Goal: Task Accomplishment & Management: Use online tool/utility

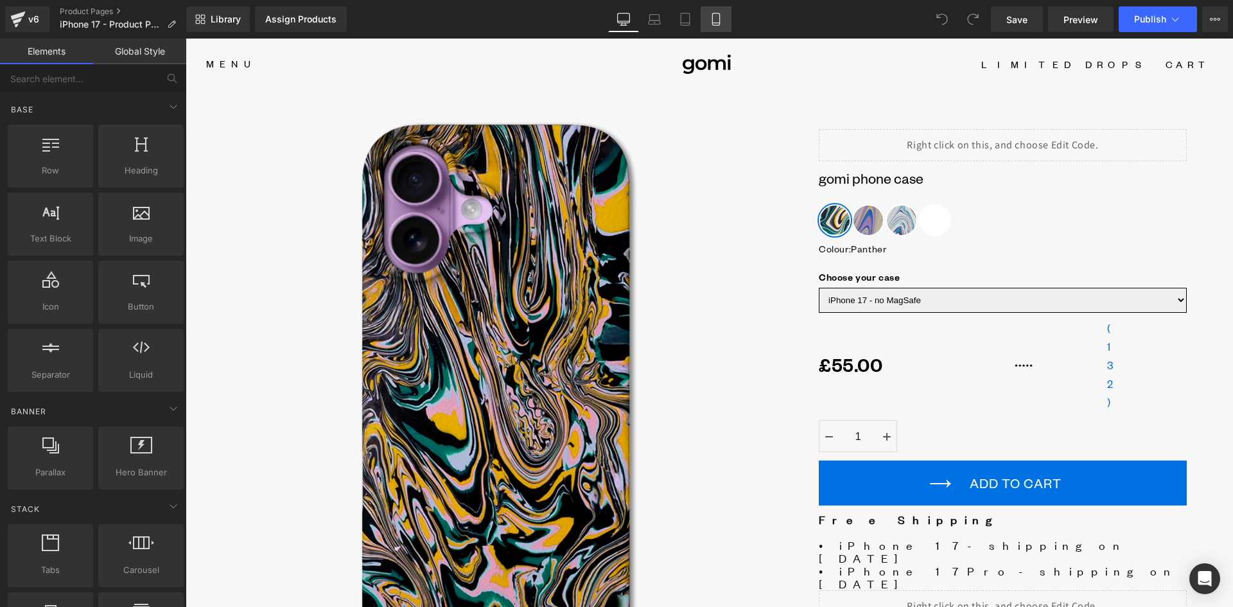
click at [711, 21] on icon at bounding box center [715, 19] width 13 height 13
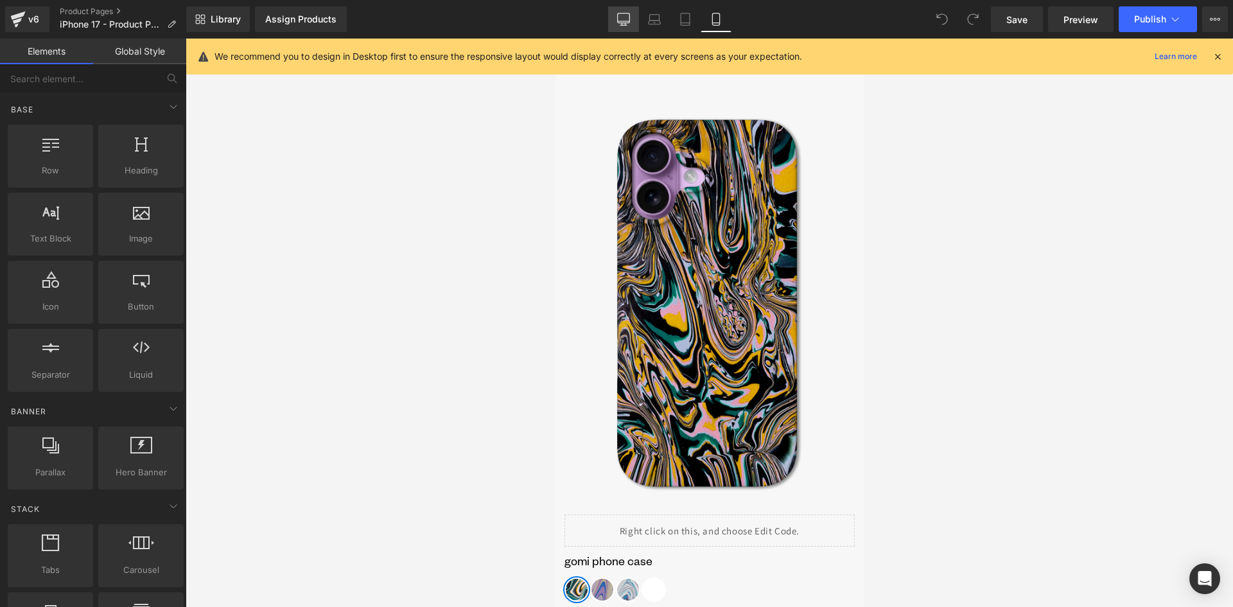
click at [629, 14] on icon at bounding box center [623, 19] width 13 height 13
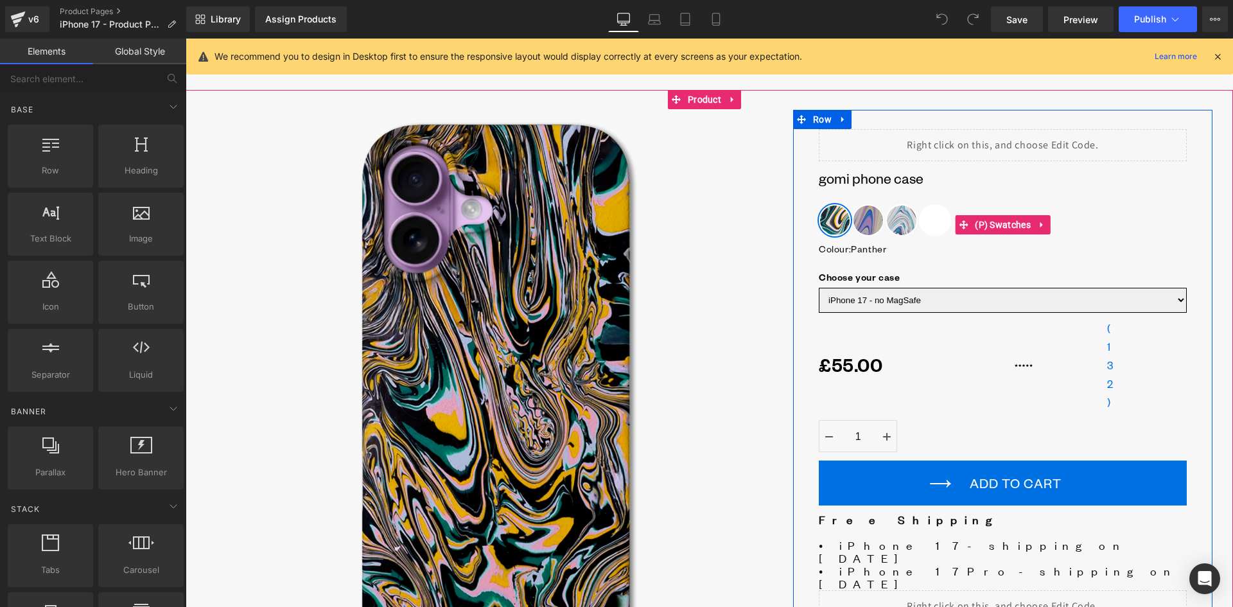
click at [928, 222] on span "Rose Plant" at bounding box center [935, 220] width 32 height 32
drag, startPoint x: 993, startPoint y: 227, endPoint x: 535, endPoint y: 164, distance: 462.1
click at [993, 227] on span "(P) Swatches" at bounding box center [1002, 224] width 62 height 19
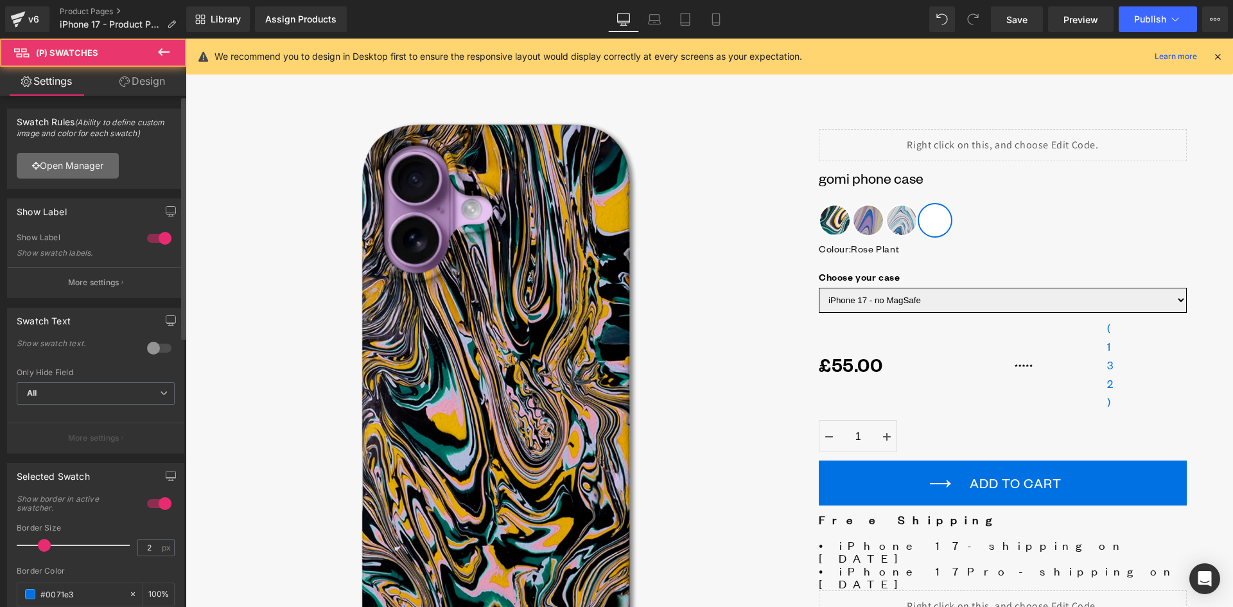
click at [64, 168] on link "Open Manager" at bounding box center [68, 166] width 102 height 26
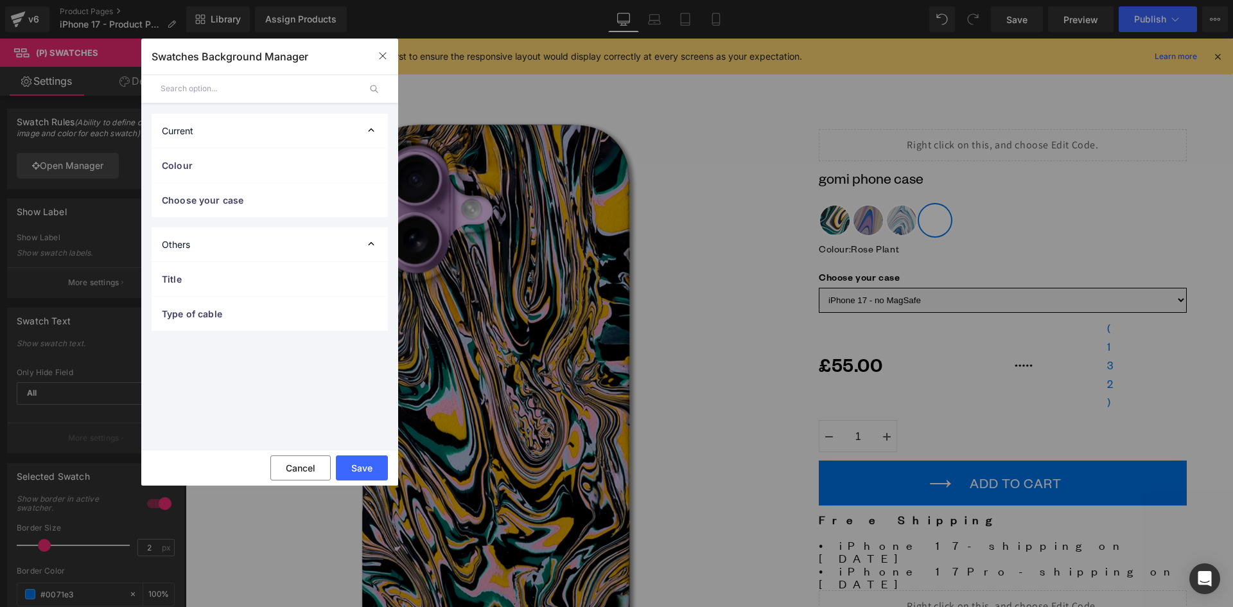
click at [245, 134] on div "Current" at bounding box center [270, 131] width 236 height 34
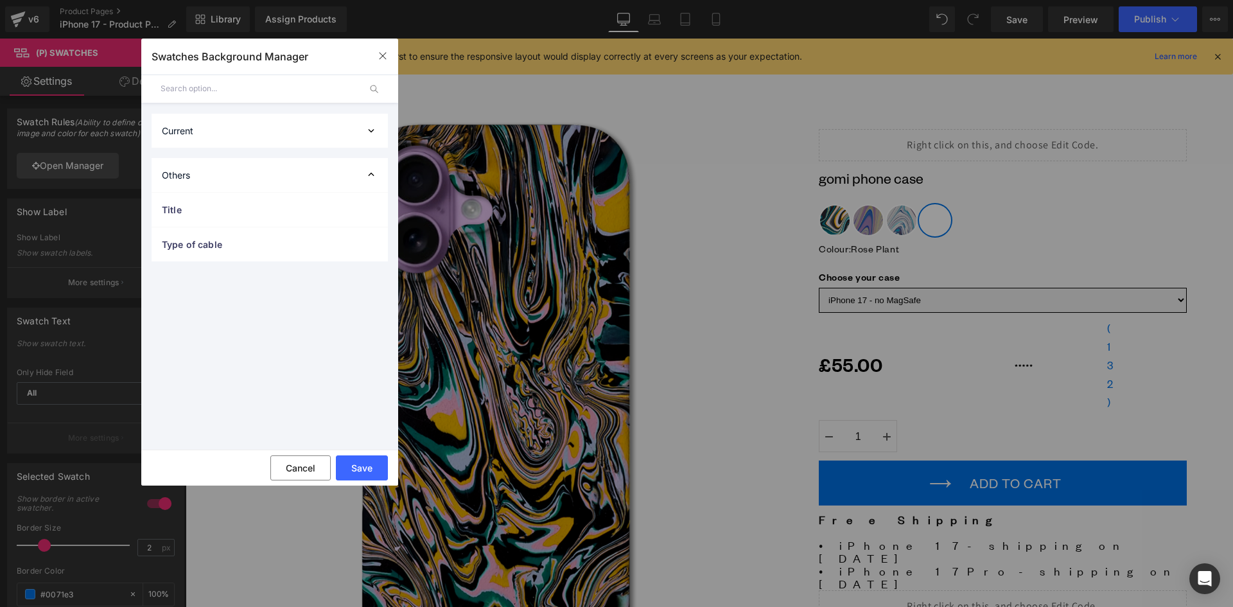
click at [241, 133] on div "Current" at bounding box center [270, 131] width 236 height 34
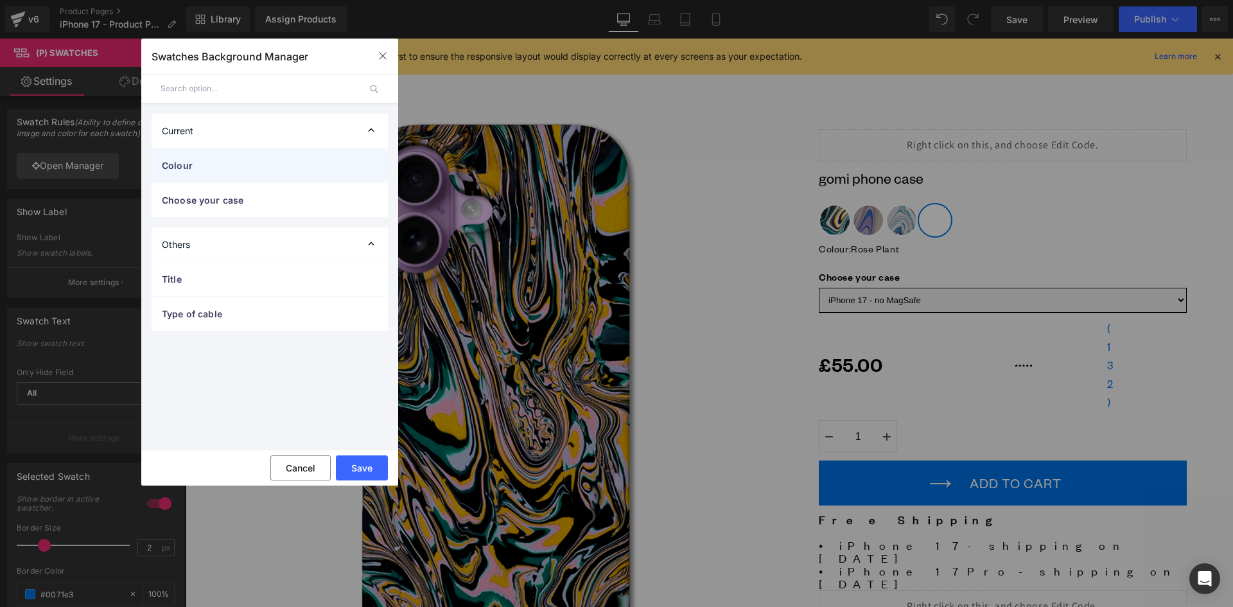
click at [208, 167] on span "Colour" at bounding box center [257, 165] width 190 height 13
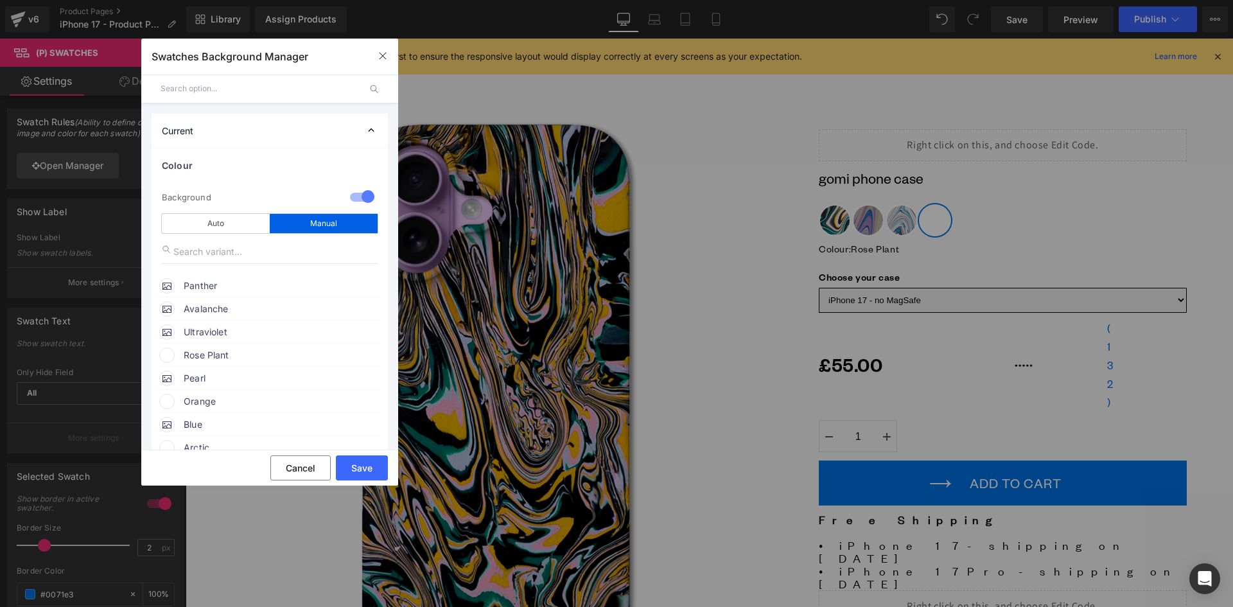
click at [194, 354] on span "Rose Plant" at bounding box center [281, 354] width 195 height 15
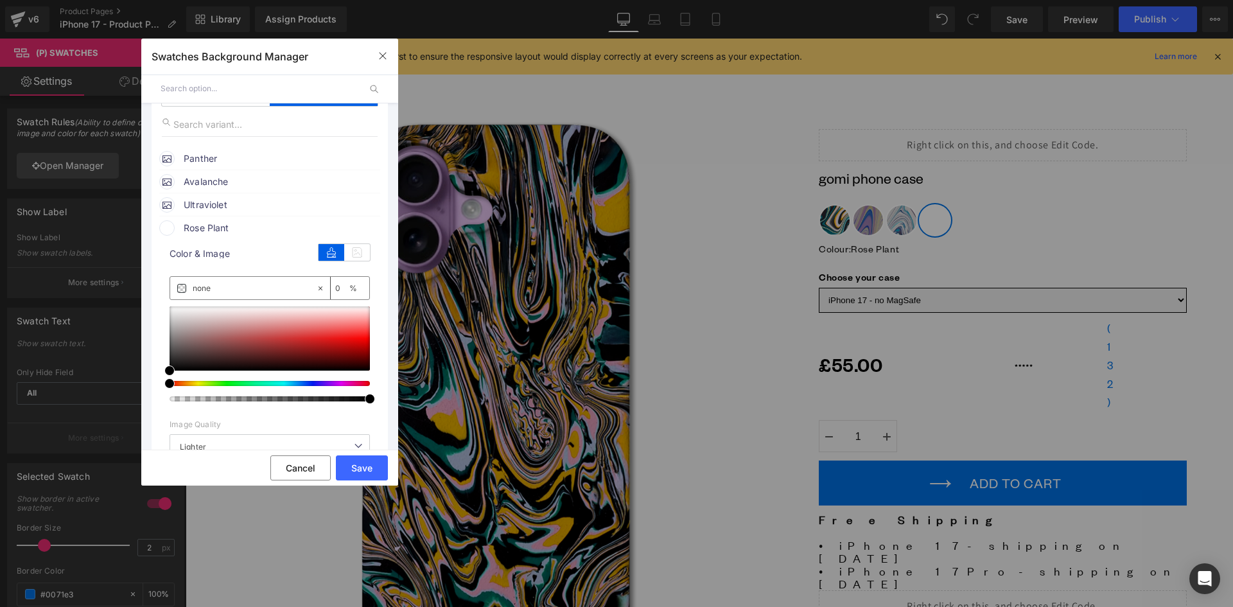
scroll to position [128, 0]
click at [354, 254] on icon at bounding box center [357, 251] width 26 height 17
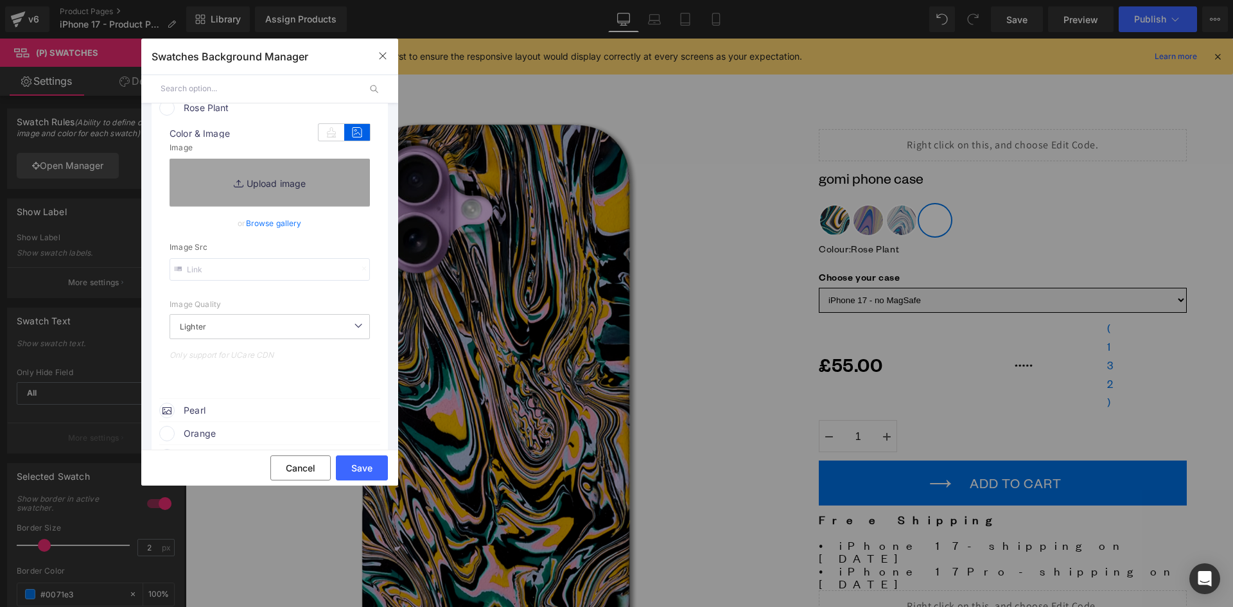
scroll to position [257, 0]
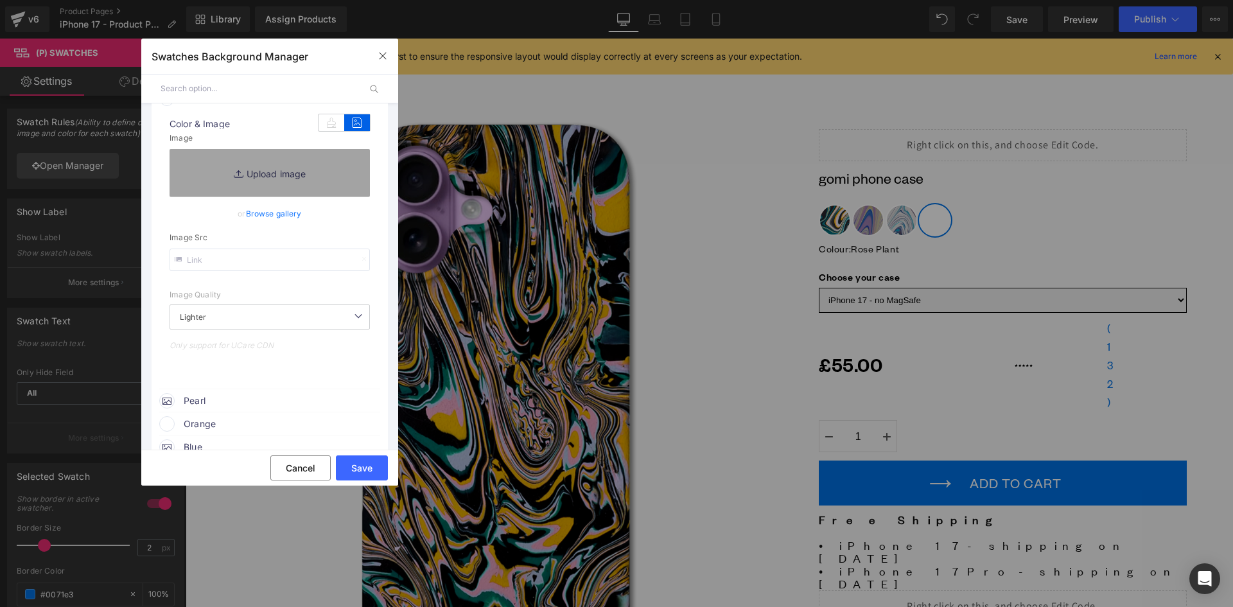
click at [279, 213] on link "Browse gallery" at bounding box center [274, 213] width 56 height 22
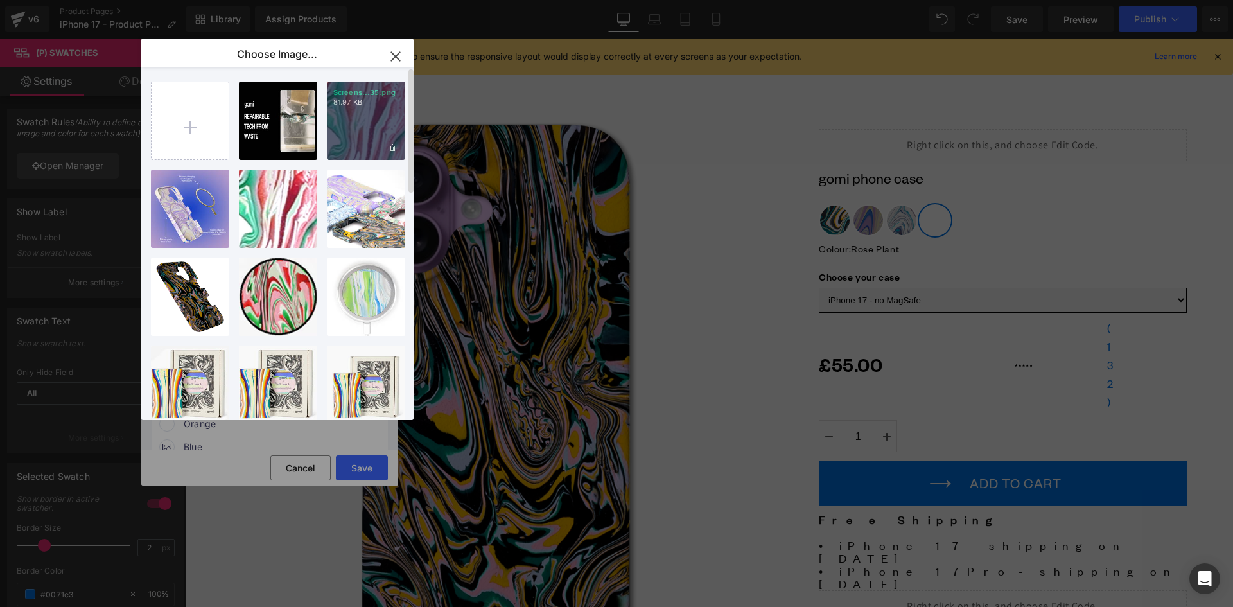
click at [360, 109] on div "Screens...35.png 81.97 KB" at bounding box center [366, 121] width 78 height 78
type input "https://ucarecdn.com/2c9f535b-0c76-429b-904c-cdb7fdef6984/-/format/auto/-/previ…"
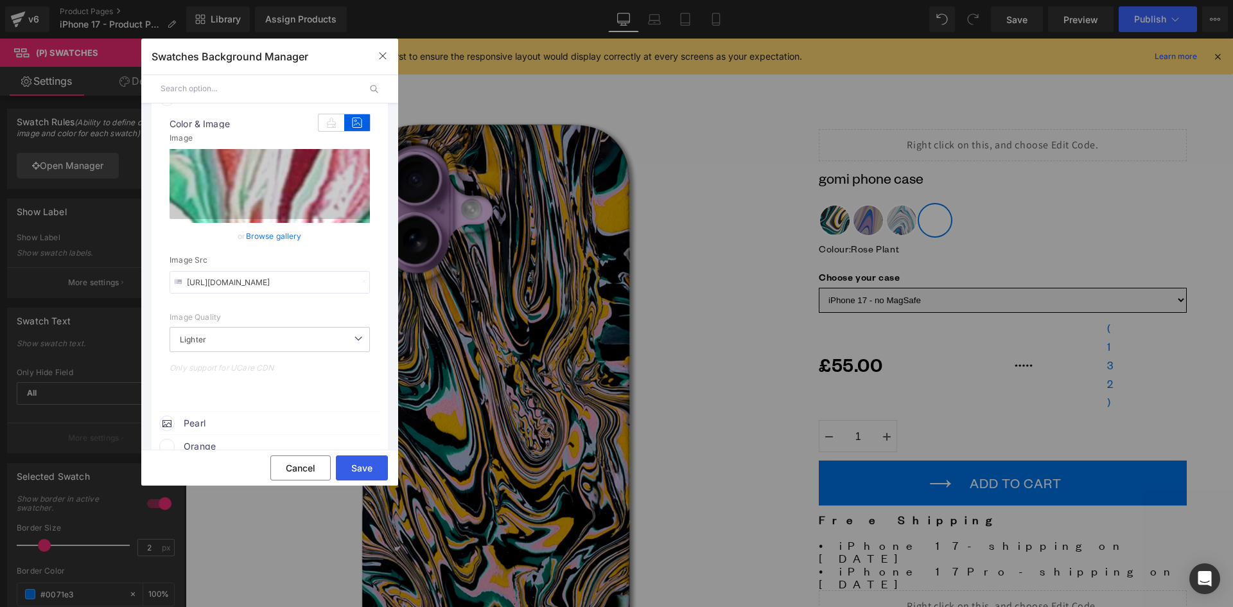
click at [369, 466] on button "Save" at bounding box center [362, 467] width 52 height 25
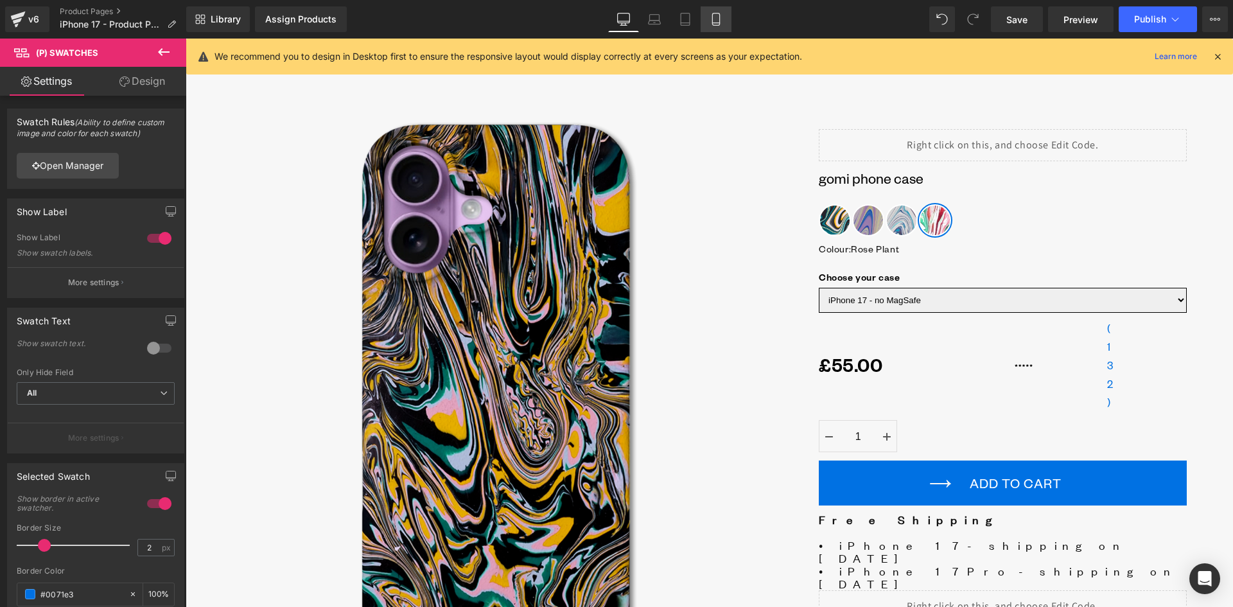
click at [711, 21] on icon at bounding box center [715, 19] width 13 height 13
type input "100"
type input "38"
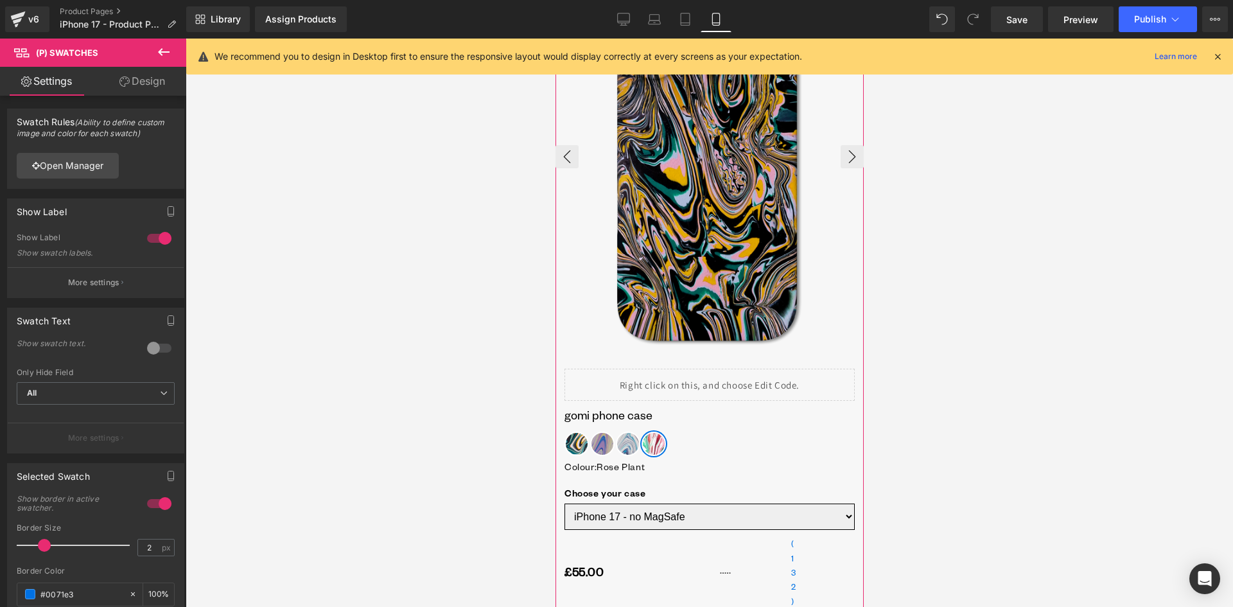
scroll to position [321, 0]
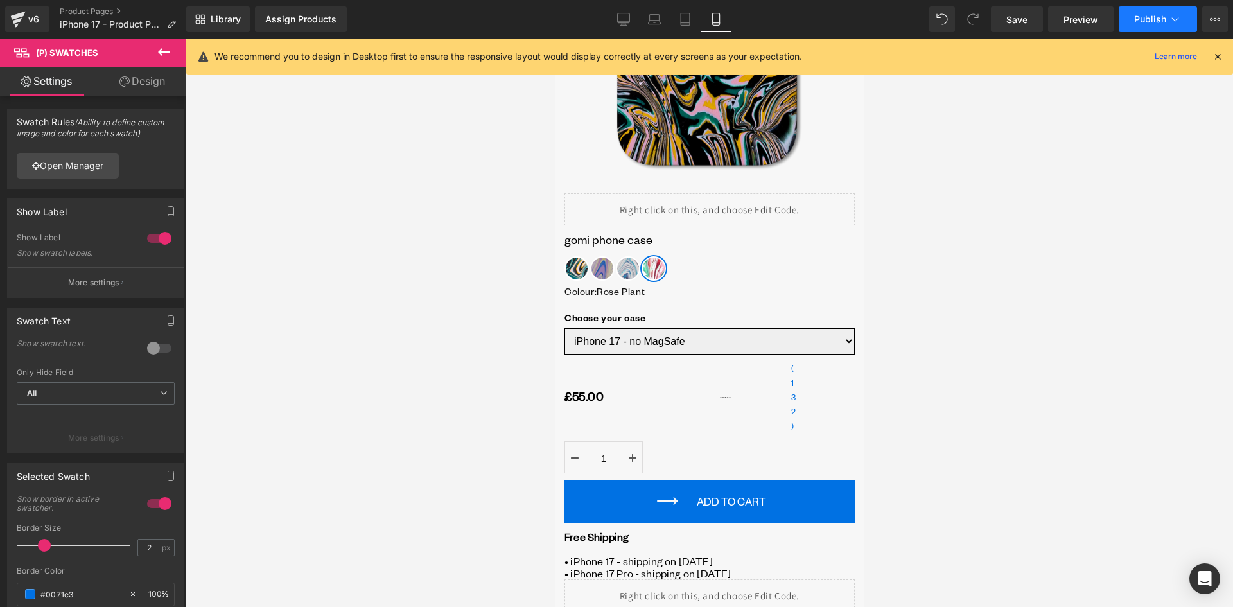
click at [1164, 14] on span "Publish" at bounding box center [1150, 19] width 32 height 10
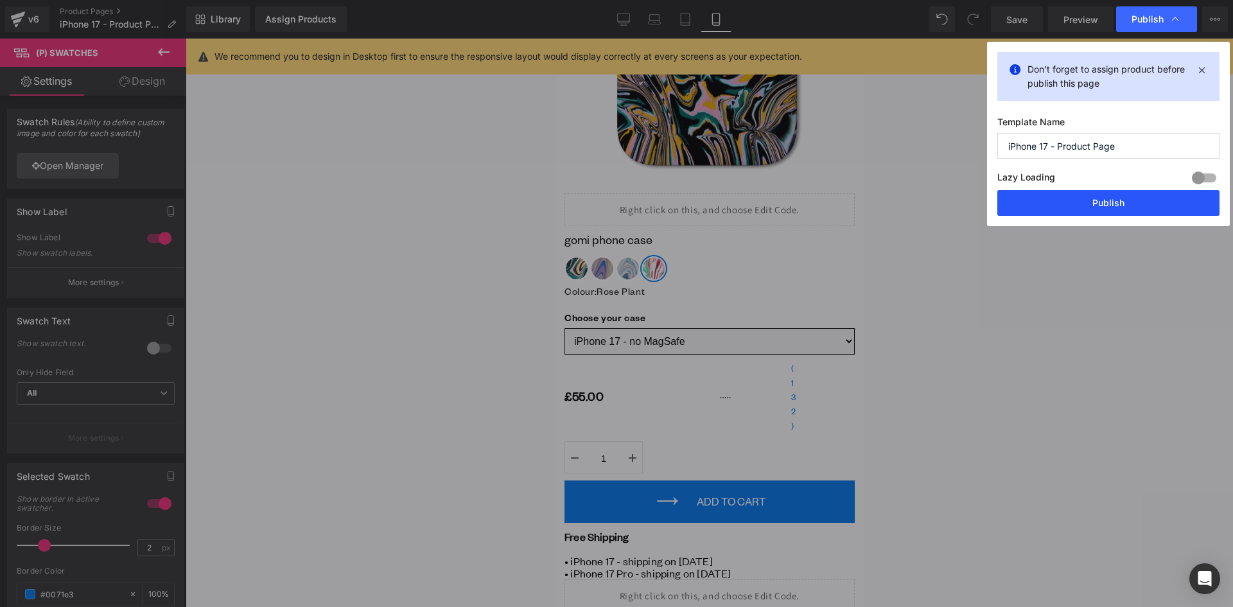
click at [1062, 202] on button "Publish" at bounding box center [1108, 203] width 222 height 26
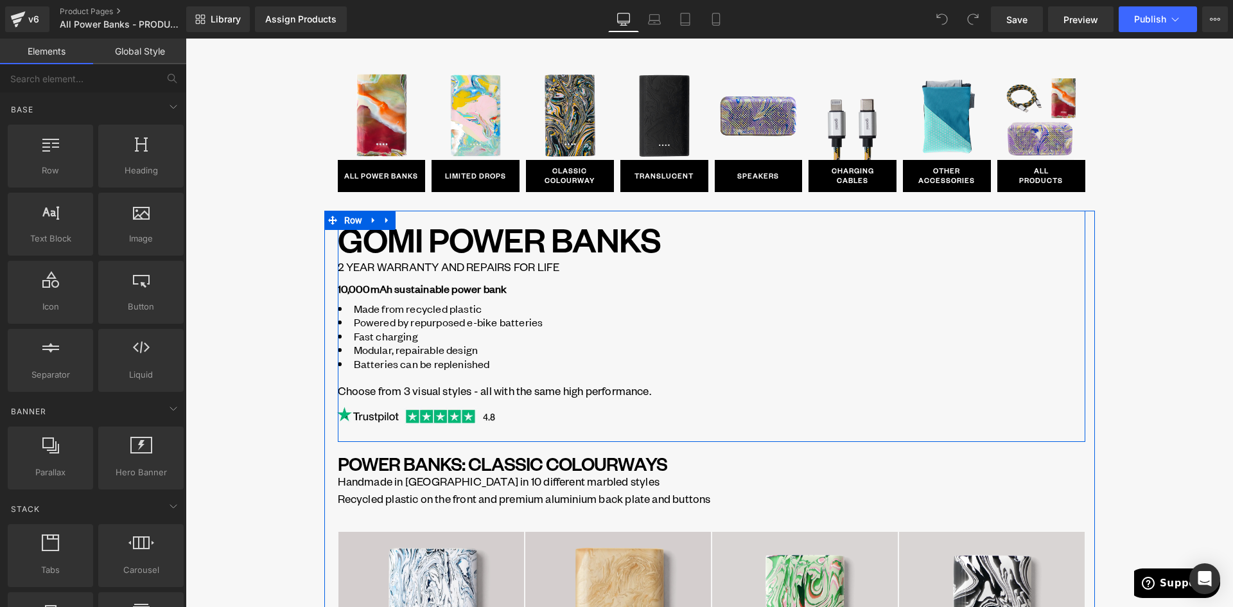
scroll to position [64, 0]
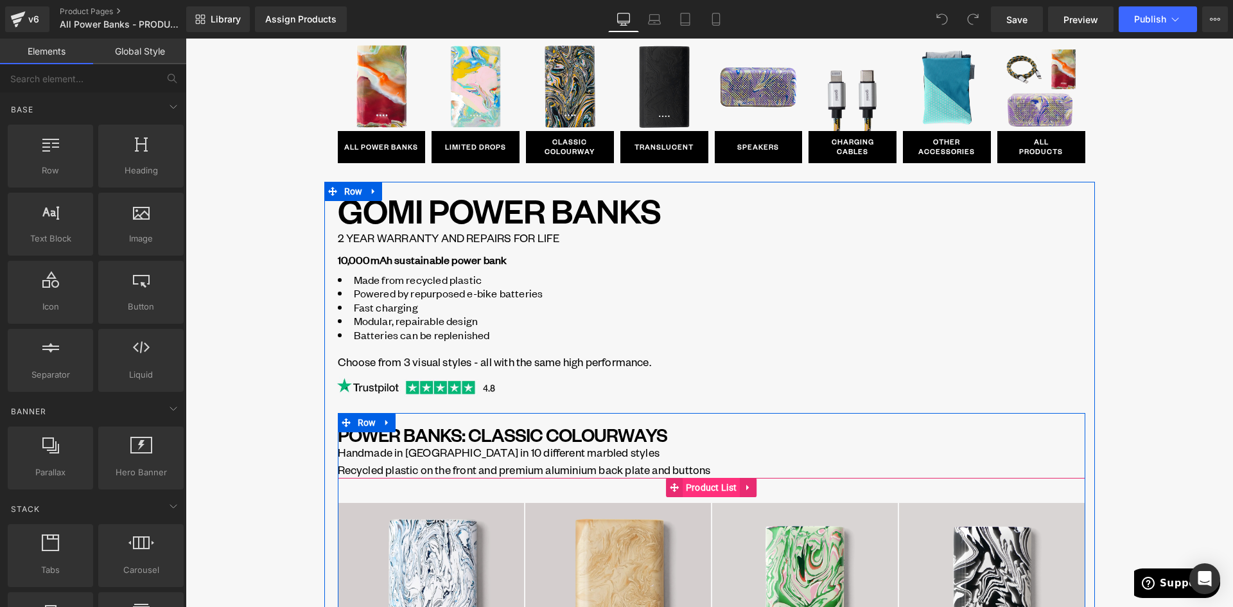
click at [713, 487] on span "Product List" at bounding box center [712, 487] width 58 height 19
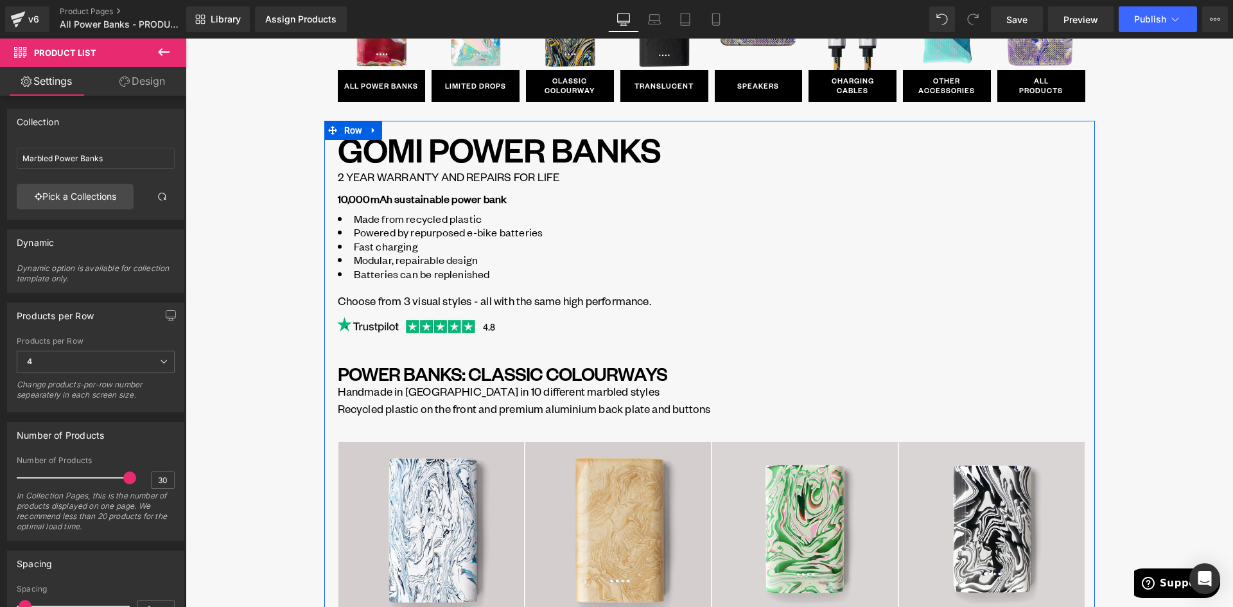
scroll to position [0, 0]
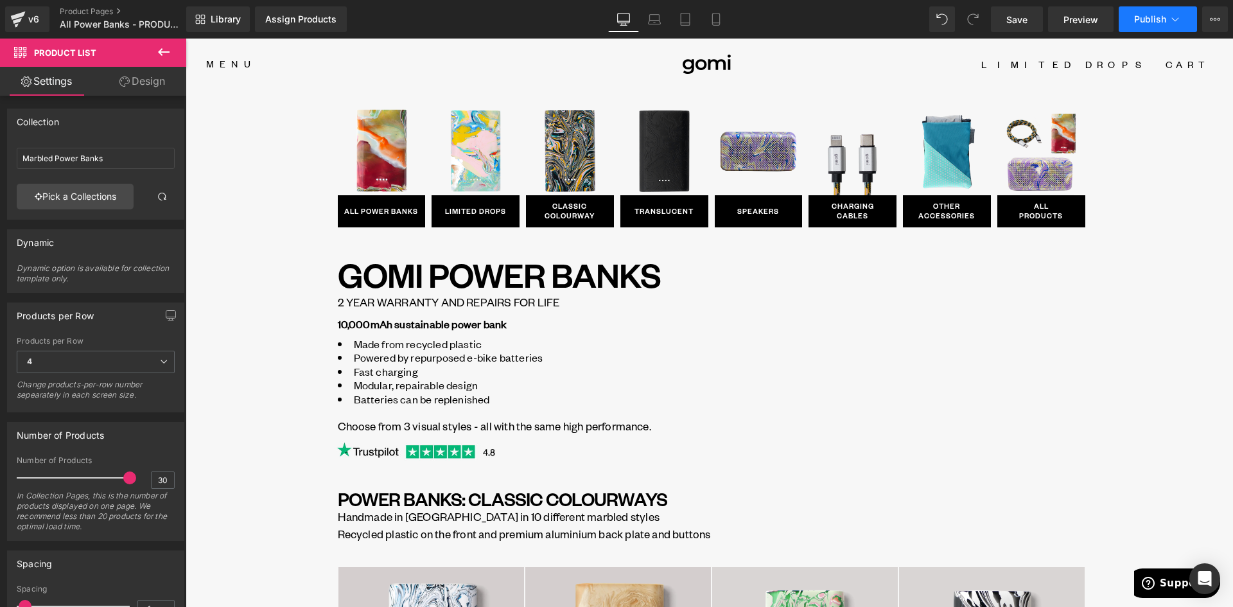
click at [1156, 22] on span "Publish" at bounding box center [1150, 19] width 32 height 10
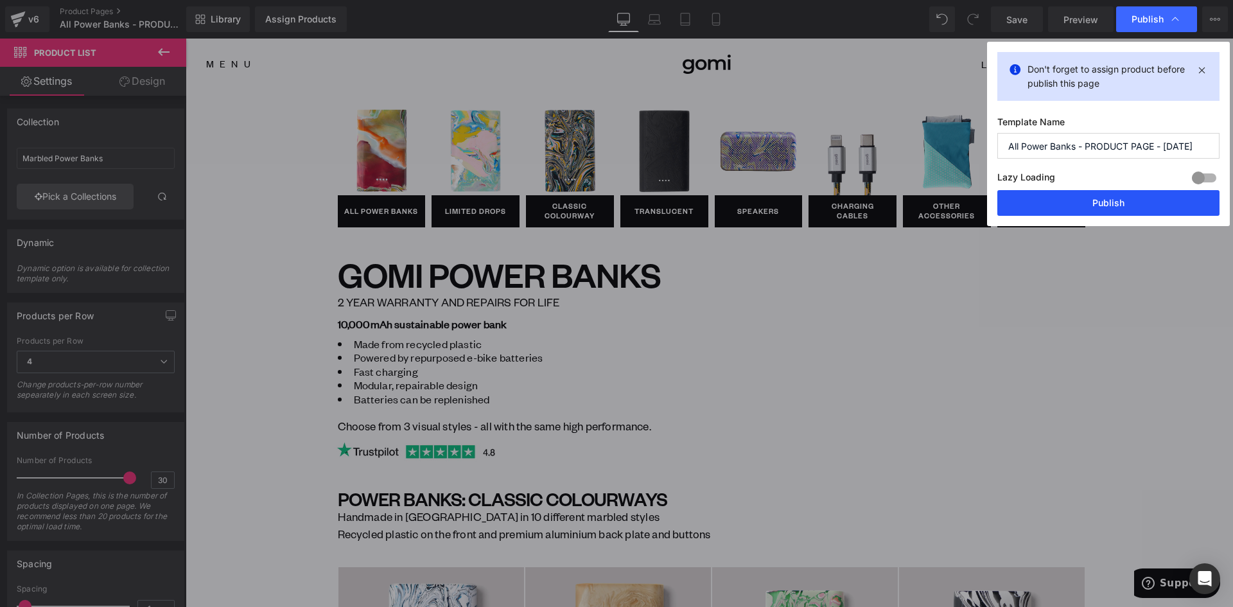
click at [1115, 203] on button "Publish" at bounding box center [1108, 203] width 222 height 26
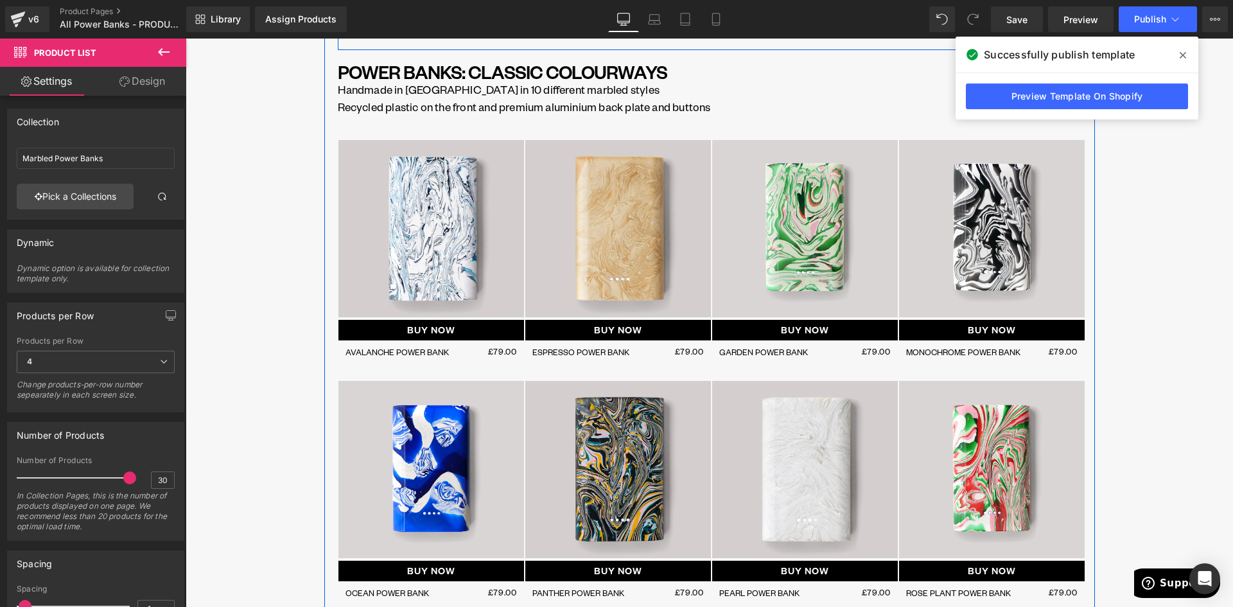
scroll to position [449, 0]
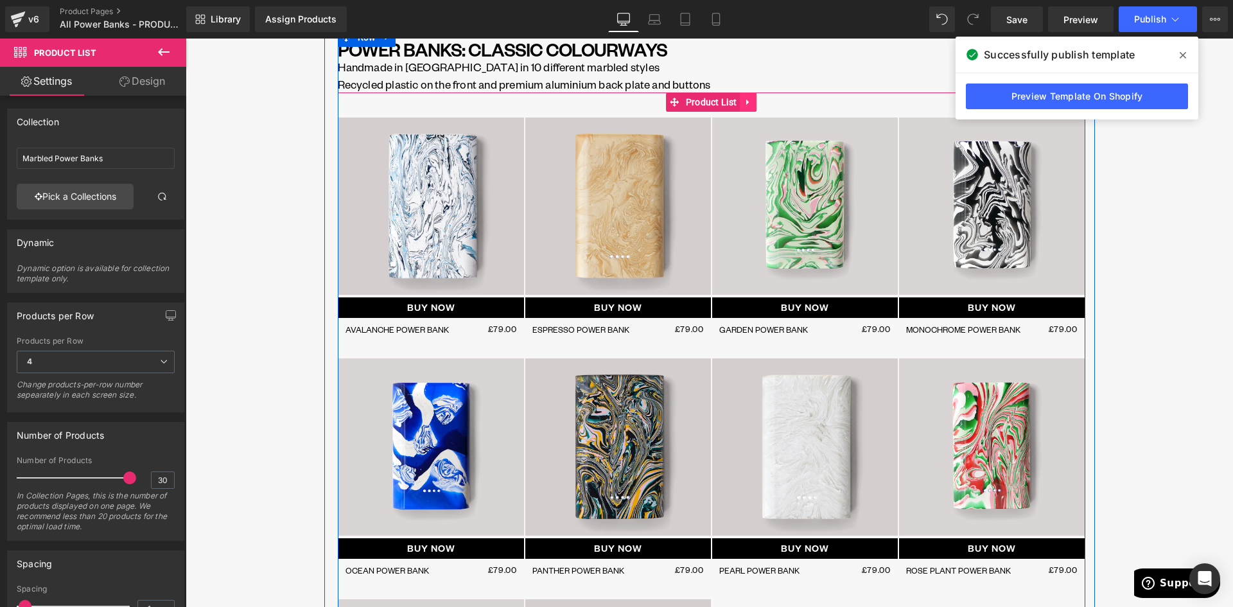
click at [746, 102] on icon at bounding box center [748, 103] width 9 height 10
click at [735, 103] on icon at bounding box center [739, 102] width 9 height 9
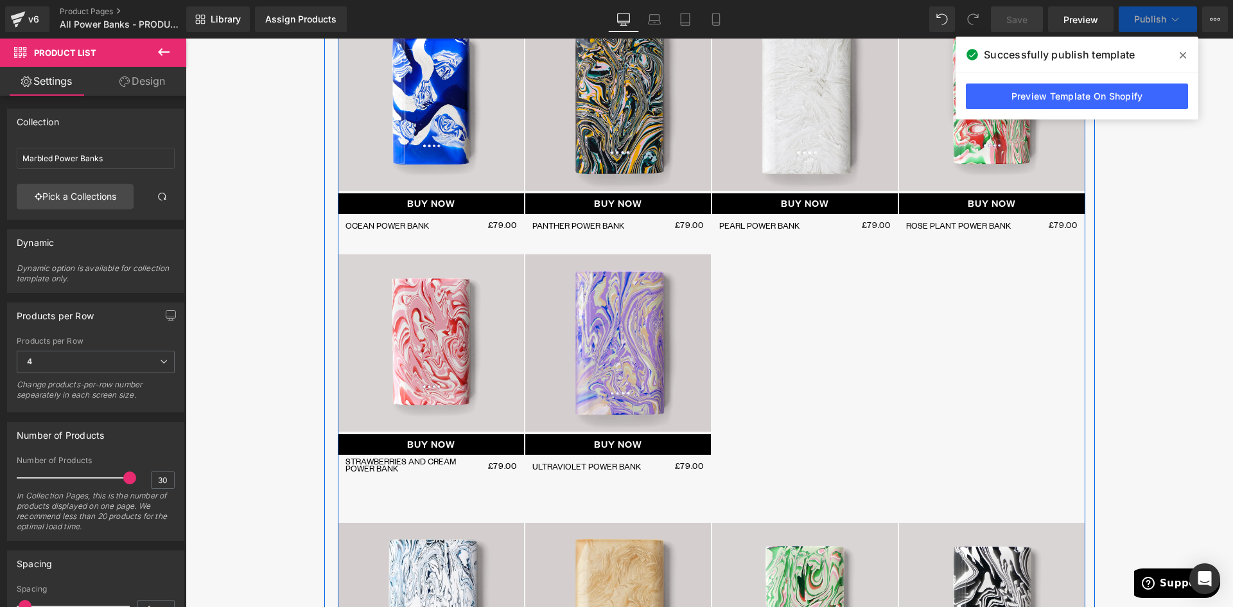
scroll to position [758, 0]
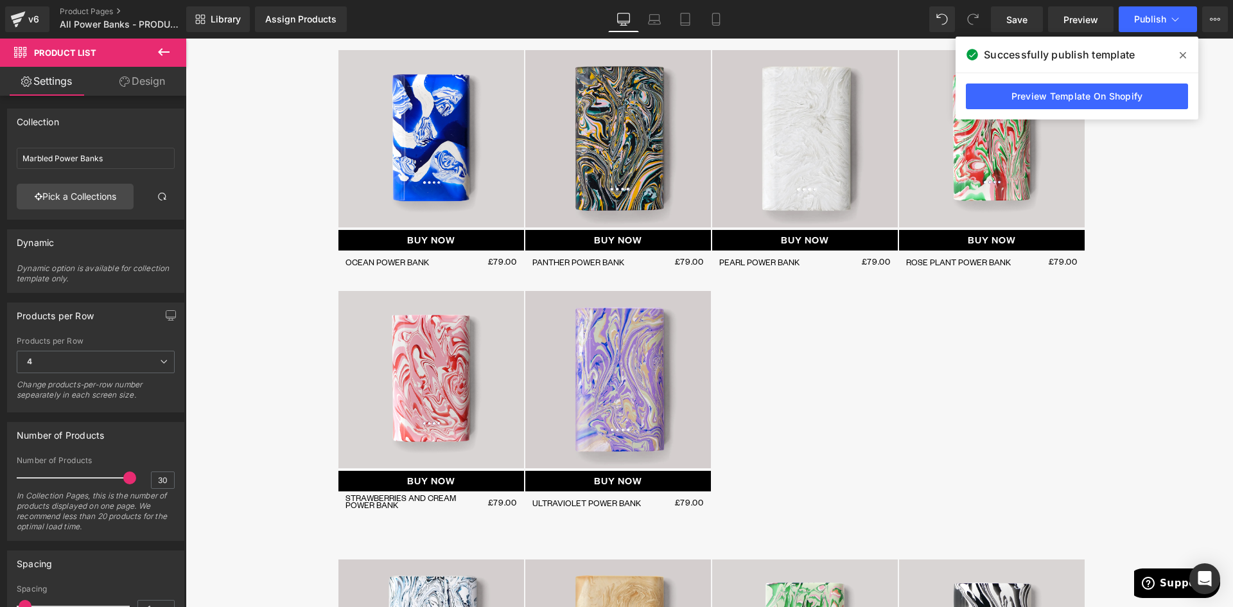
drag, startPoint x: 1185, startPoint y: 157, endPoint x: 1183, endPoint y: 129, distance: 28.4
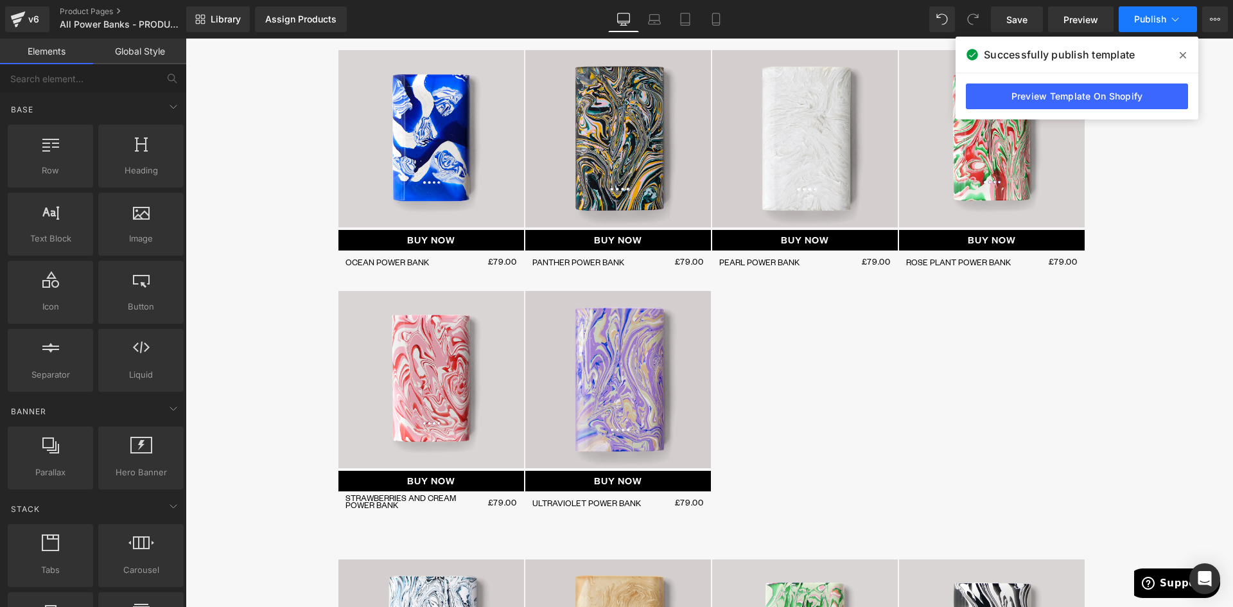
click at [1174, 22] on icon at bounding box center [1175, 19] width 13 height 13
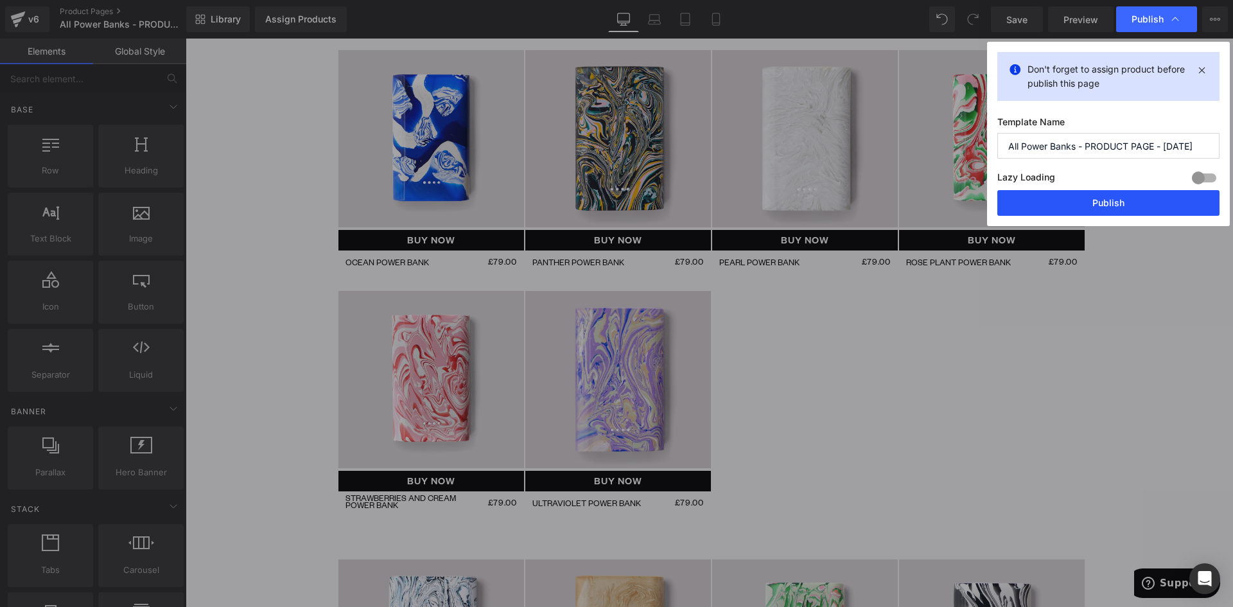
click at [1130, 197] on button "Publish" at bounding box center [1108, 203] width 222 height 26
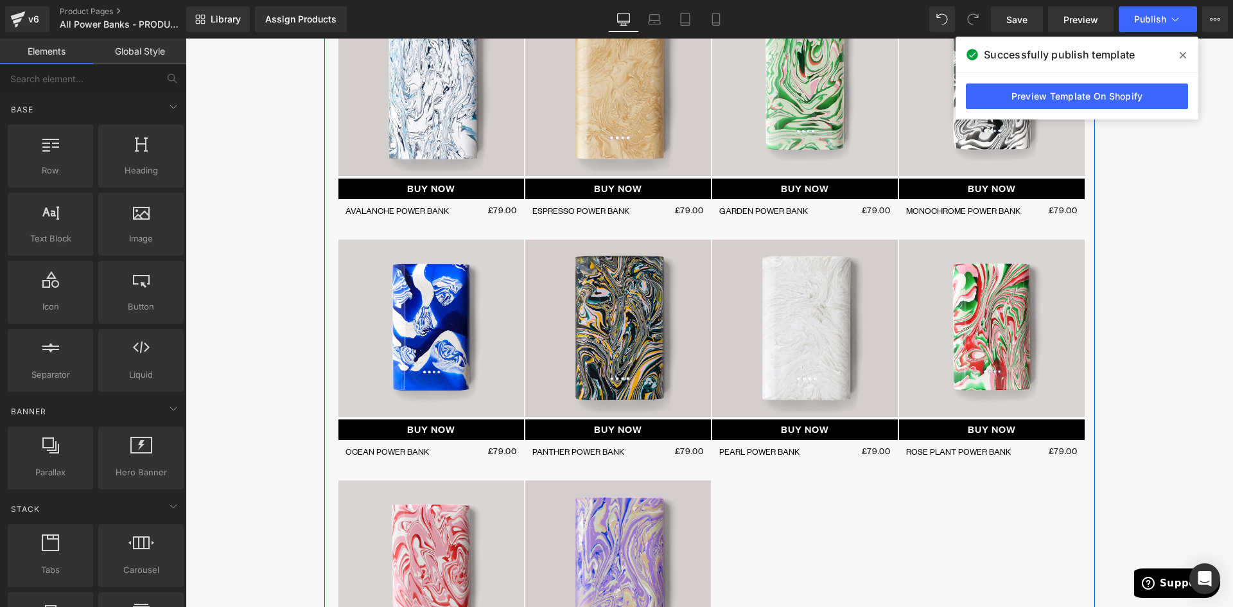
scroll to position [385, 0]
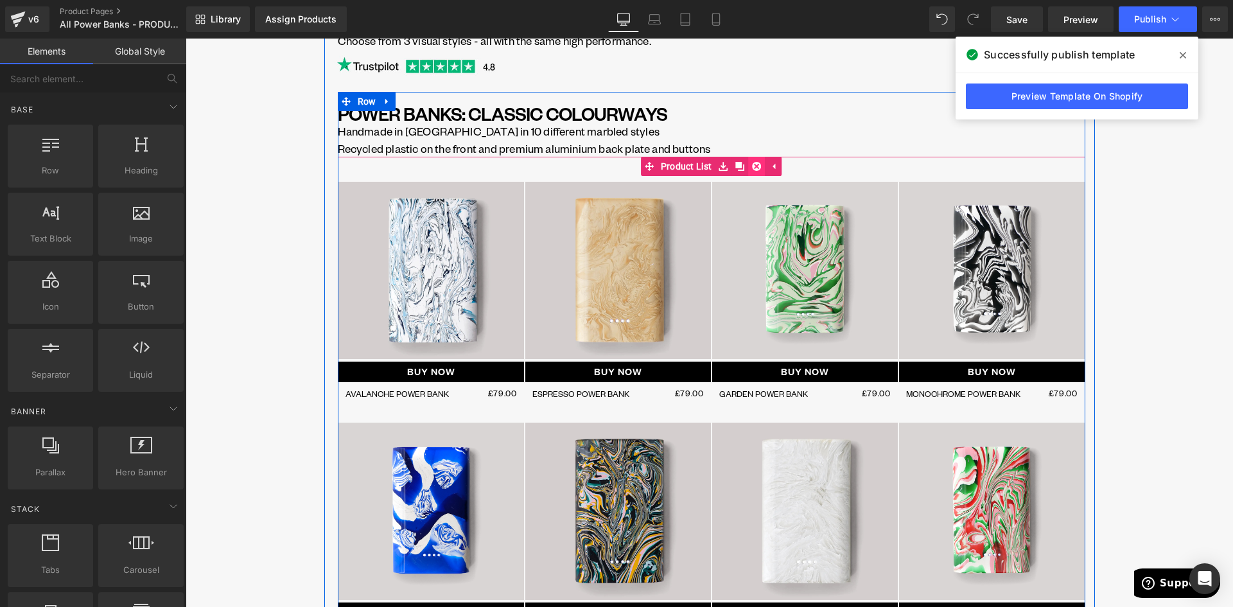
click at [752, 165] on icon at bounding box center [756, 166] width 9 height 9
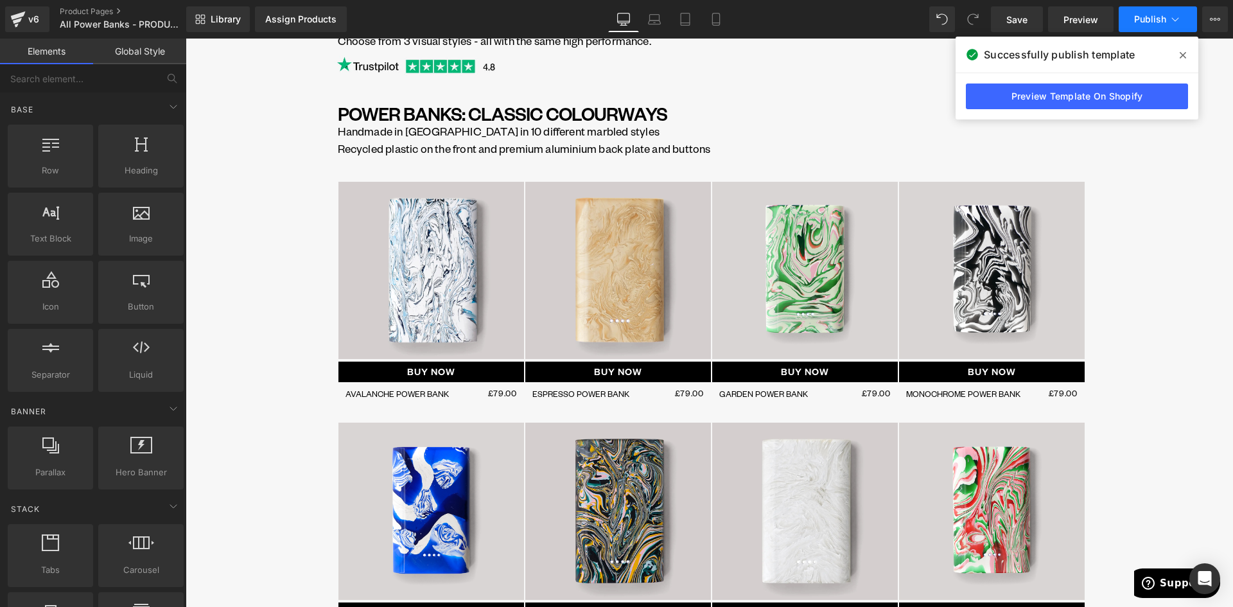
click at [1178, 13] on icon at bounding box center [1175, 19] width 13 height 13
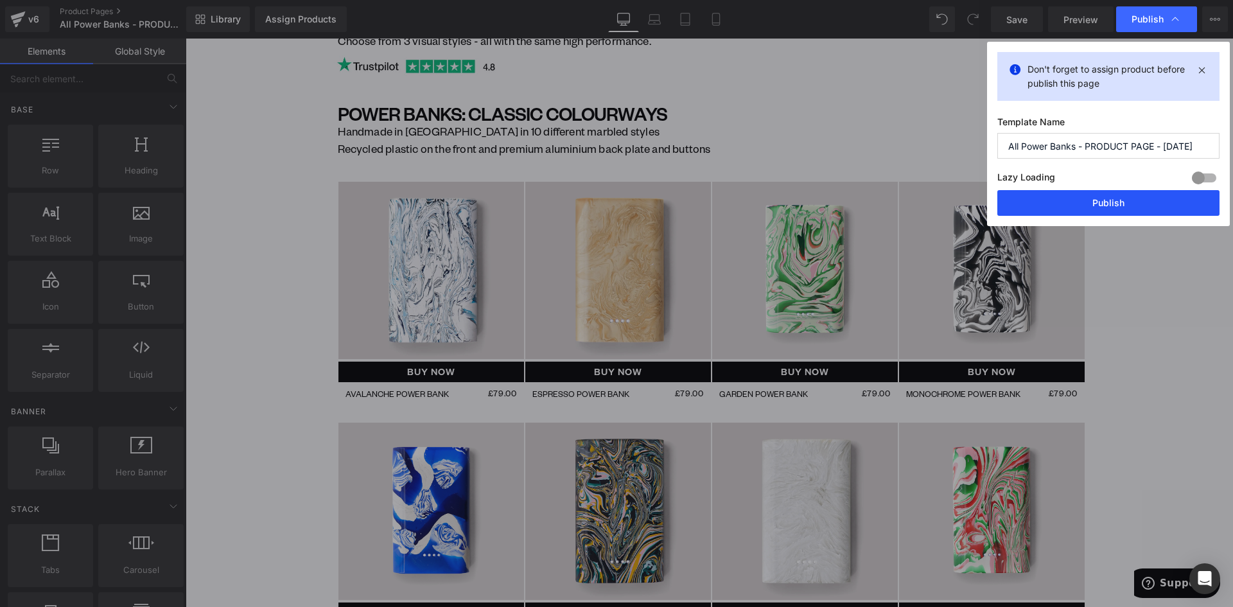
click at [1106, 207] on button "Publish" at bounding box center [1108, 203] width 222 height 26
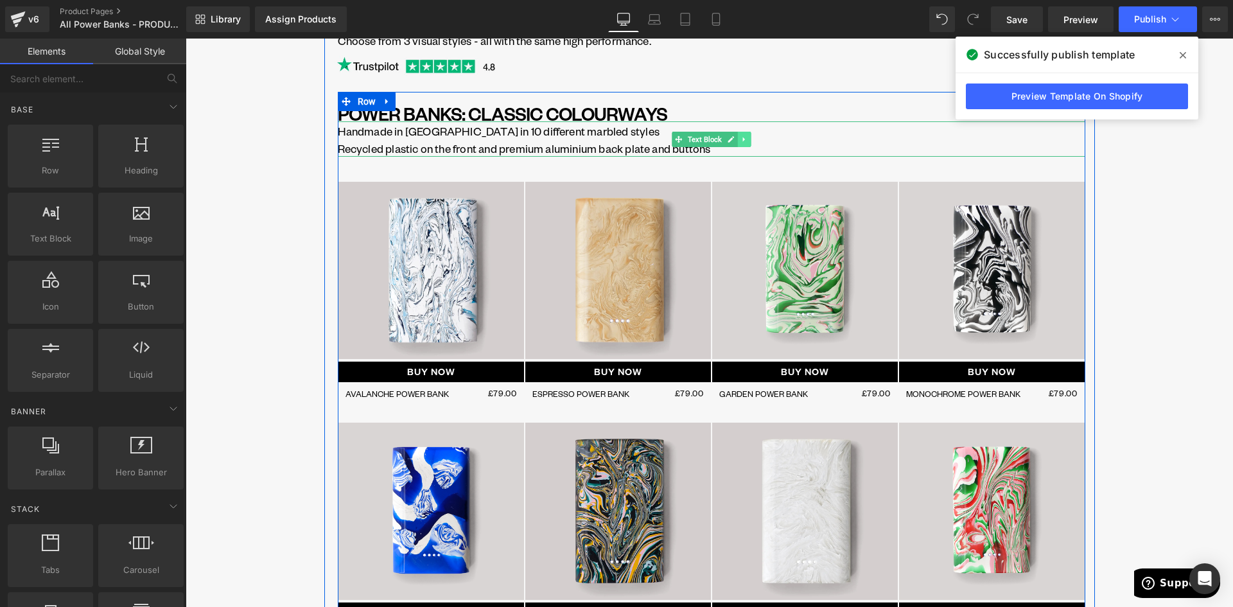
click at [740, 143] on icon at bounding box center [743, 139] width 7 height 8
click at [735, 141] on icon at bounding box center [737, 139] width 7 height 8
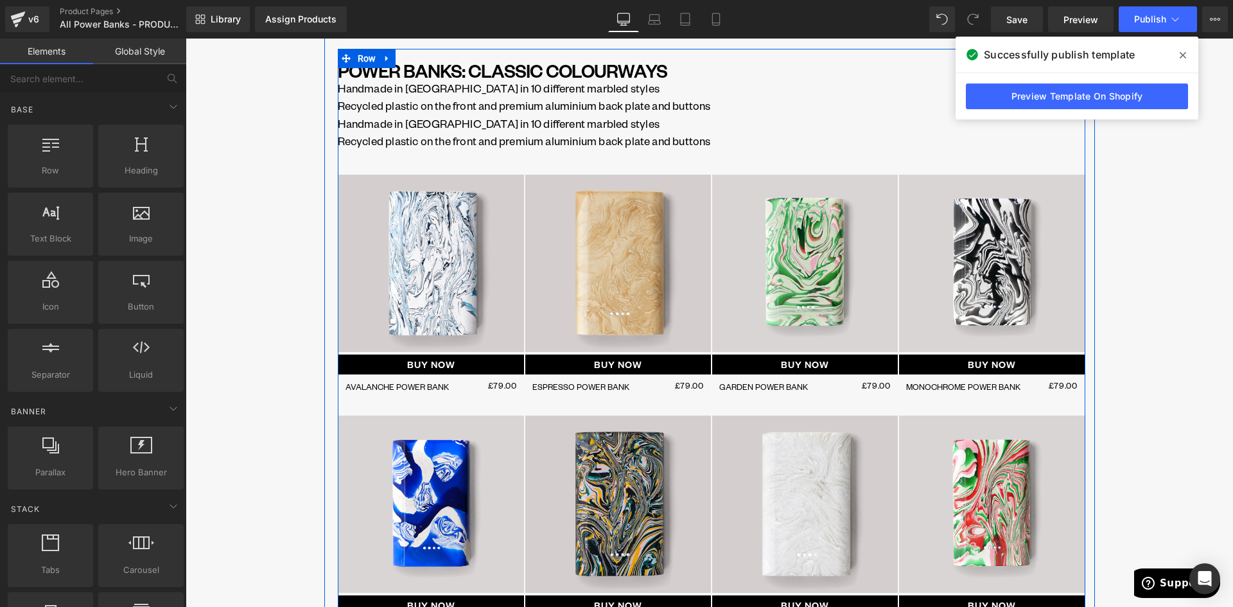
scroll to position [449, 0]
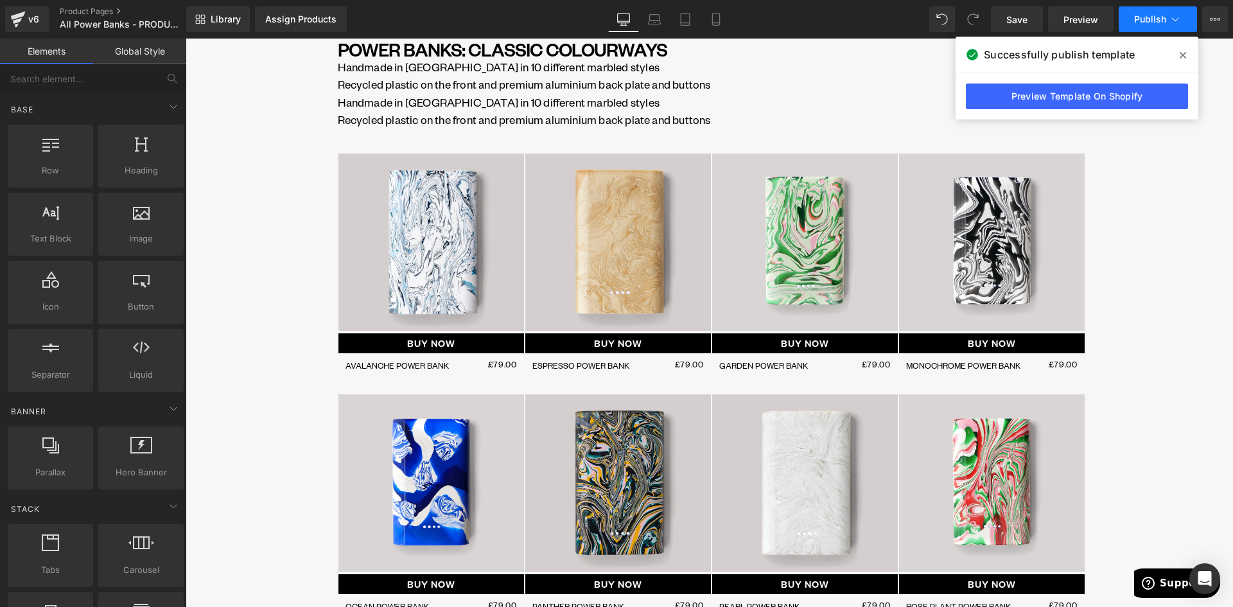
click at [1143, 17] on span "Publish" at bounding box center [1150, 19] width 32 height 10
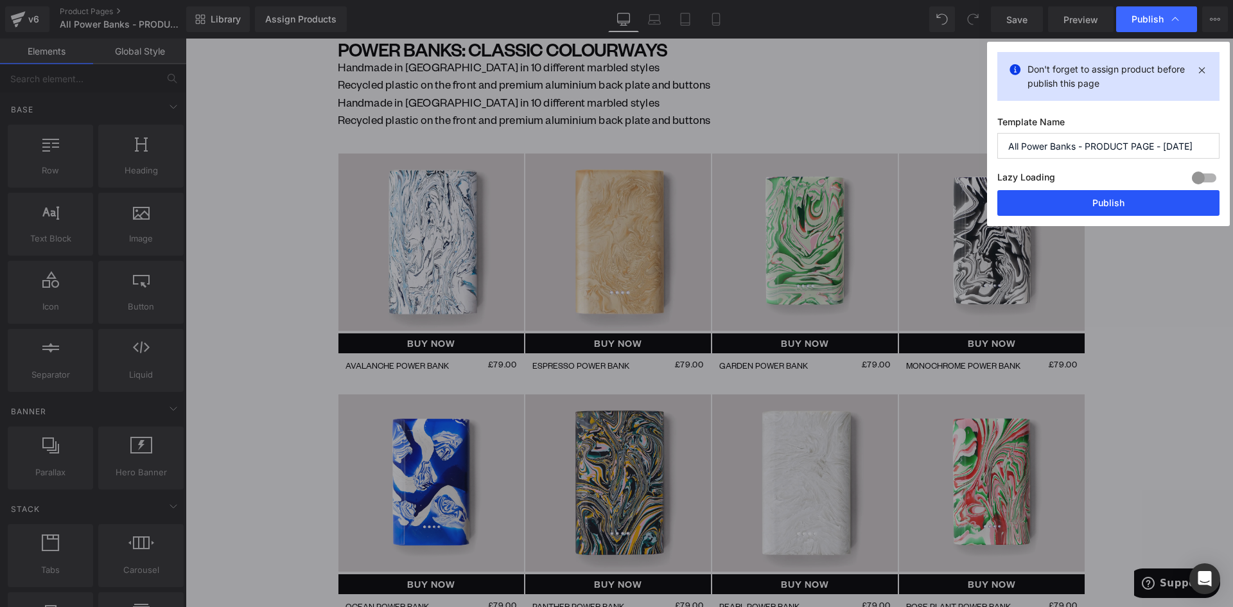
click at [1111, 203] on button "Publish" at bounding box center [1108, 203] width 222 height 26
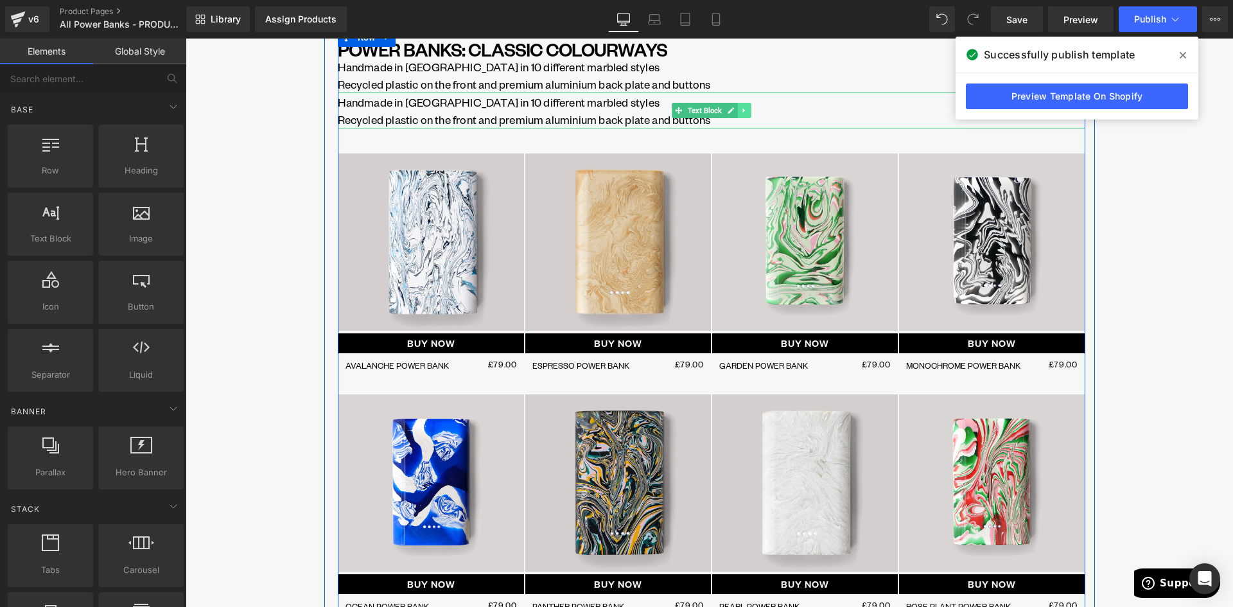
click at [740, 109] on icon at bounding box center [743, 111] width 7 height 8
click at [747, 110] on icon at bounding box center [750, 110] width 7 height 7
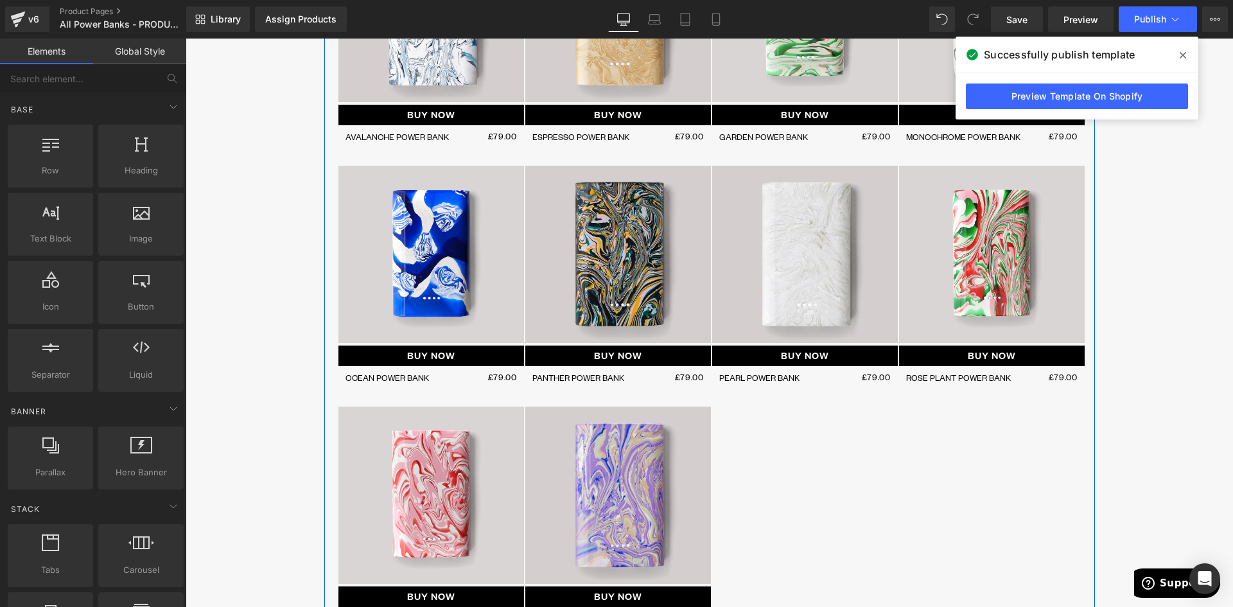
scroll to position [321, 0]
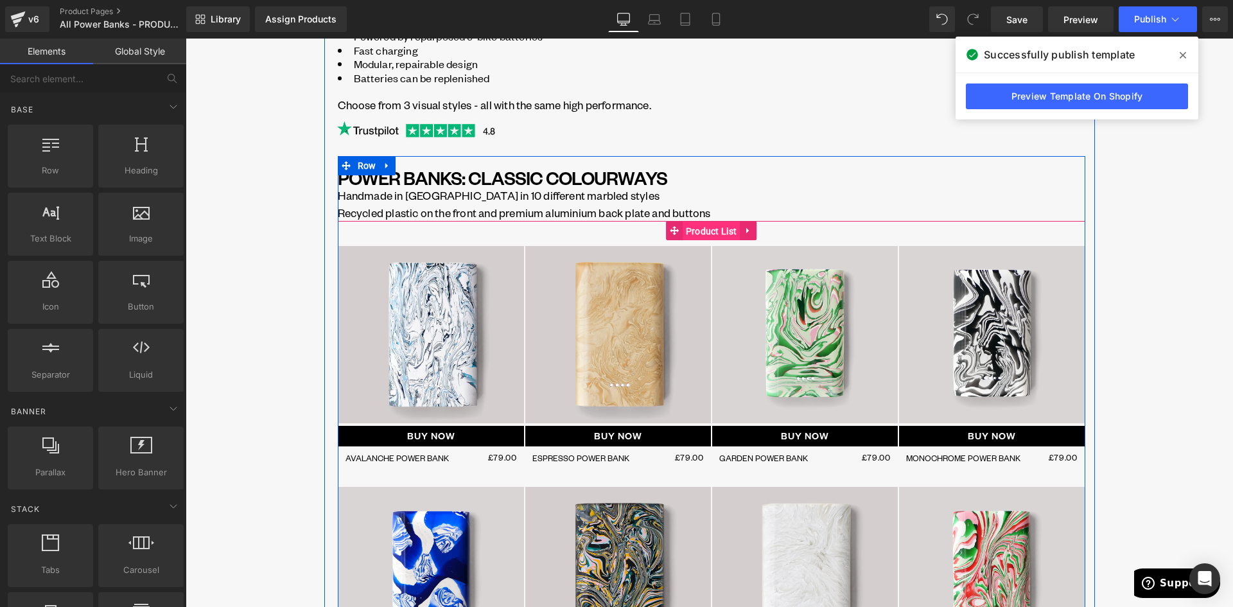
click at [697, 227] on span "Product List" at bounding box center [712, 231] width 58 height 19
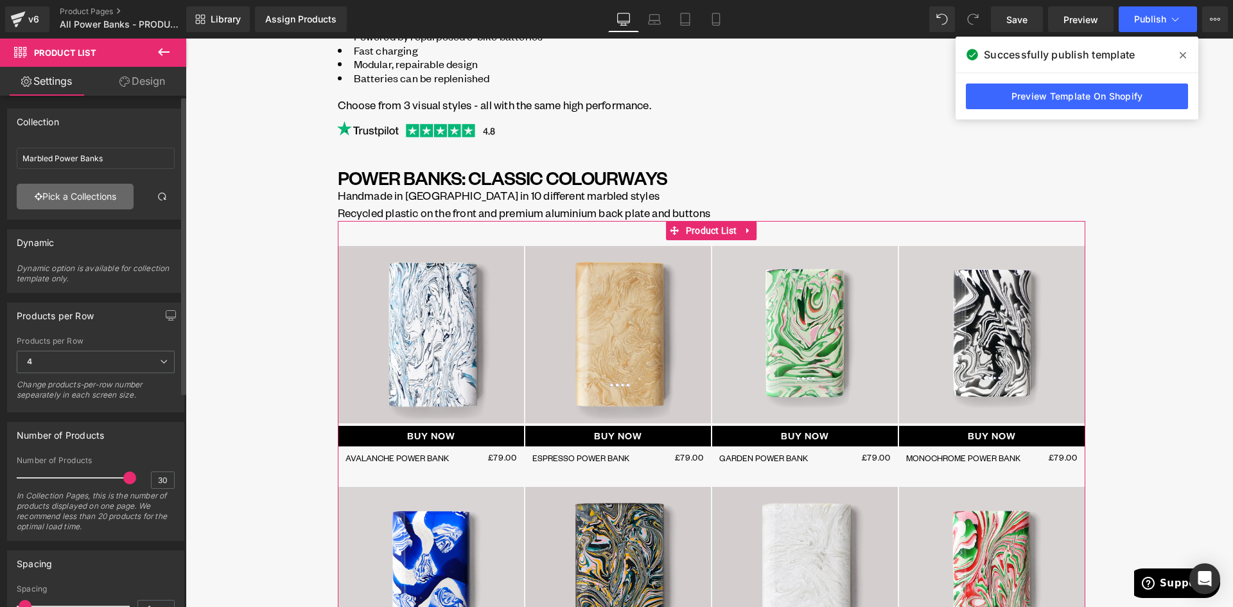
click at [96, 201] on link "Pick a Collections" at bounding box center [75, 197] width 117 height 26
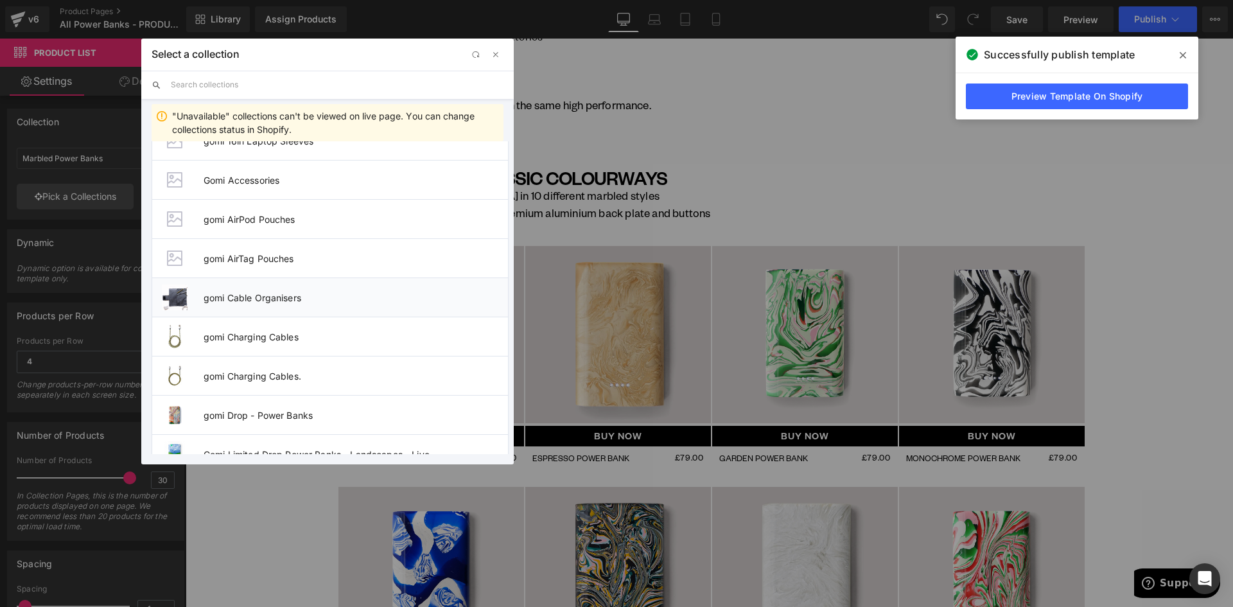
scroll to position [706, 0]
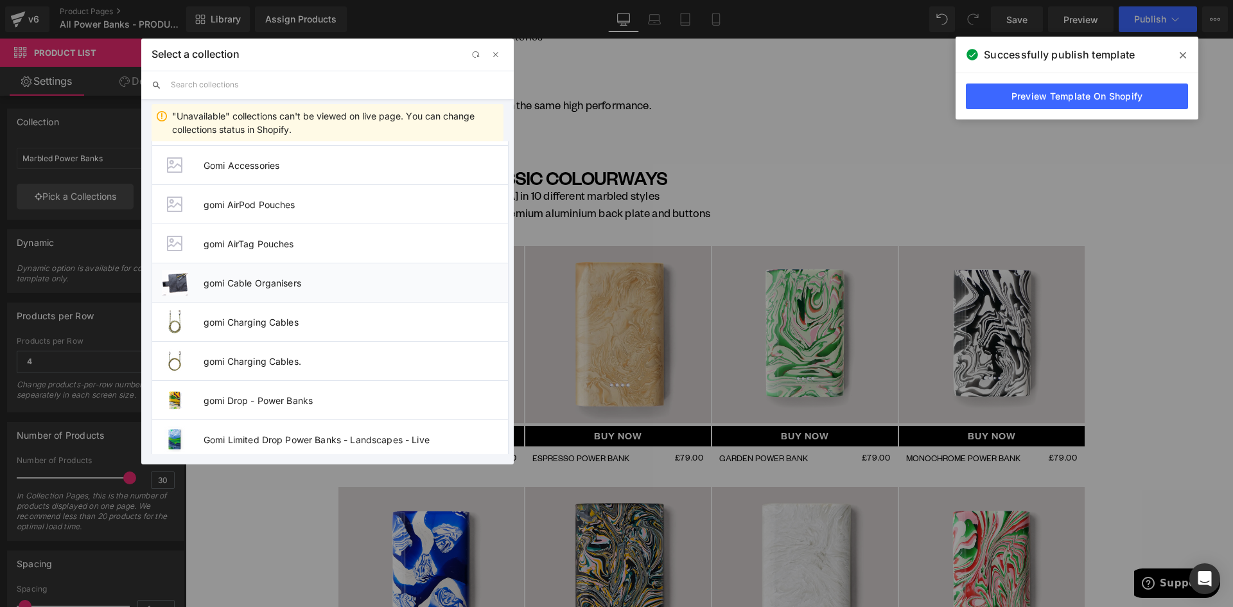
click at [239, 275] on li "gomi Cable Organisers" at bounding box center [330, 282] width 357 height 39
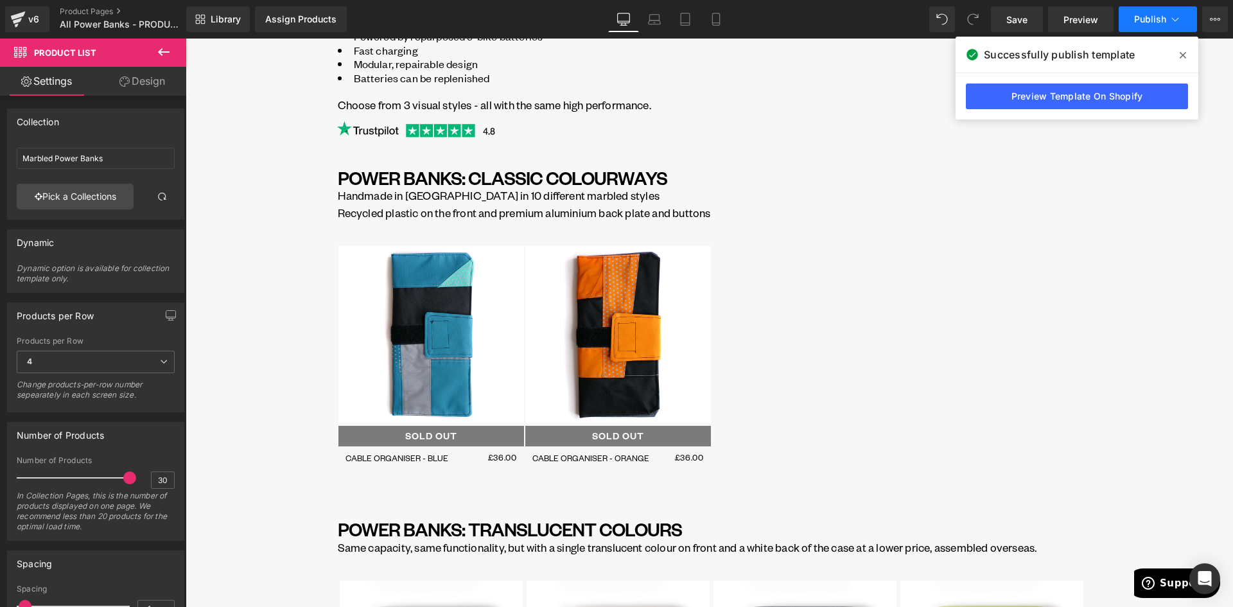
click at [1147, 19] on span "Publish" at bounding box center [1150, 19] width 32 height 10
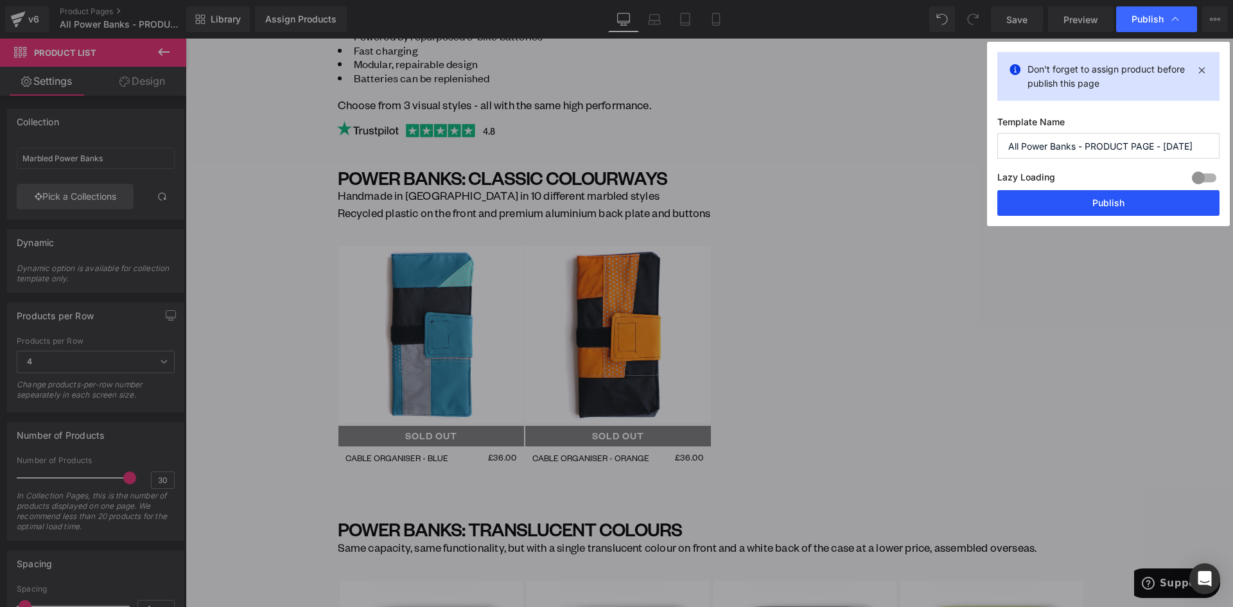
drag, startPoint x: 1076, startPoint y: 203, endPoint x: 891, endPoint y: 163, distance: 189.8
click at [1076, 203] on button "Publish" at bounding box center [1108, 203] width 222 height 26
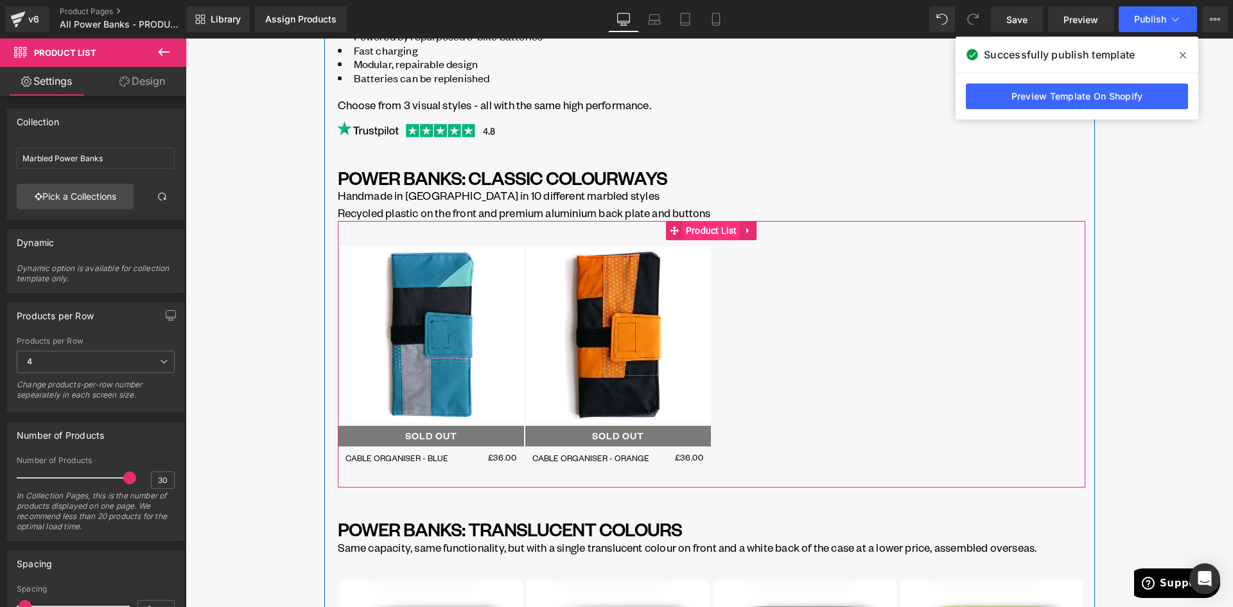
click at [694, 229] on span "Product List" at bounding box center [712, 230] width 58 height 19
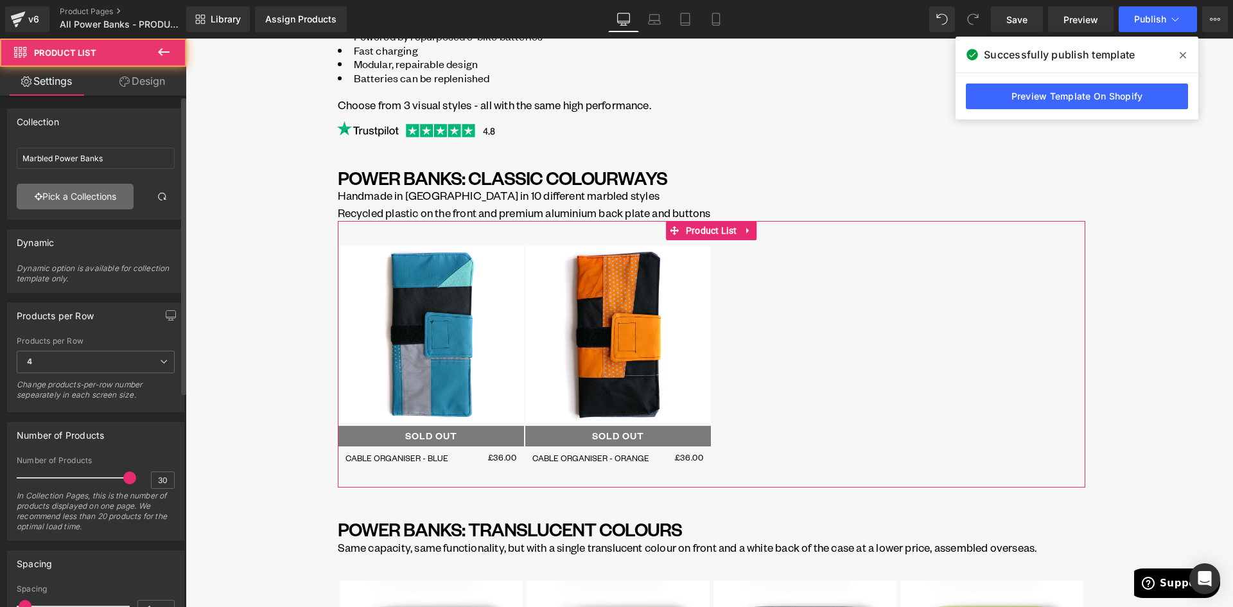
click at [69, 204] on link "Pick a Collections" at bounding box center [75, 197] width 117 height 26
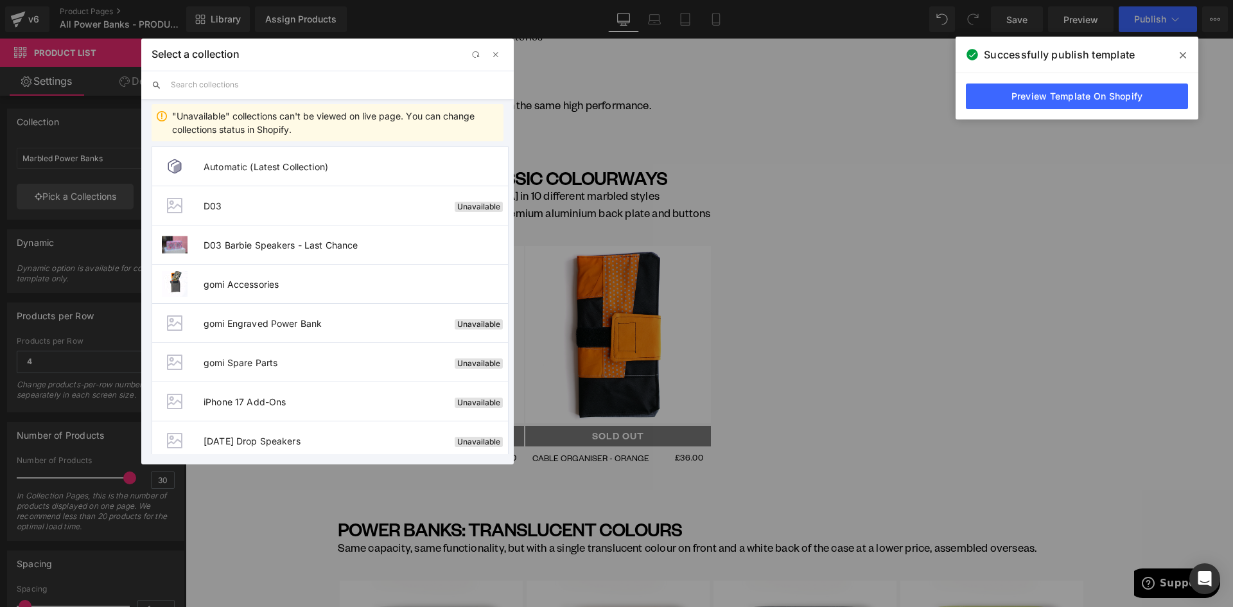
click at [239, 82] on input "text" at bounding box center [337, 85] width 333 height 28
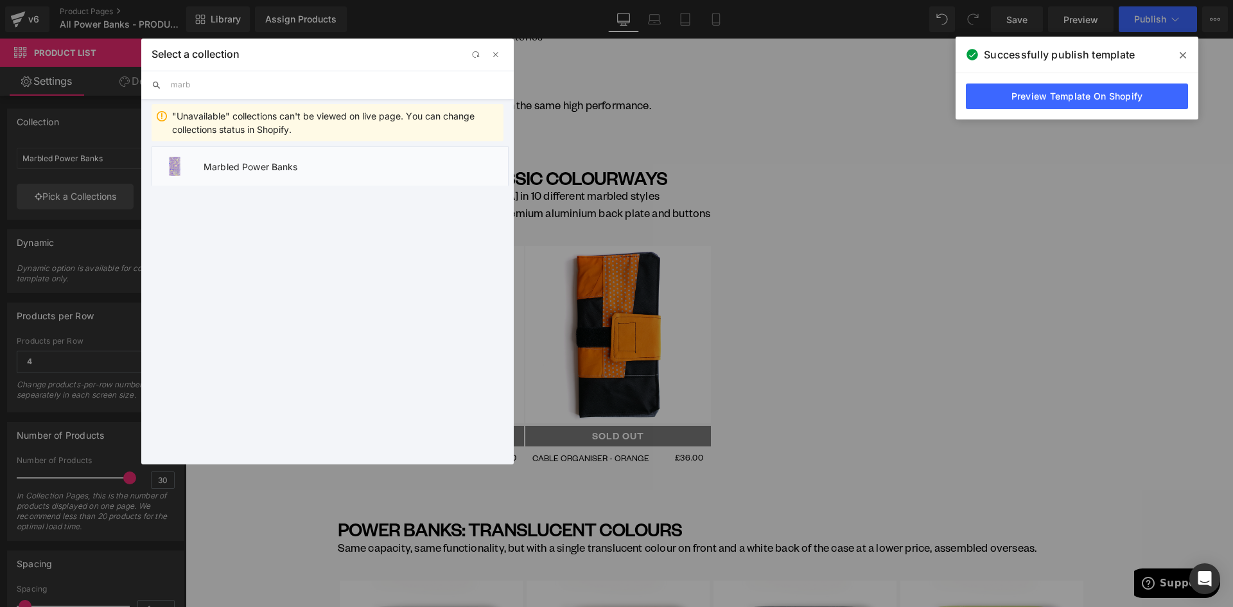
type input "marb"
click at [254, 175] on li "Marbled Power Banks" at bounding box center [330, 165] width 357 height 39
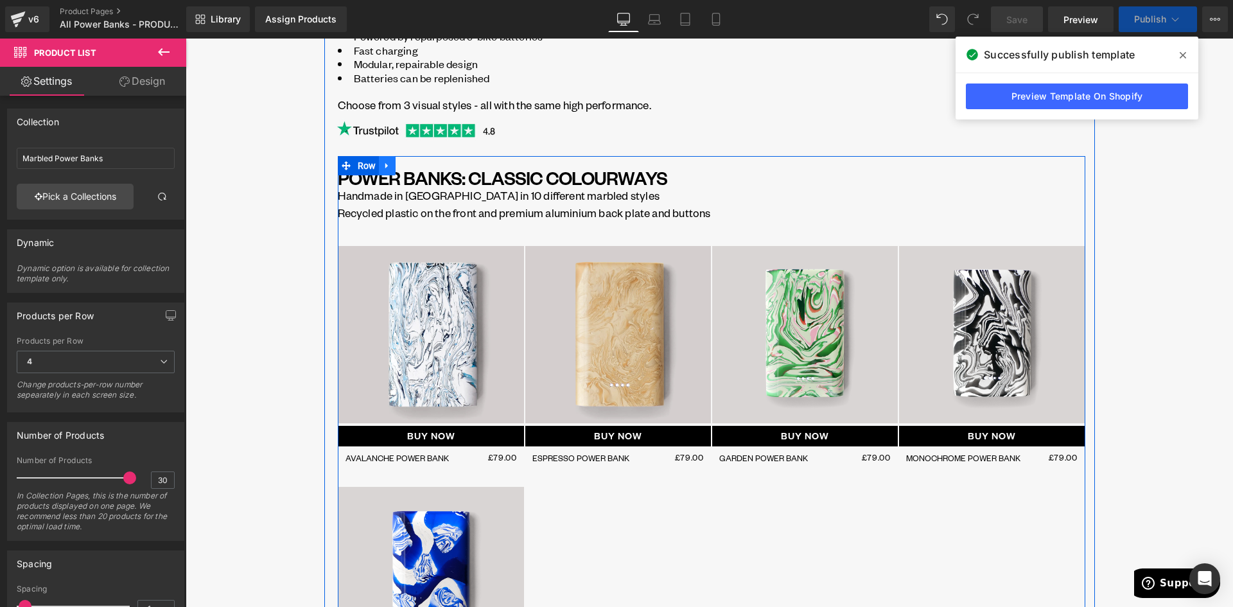
click at [383, 167] on icon at bounding box center [387, 166] width 9 height 10
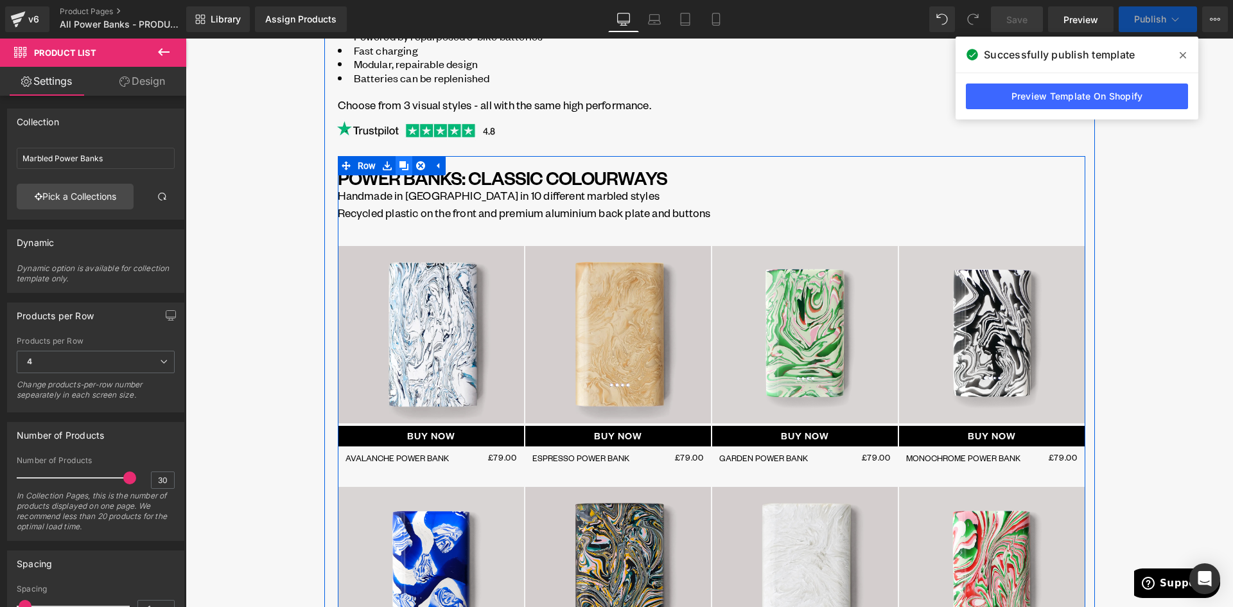
click at [399, 164] on icon at bounding box center [403, 165] width 9 height 9
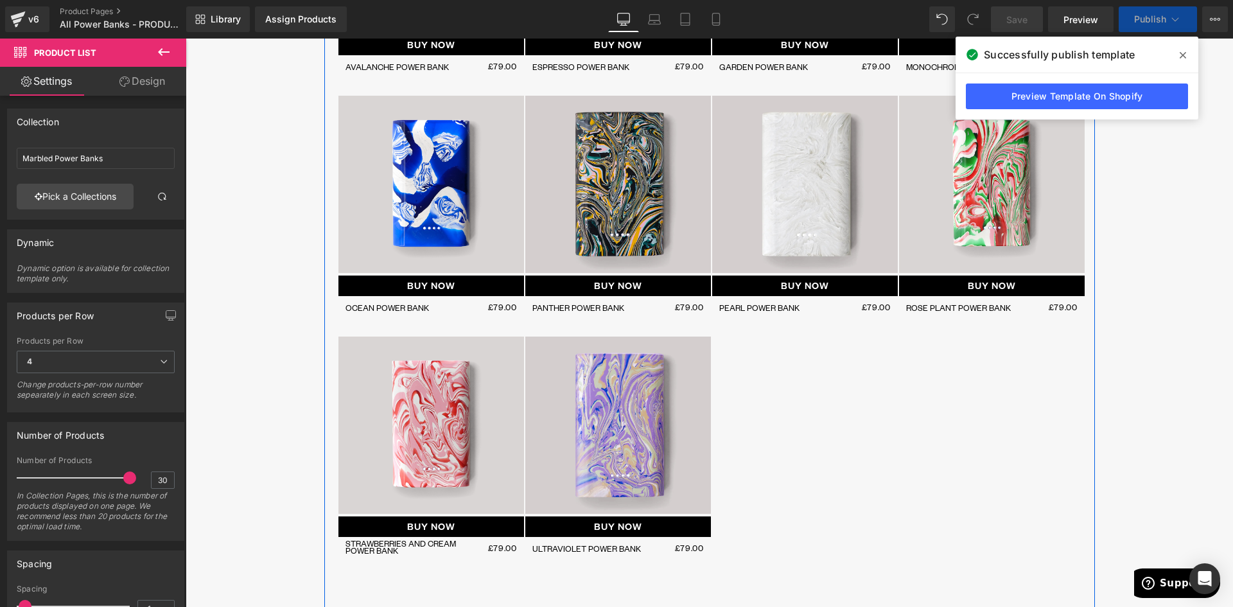
scroll to position [1079, 0]
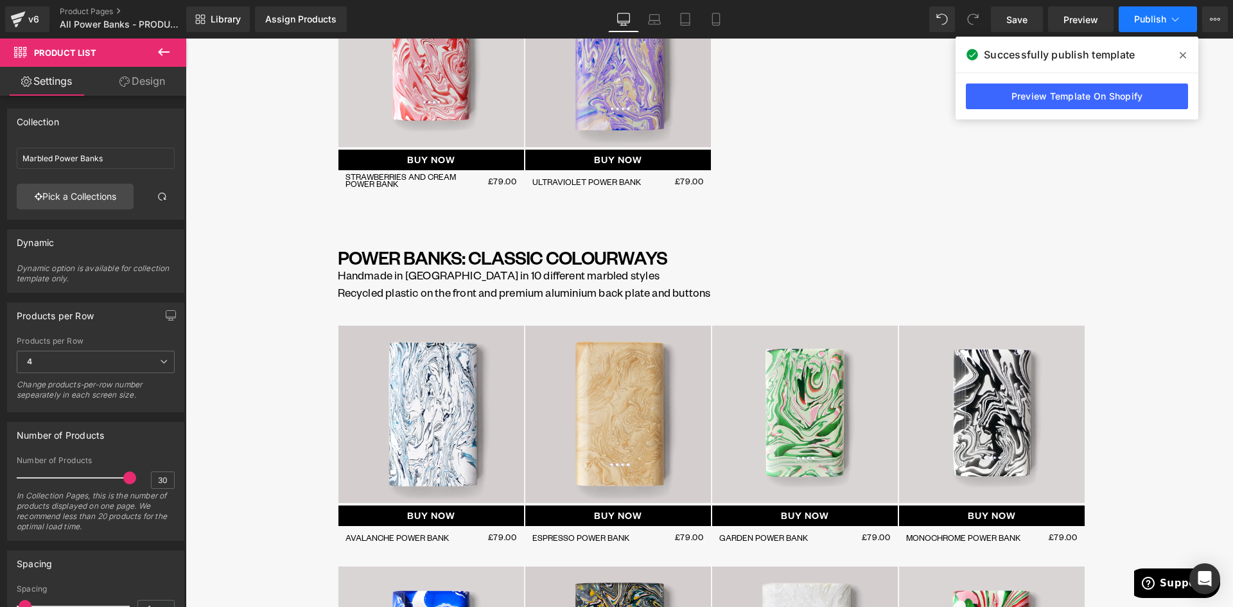
click at [1175, 21] on icon at bounding box center [1175, 19] width 13 height 13
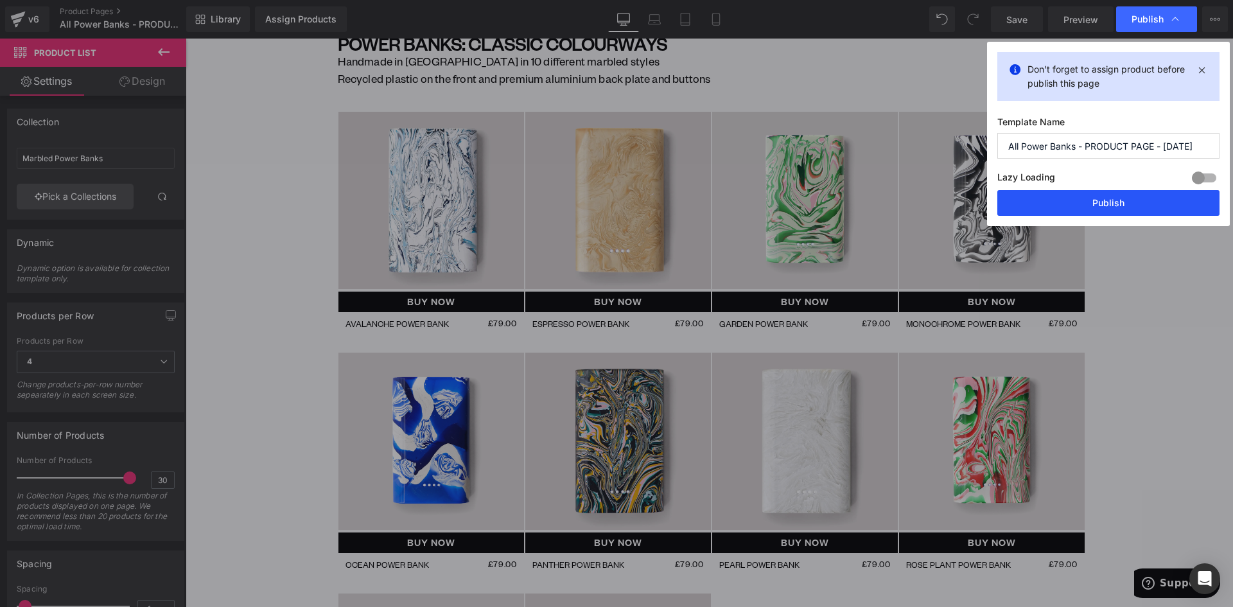
click at [1108, 200] on button "Publish" at bounding box center [1108, 203] width 222 height 26
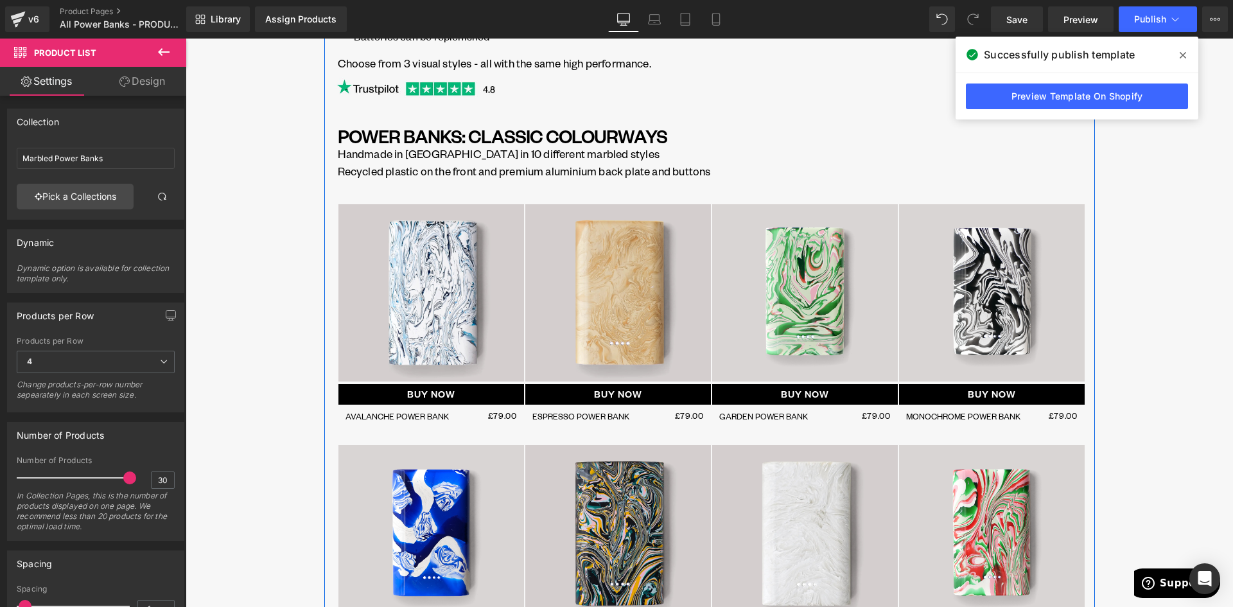
scroll to position [391, 0]
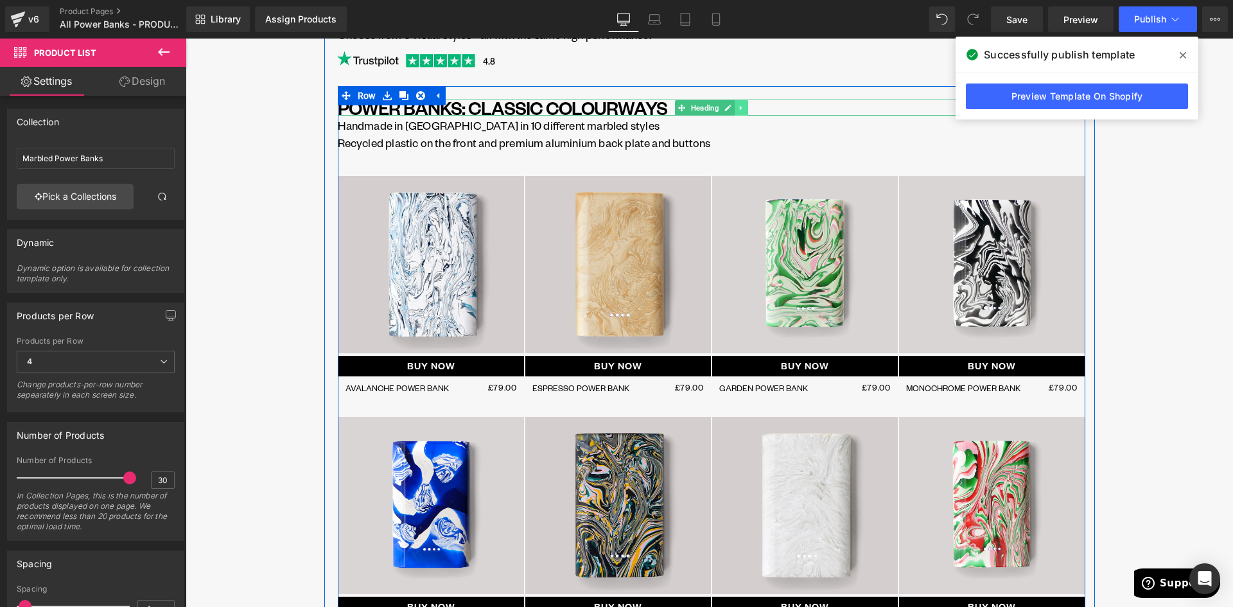
click at [737, 107] on icon at bounding box center [740, 108] width 7 height 8
click at [744, 109] on icon at bounding box center [747, 107] width 7 height 7
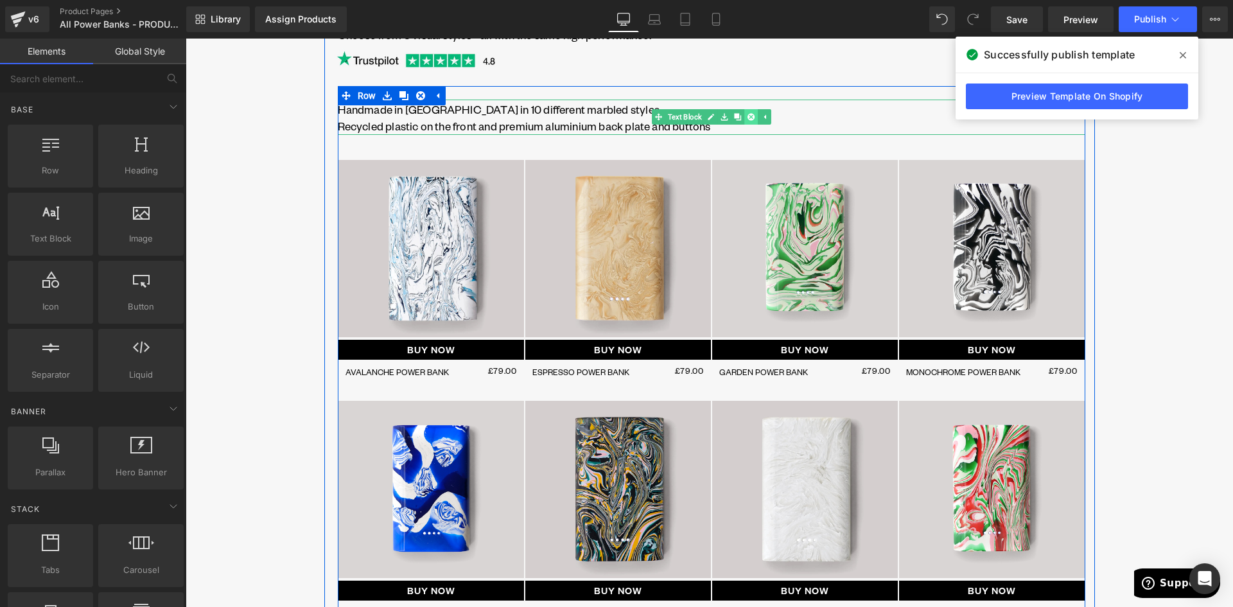
click at [747, 116] on icon at bounding box center [750, 117] width 7 height 7
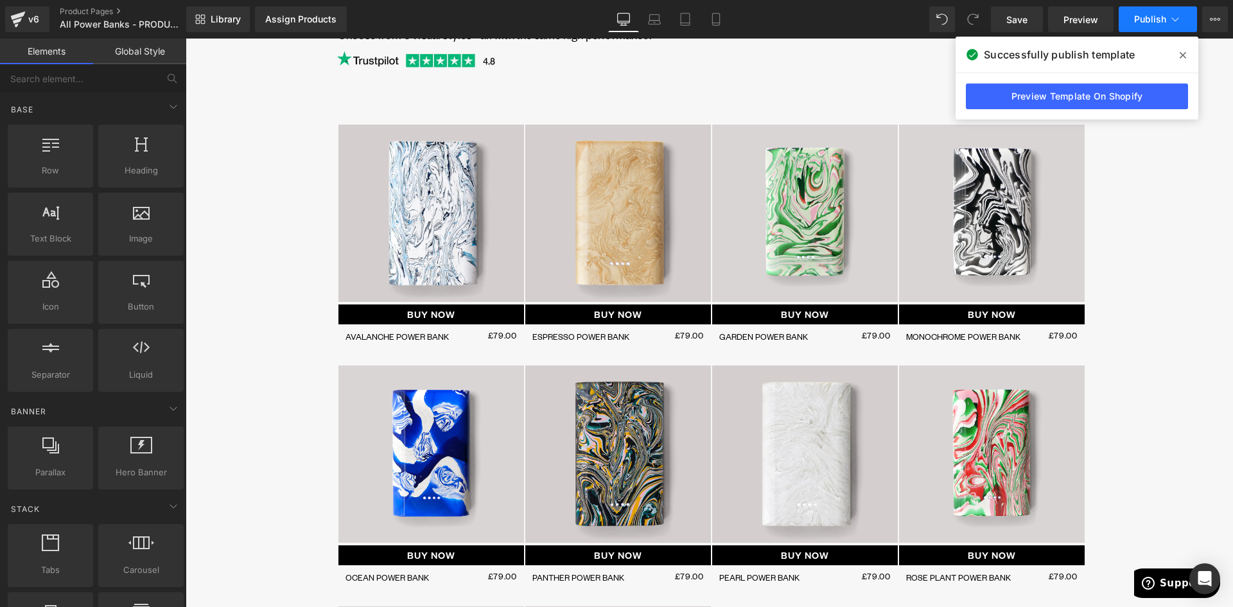
click at [1137, 22] on span "Publish" at bounding box center [1150, 19] width 32 height 10
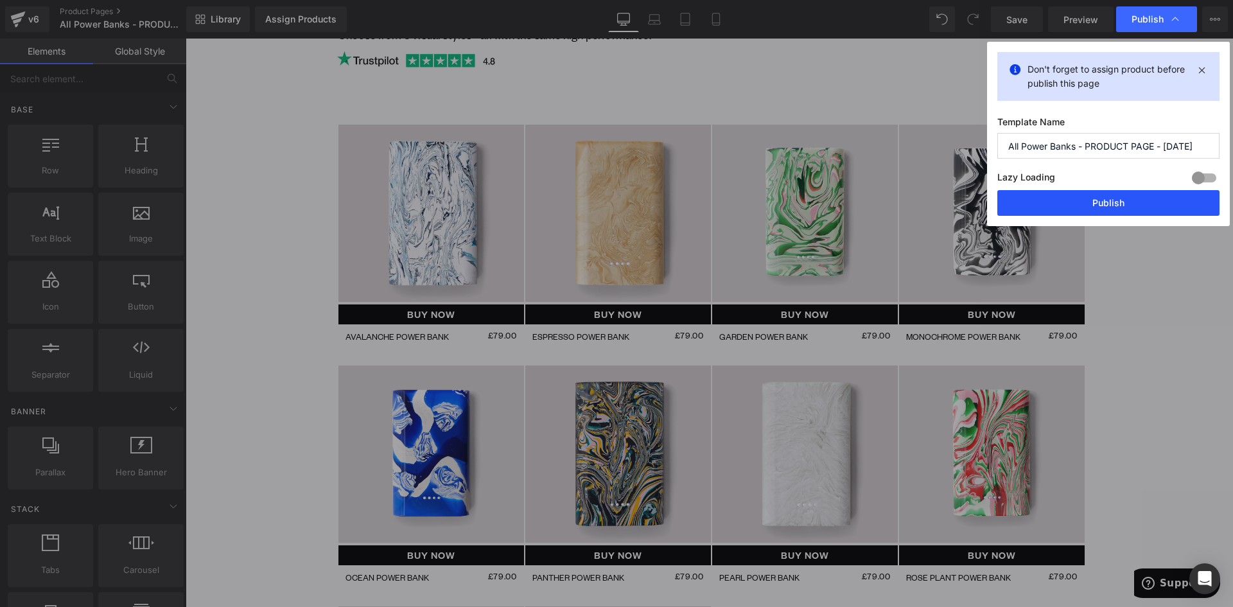
click at [1084, 206] on button "Publish" at bounding box center [1108, 203] width 222 height 26
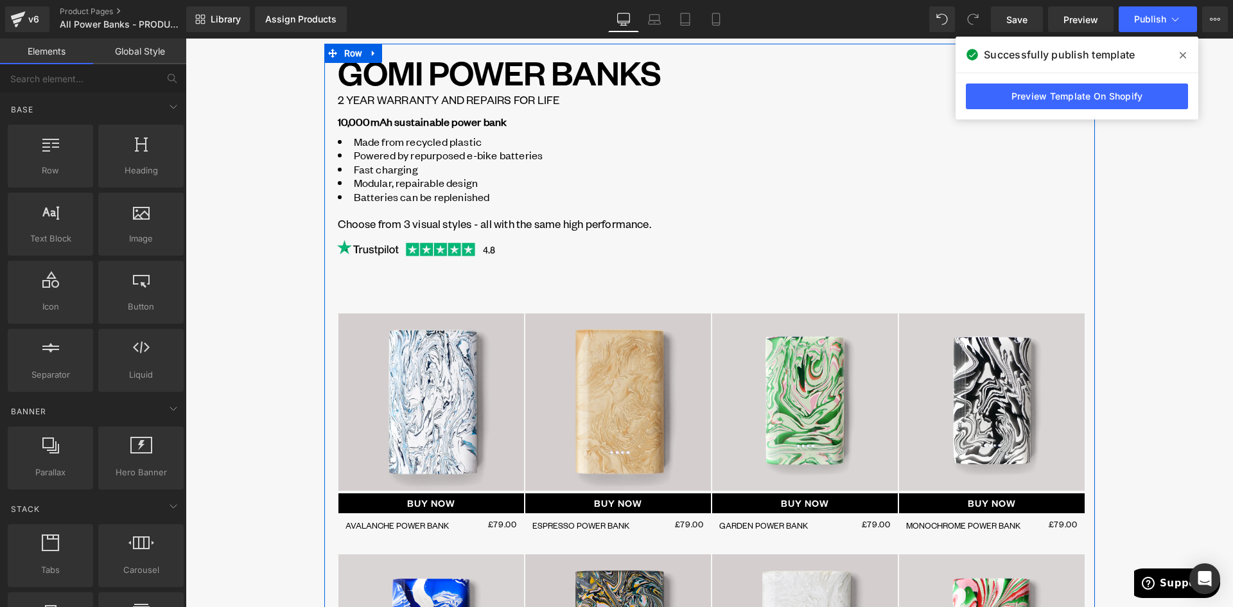
scroll to position [198, 0]
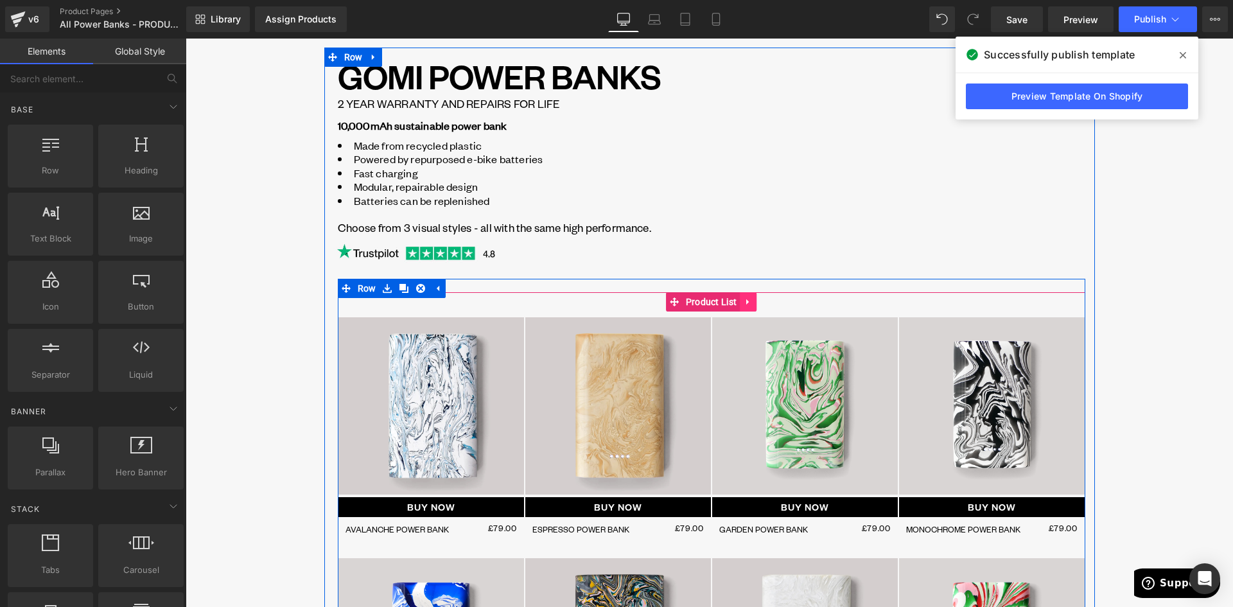
click at [745, 306] on icon at bounding box center [748, 302] width 9 height 10
click at [752, 302] on icon at bounding box center [756, 301] width 9 height 9
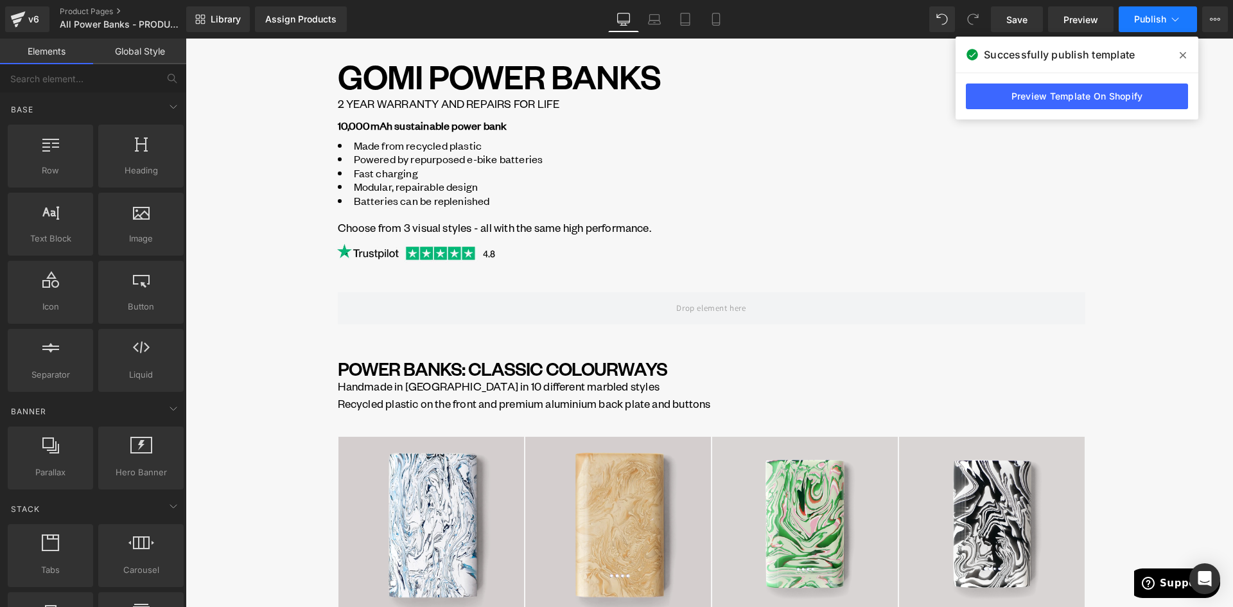
click at [1161, 19] on span "Publish" at bounding box center [1150, 19] width 32 height 10
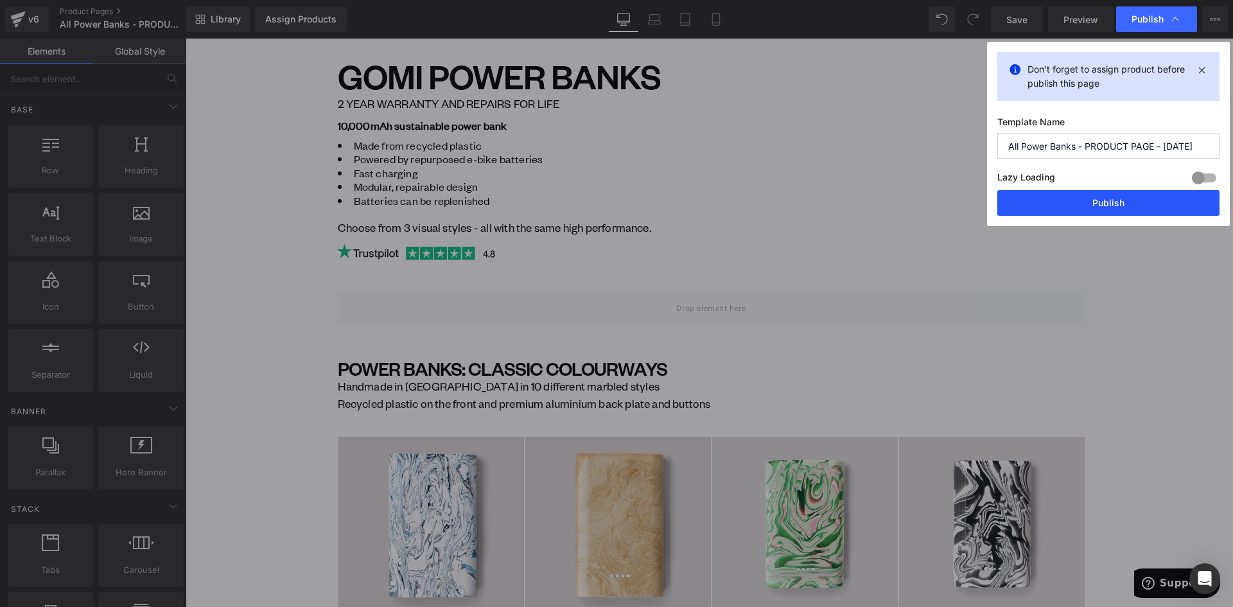
drag, startPoint x: 948, startPoint y: 158, endPoint x: 1134, endPoint y: 196, distance: 189.5
click at [1134, 196] on button "Publish" at bounding box center [1108, 203] width 222 height 26
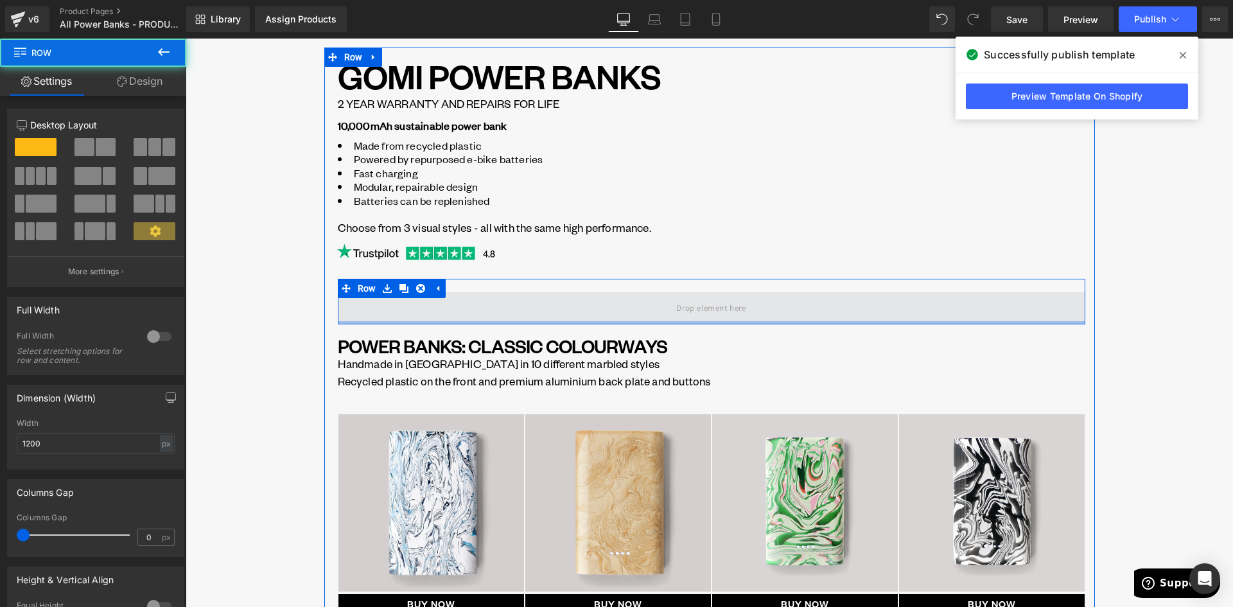
drag, startPoint x: 468, startPoint y: 342, endPoint x: 474, endPoint y: 299, distance: 43.4
click at [470, 306] on div "Row" at bounding box center [711, 302] width 747 height 46
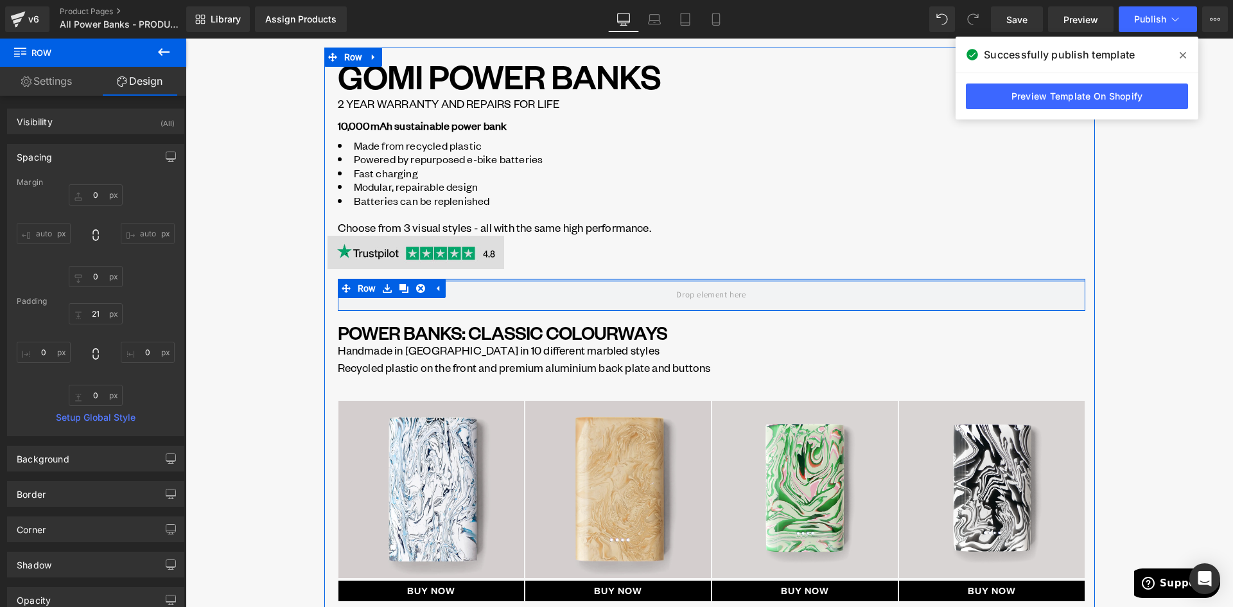
drag, startPoint x: 489, startPoint y: 286, endPoint x: 442, endPoint y: 252, distance: 58.8
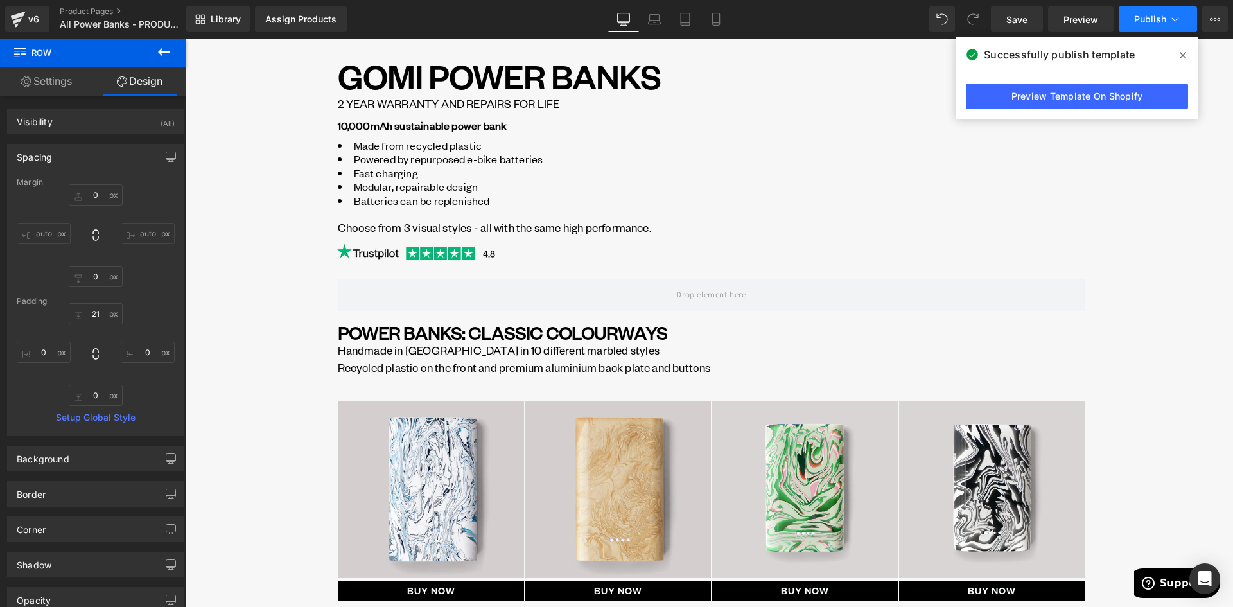
click at [1147, 18] on span "Publish" at bounding box center [1150, 19] width 32 height 10
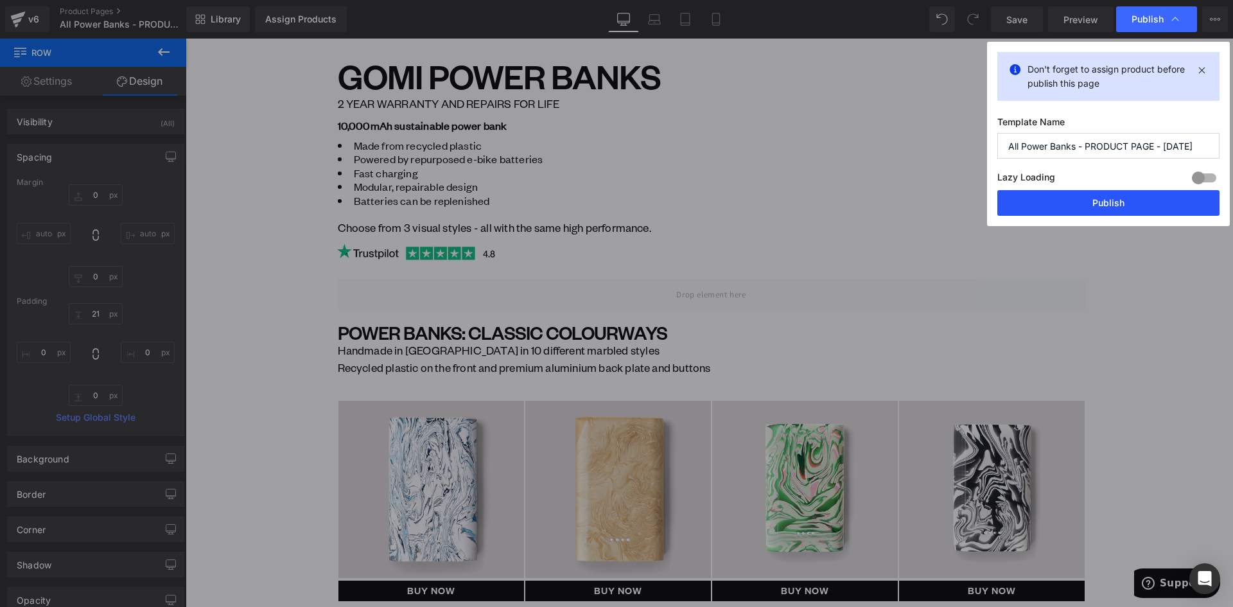
click at [1066, 202] on button "Publish" at bounding box center [1108, 203] width 222 height 26
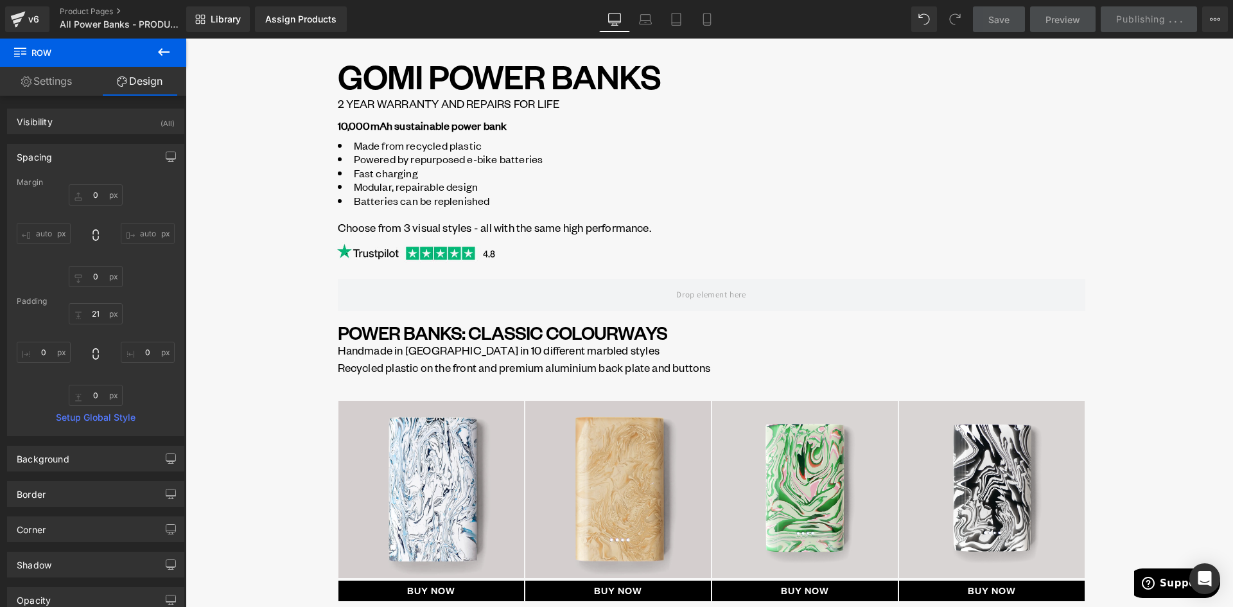
scroll to position [134, 0]
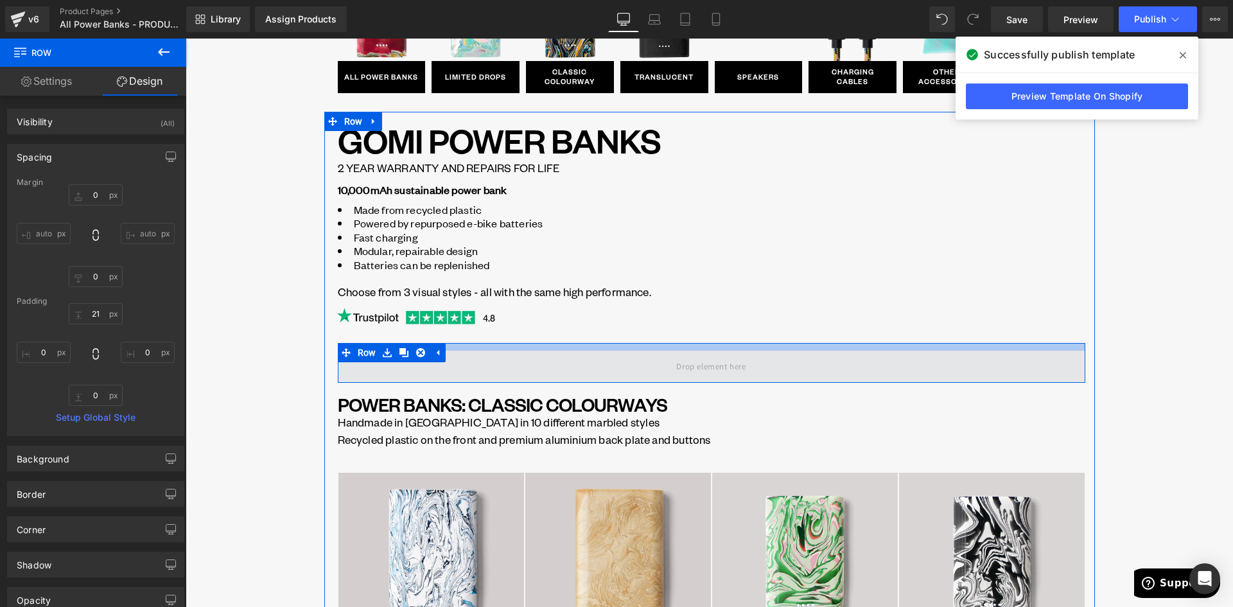
drag, startPoint x: 619, startPoint y: 344, endPoint x: 621, endPoint y: 352, distance: 7.9
click at [621, 352] on div "Row" at bounding box center [711, 363] width 747 height 40
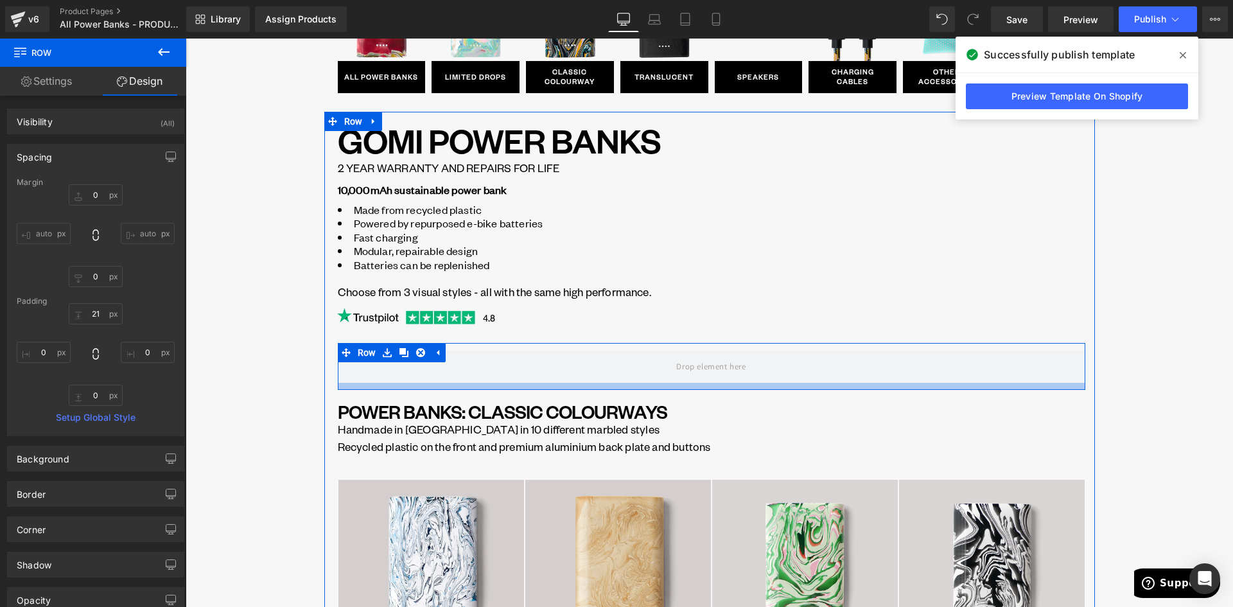
drag, startPoint x: 589, startPoint y: 382, endPoint x: 593, endPoint y: 389, distance: 7.8
click at [593, 389] on div at bounding box center [711, 386] width 747 height 7
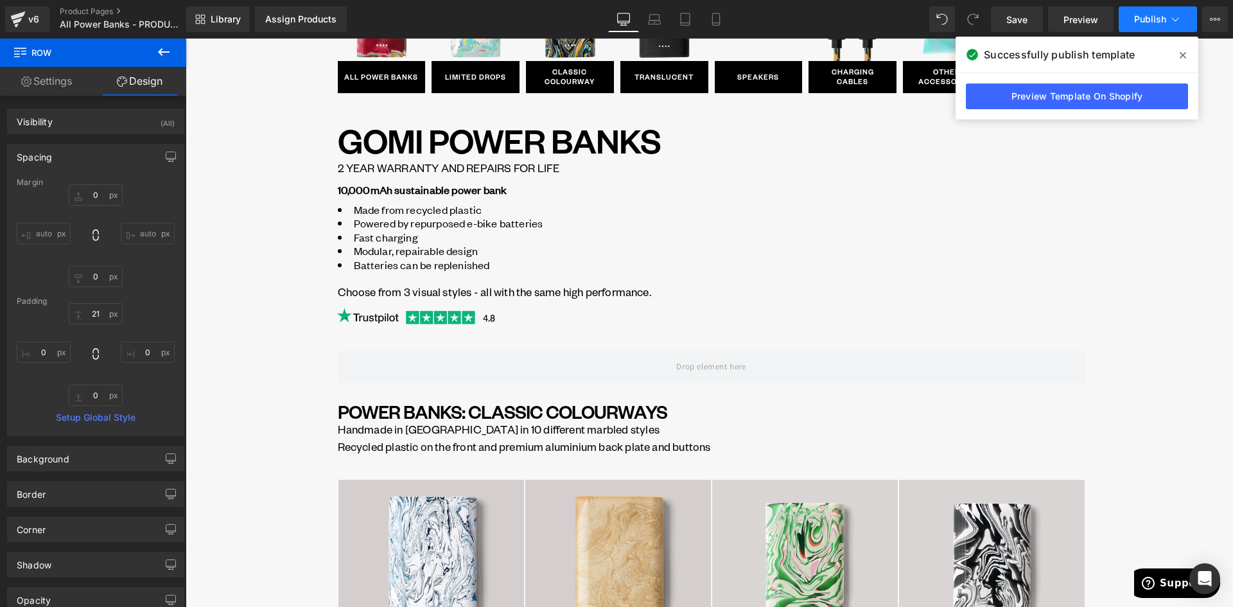
click at [1169, 8] on button "Publish" at bounding box center [1157, 19] width 78 height 26
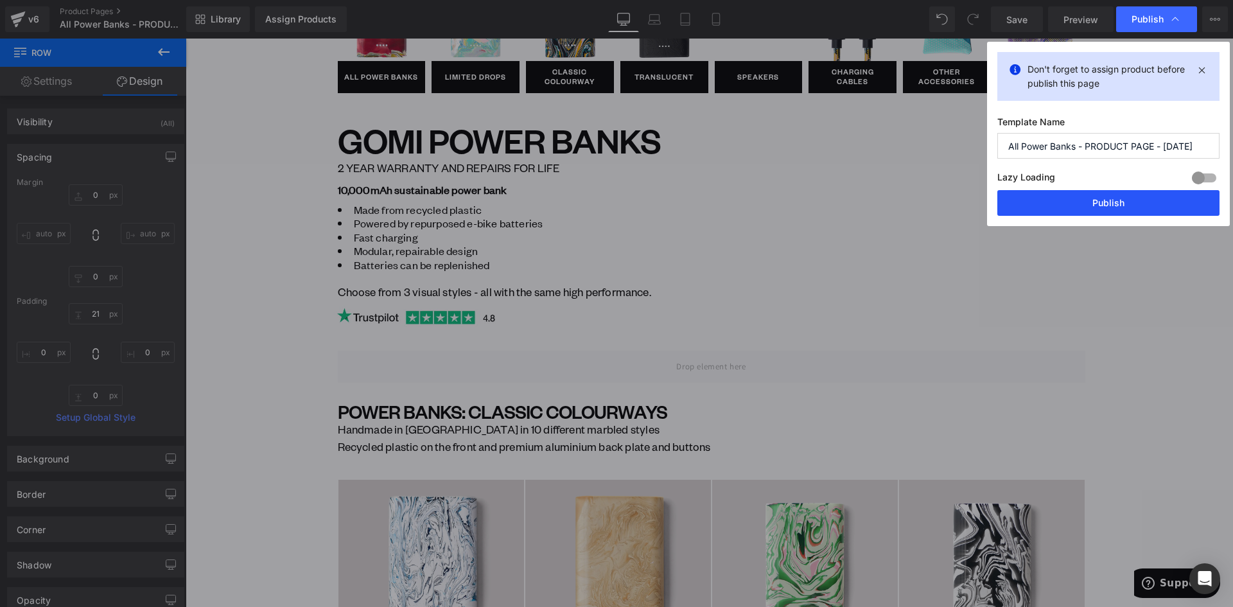
drag, startPoint x: 1032, startPoint y: 196, endPoint x: 847, endPoint y: 156, distance: 189.8
click at [1032, 196] on button "Publish" at bounding box center [1108, 203] width 222 height 26
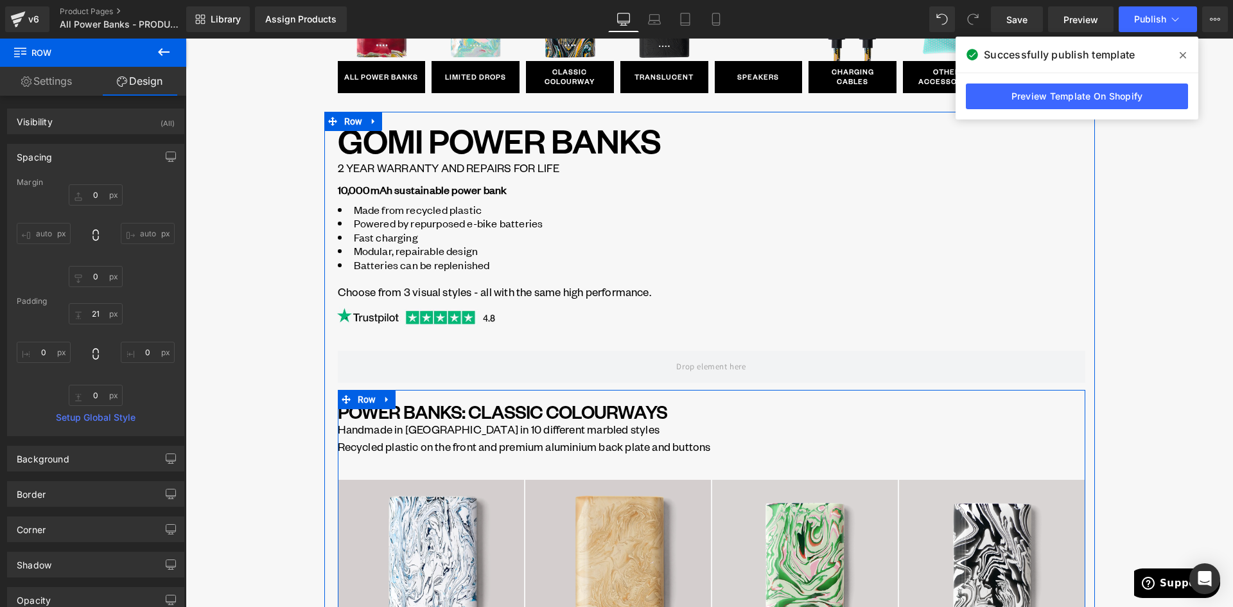
click at [379, 396] on link at bounding box center [387, 399] width 17 height 19
click at [416, 399] on icon at bounding box center [420, 399] width 9 height 9
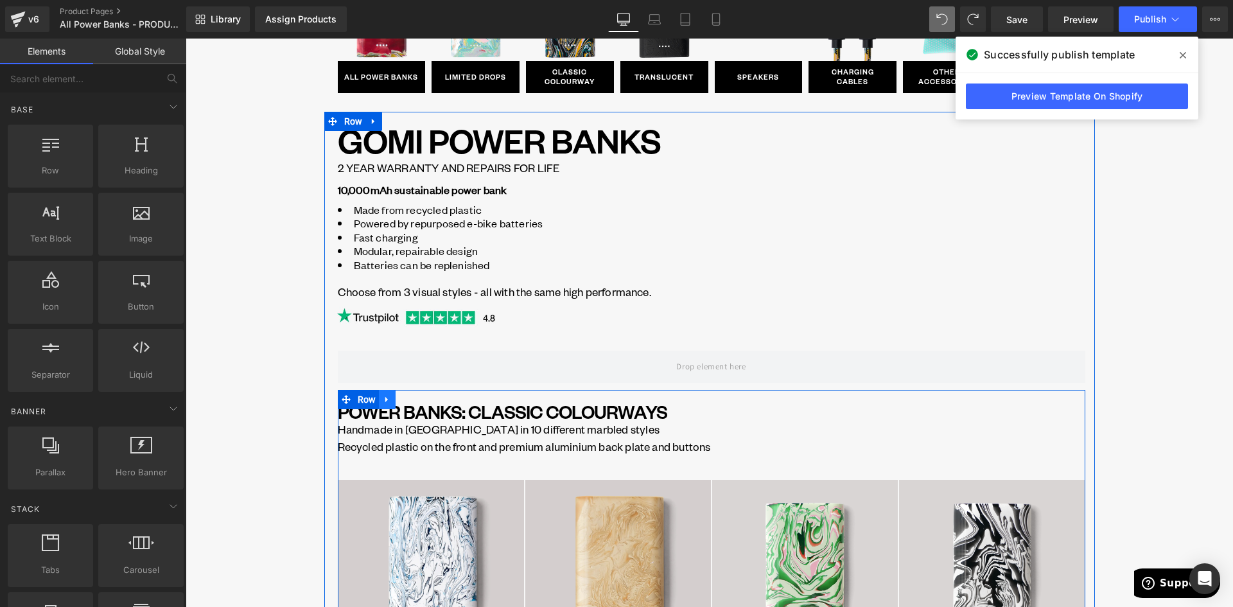
click at [383, 402] on icon at bounding box center [387, 399] width 9 height 10
click at [399, 402] on icon at bounding box center [403, 399] width 9 height 9
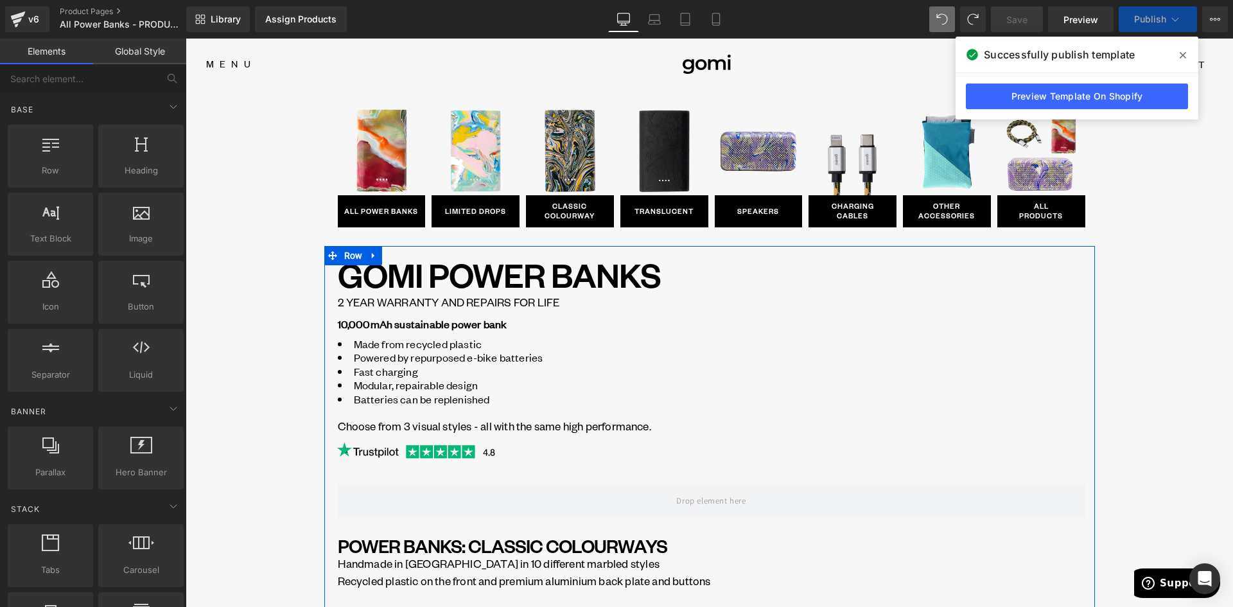
scroll to position [385, 0]
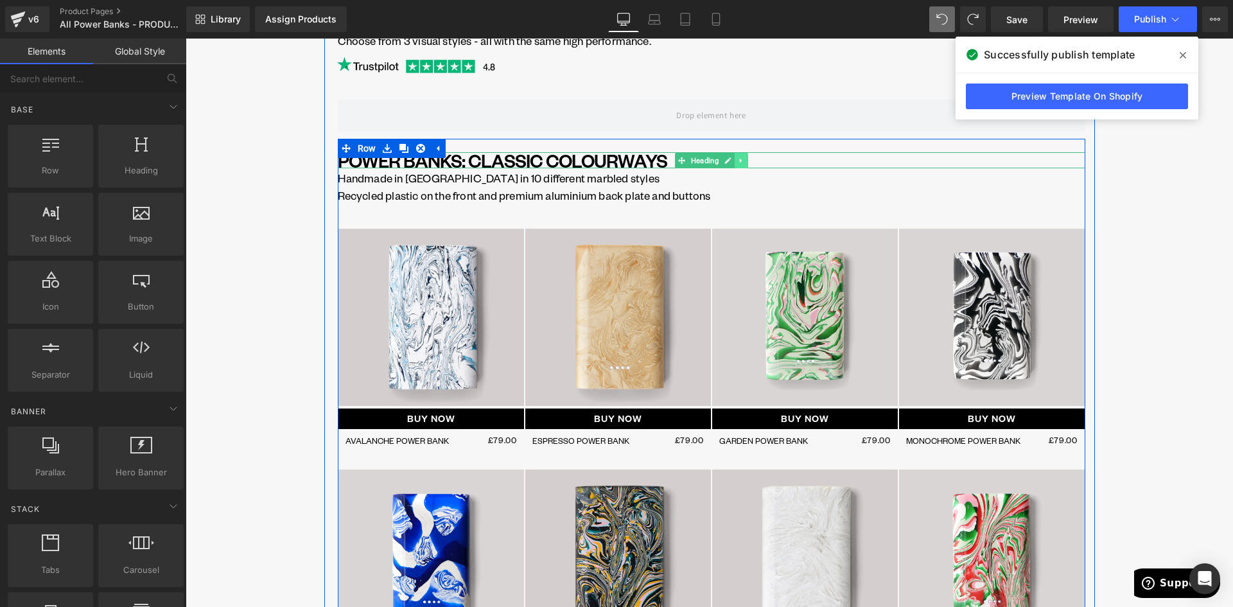
click at [736, 166] on link at bounding box center [741, 160] width 13 height 15
click at [742, 184] on icon at bounding box center [743, 186] width 7 height 8
click at [749, 190] on icon at bounding box center [750, 186] width 7 height 8
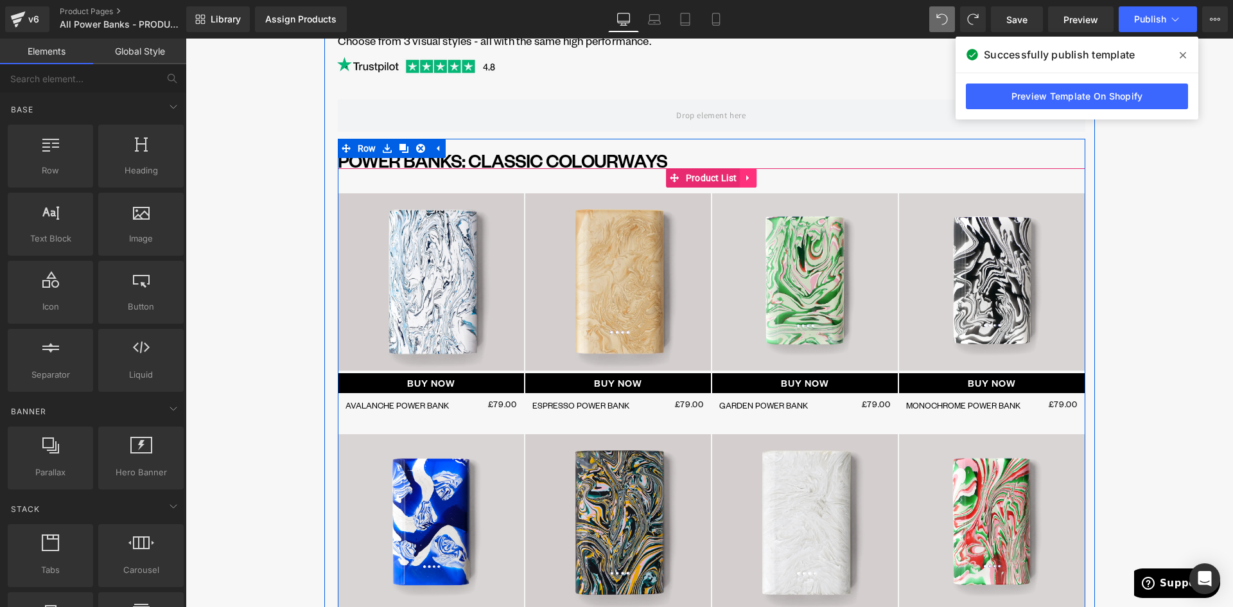
click at [746, 179] on icon at bounding box center [748, 178] width 9 height 10
click at [753, 177] on icon at bounding box center [756, 178] width 9 height 10
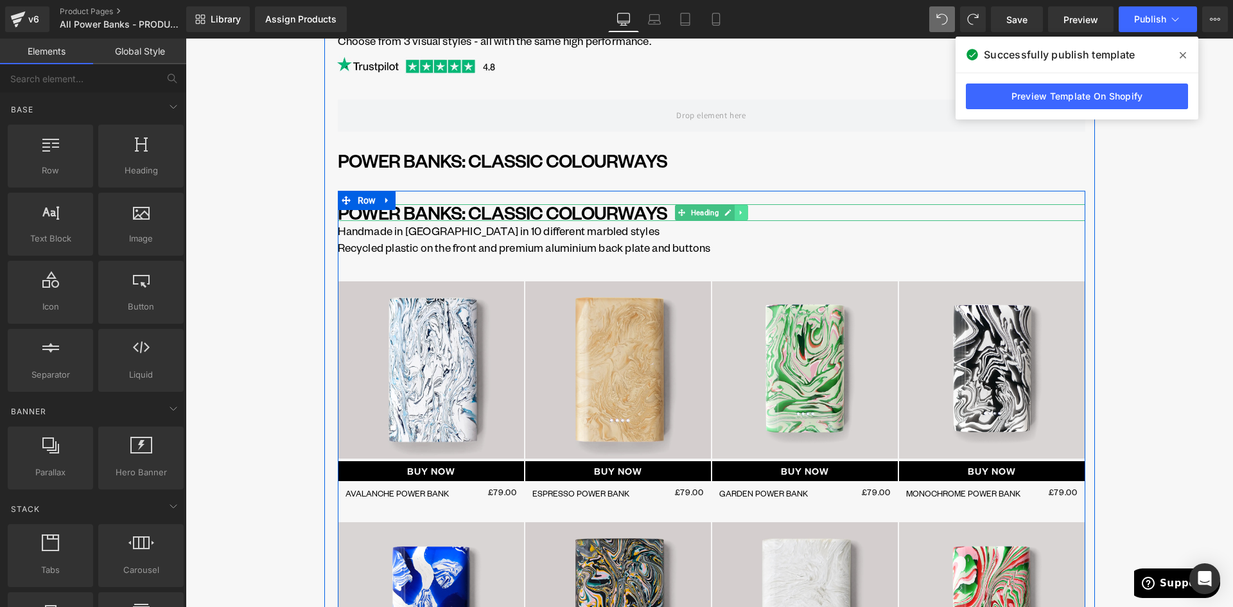
click at [737, 214] on icon at bounding box center [740, 213] width 7 height 8
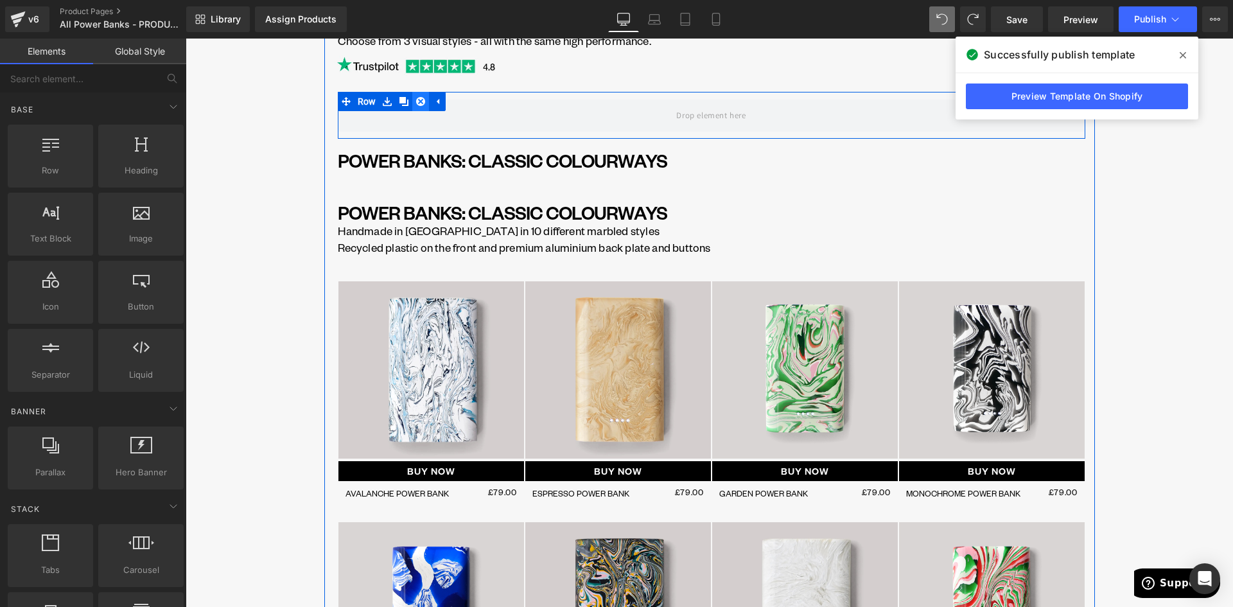
click at [417, 101] on icon at bounding box center [420, 101] width 9 height 10
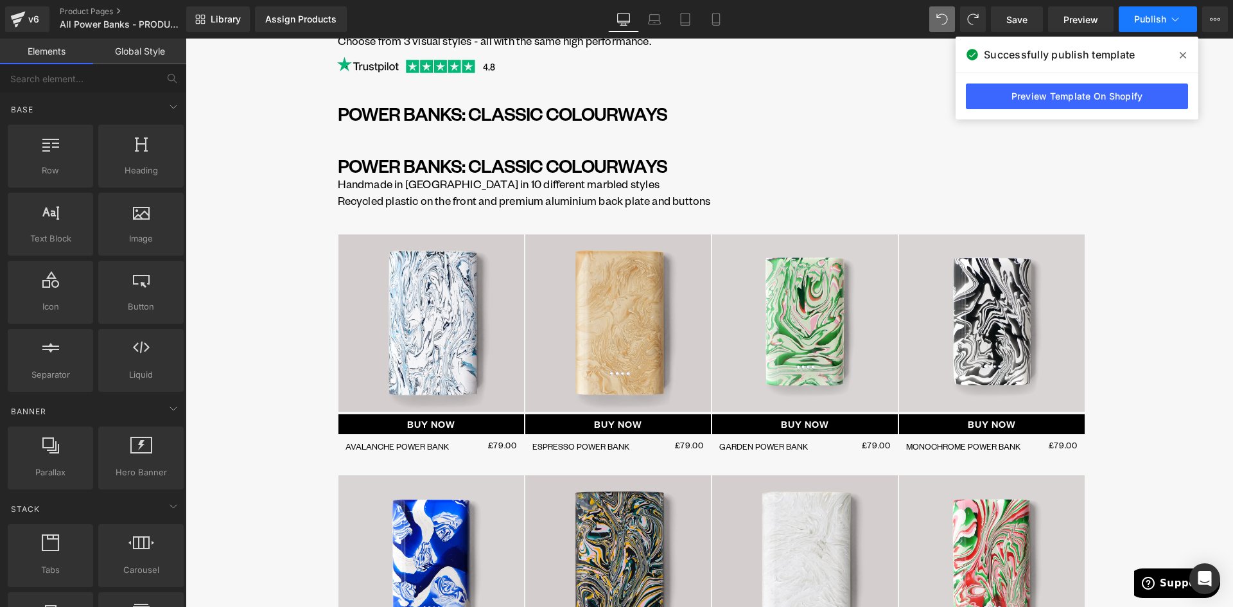
click at [1137, 24] on span "Publish" at bounding box center [1150, 19] width 32 height 10
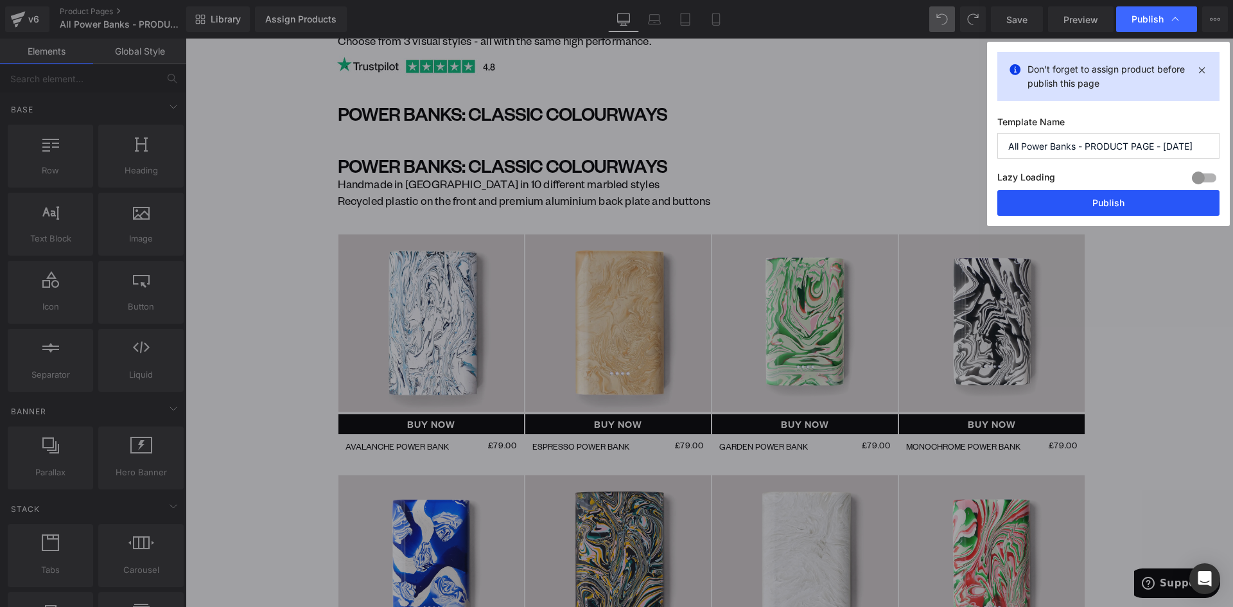
click at [1118, 199] on button "Publish" at bounding box center [1108, 203] width 222 height 26
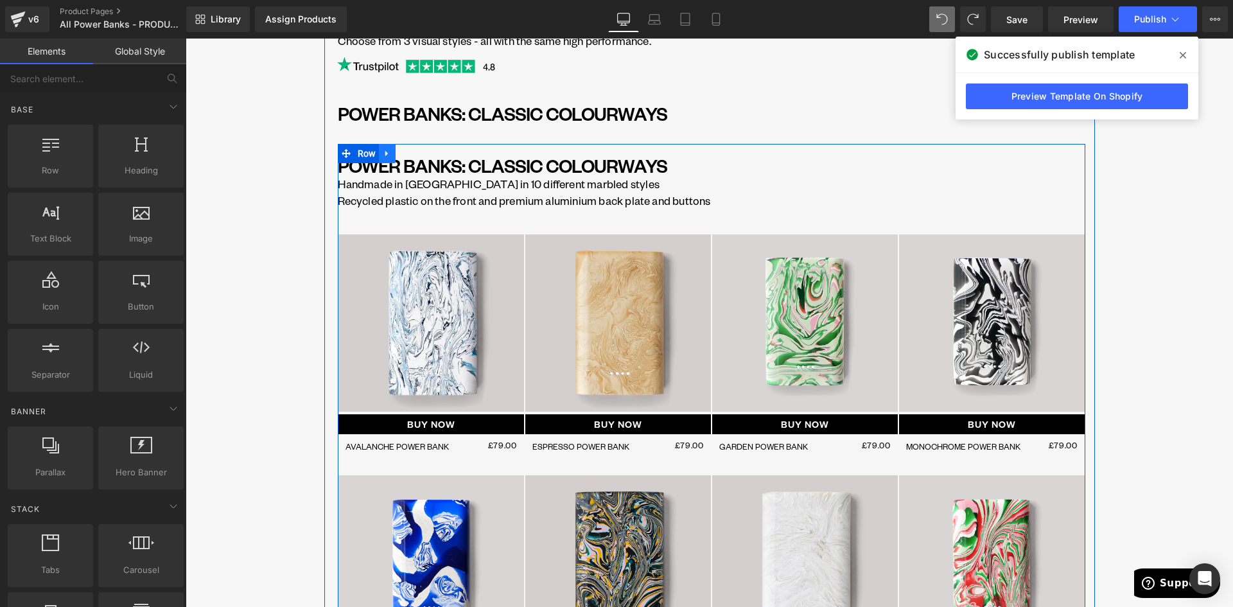
click at [383, 151] on icon at bounding box center [387, 154] width 9 height 10
click at [403, 154] on icon at bounding box center [403, 153] width 9 height 9
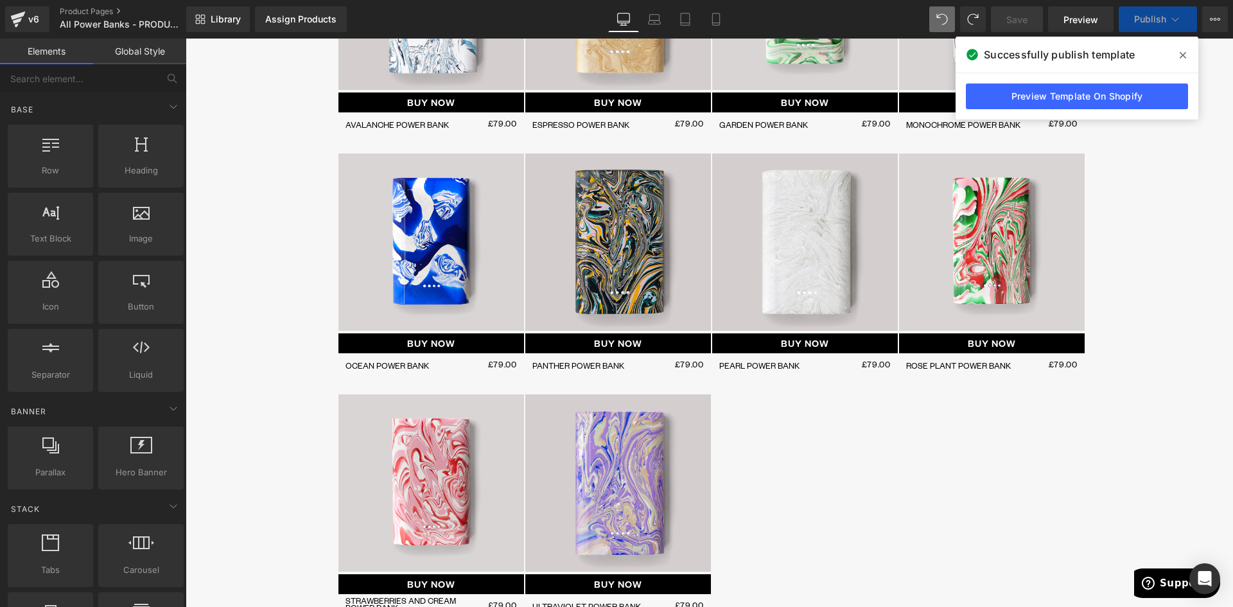
scroll to position [1278, 0]
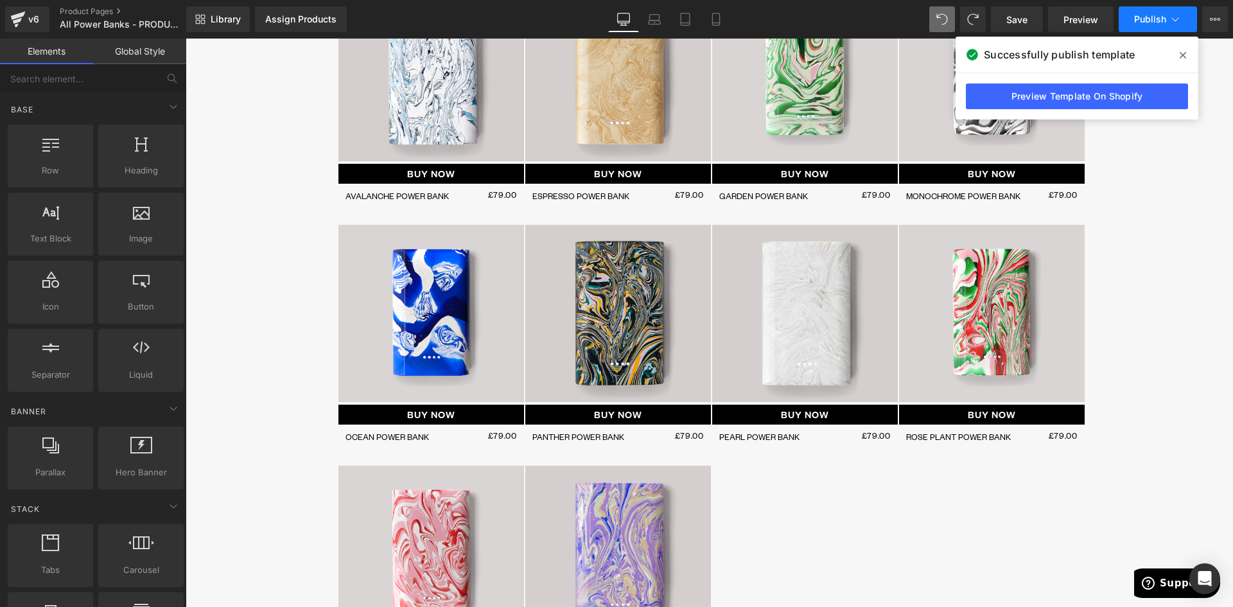
click at [1174, 15] on icon at bounding box center [1175, 19] width 13 height 13
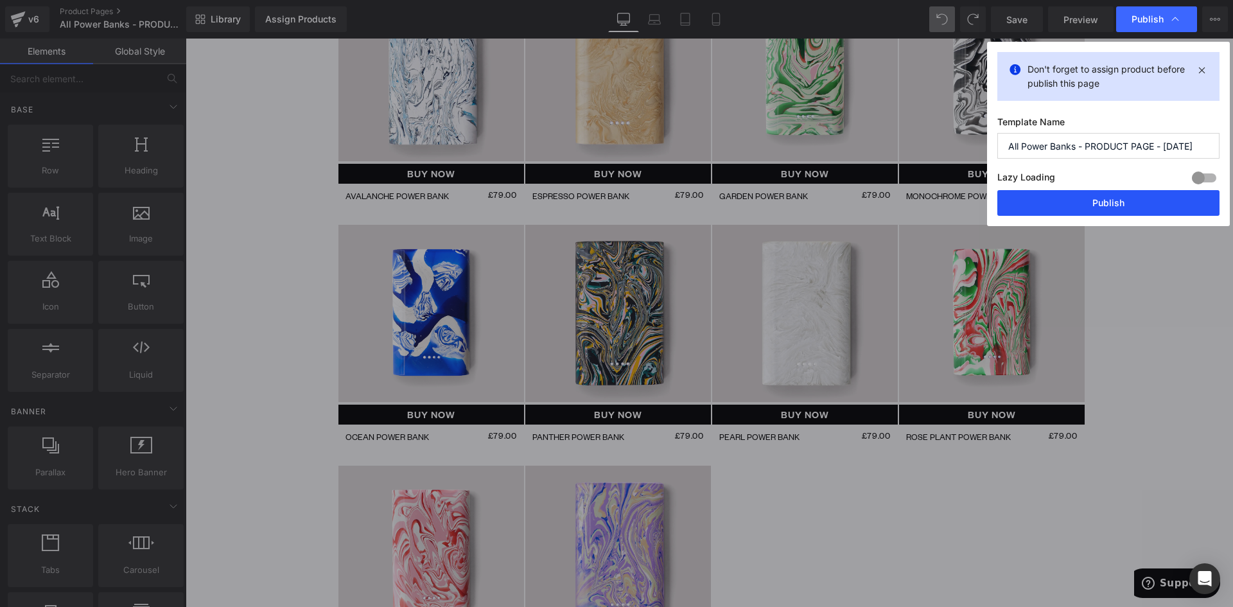
click at [1141, 199] on button "Publish" at bounding box center [1108, 203] width 222 height 26
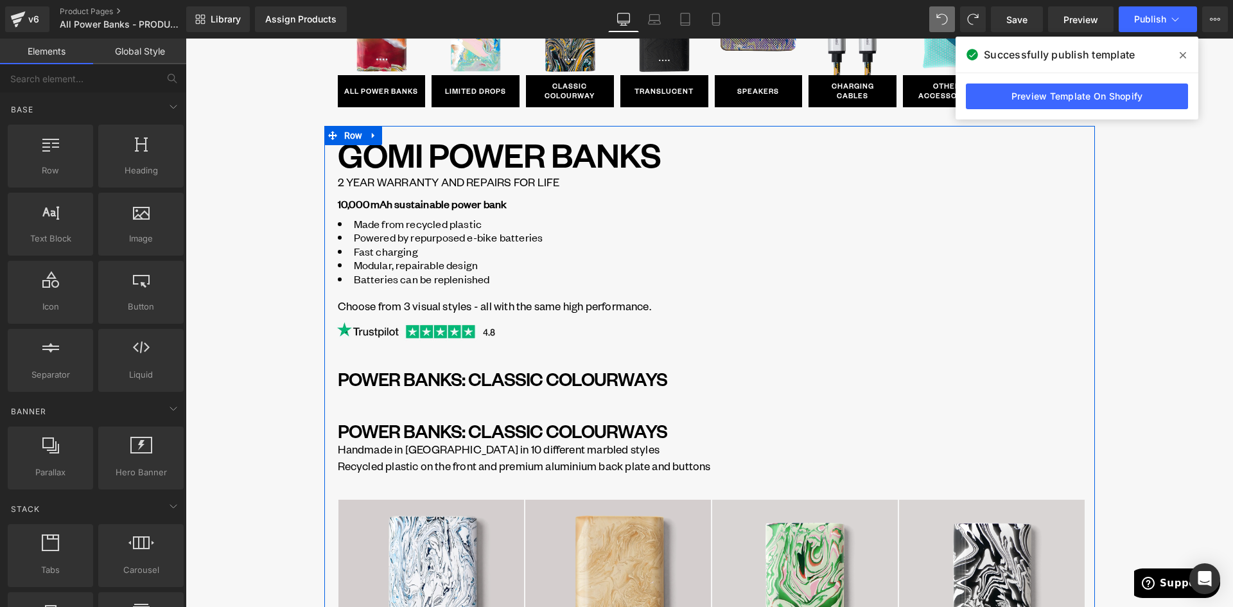
scroll to position [58, 0]
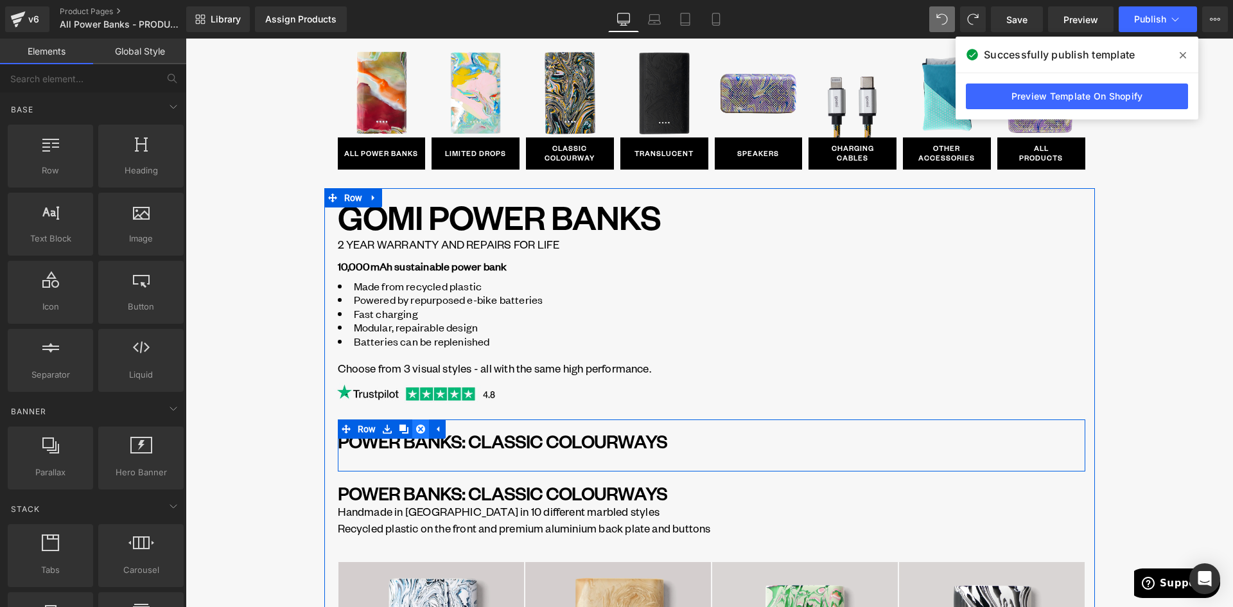
click at [418, 430] on icon at bounding box center [420, 428] width 9 height 9
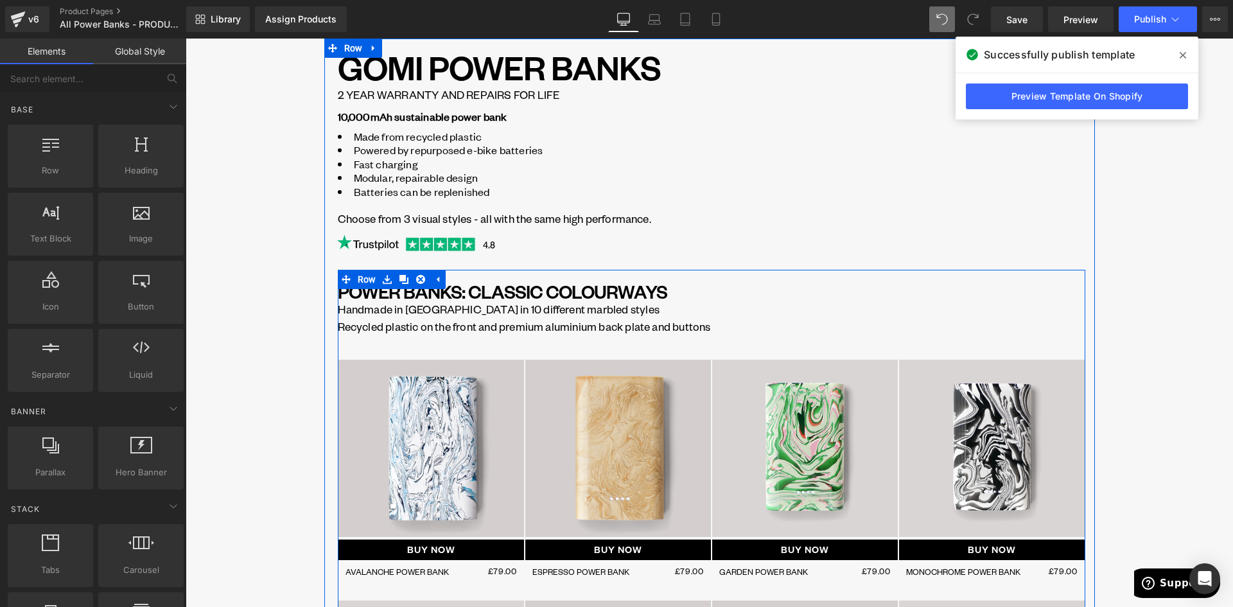
scroll to position [250, 0]
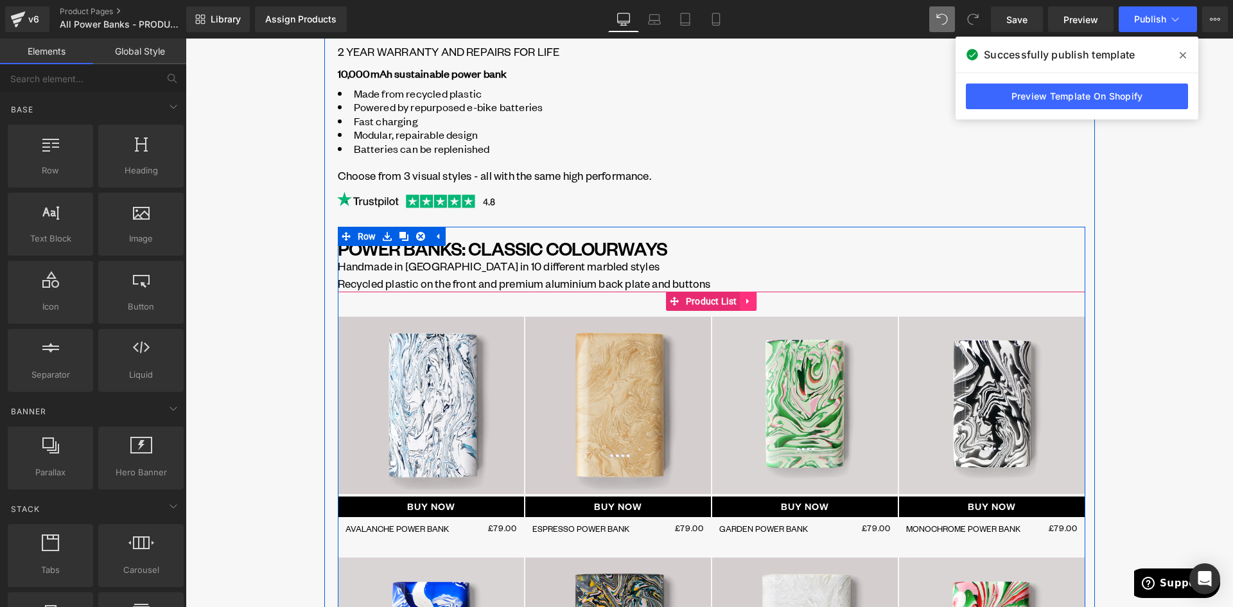
click at [747, 304] on icon at bounding box center [748, 302] width 9 height 10
click at [748, 303] on link at bounding box center [756, 300] width 17 height 19
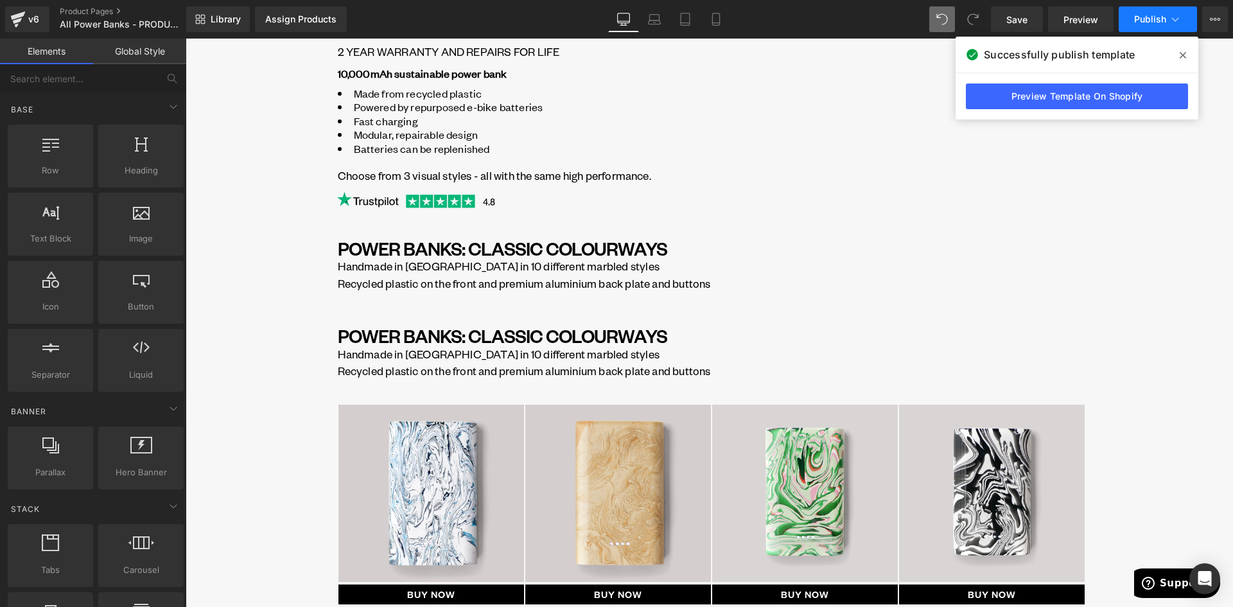
click at [1142, 18] on span "Publish" at bounding box center [1150, 19] width 32 height 10
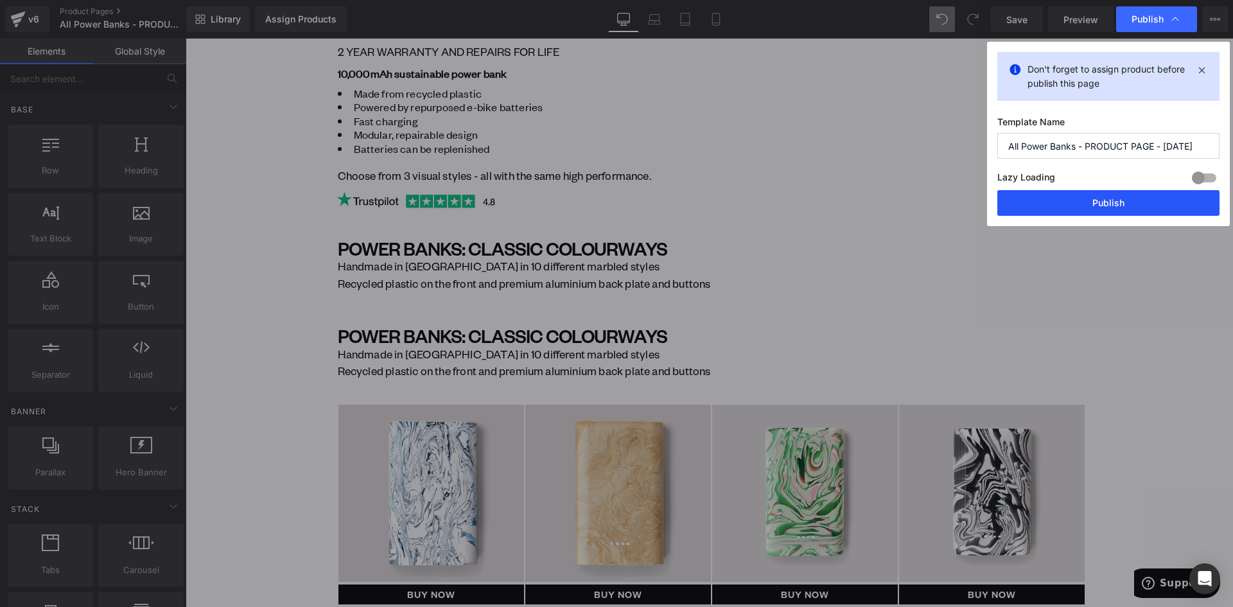
click at [1133, 207] on button "Publish" at bounding box center [1108, 203] width 222 height 26
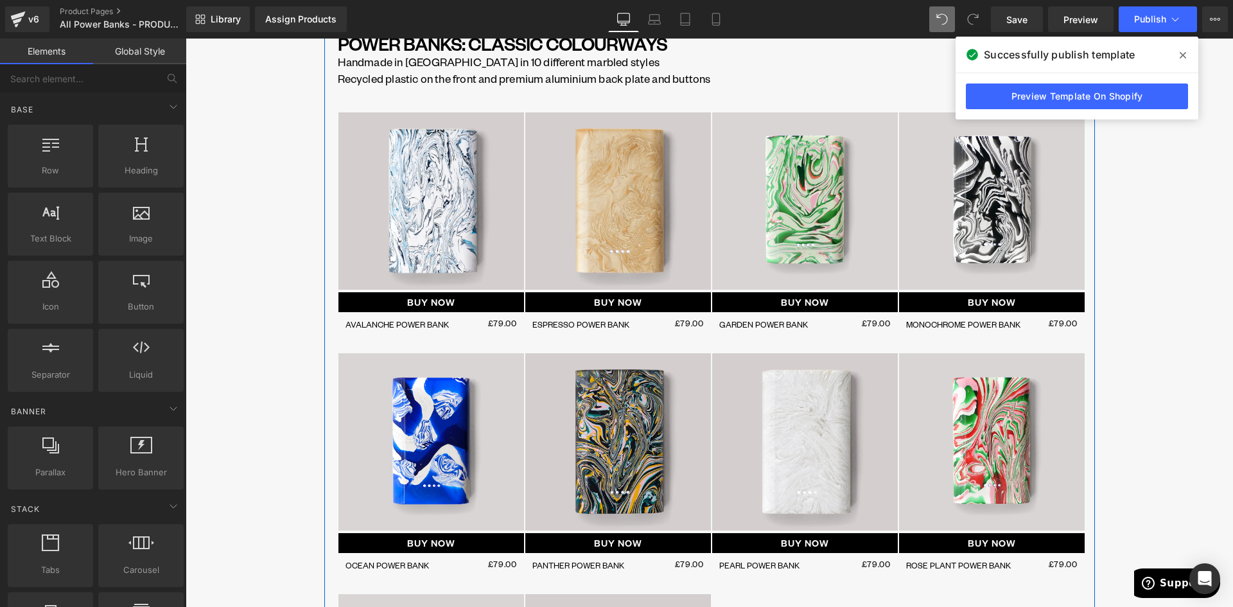
scroll to position [315, 0]
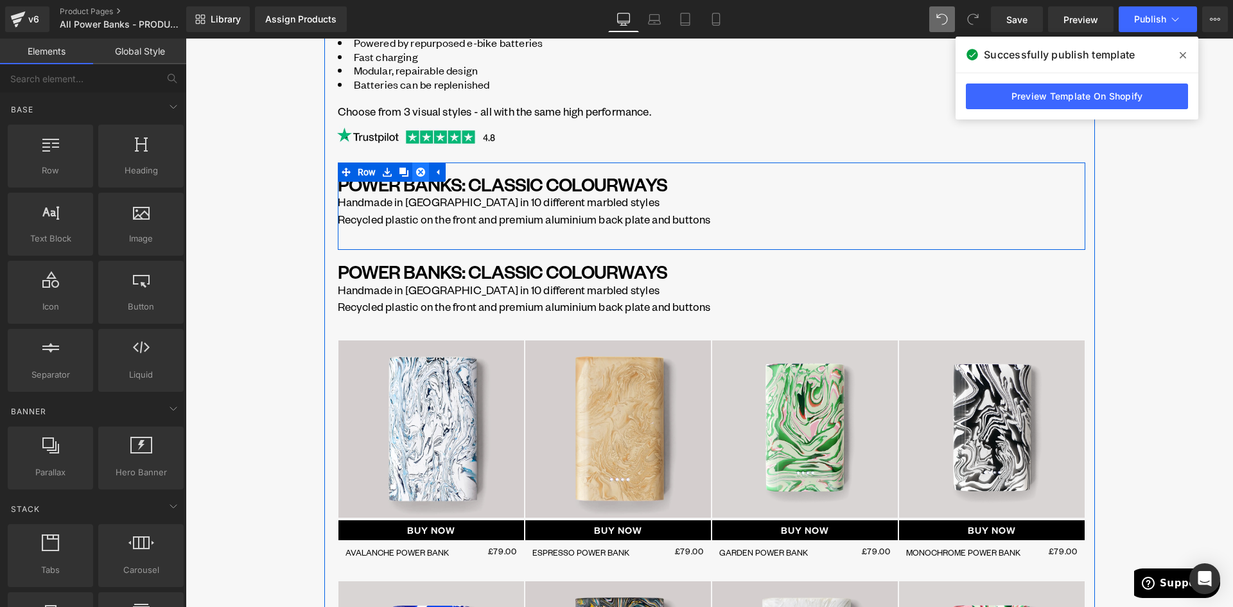
click at [416, 174] on icon at bounding box center [420, 172] width 9 height 9
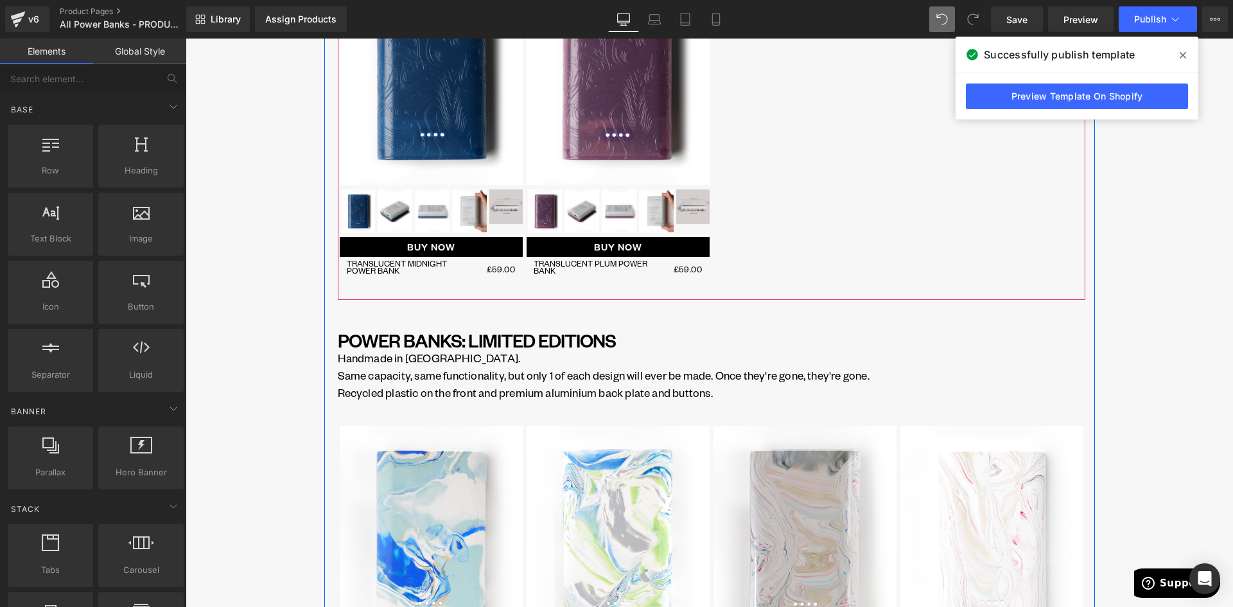
scroll to position [1920, 0]
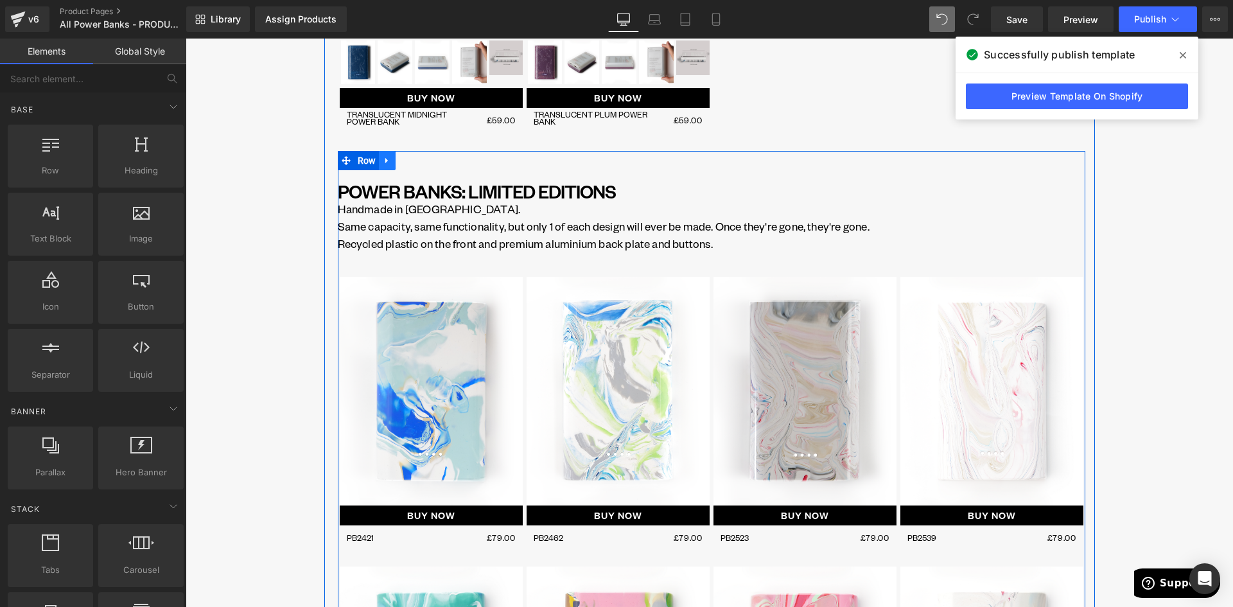
click at [383, 166] on icon at bounding box center [387, 161] width 9 height 10
click at [399, 161] on icon at bounding box center [403, 160] width 9 height 9
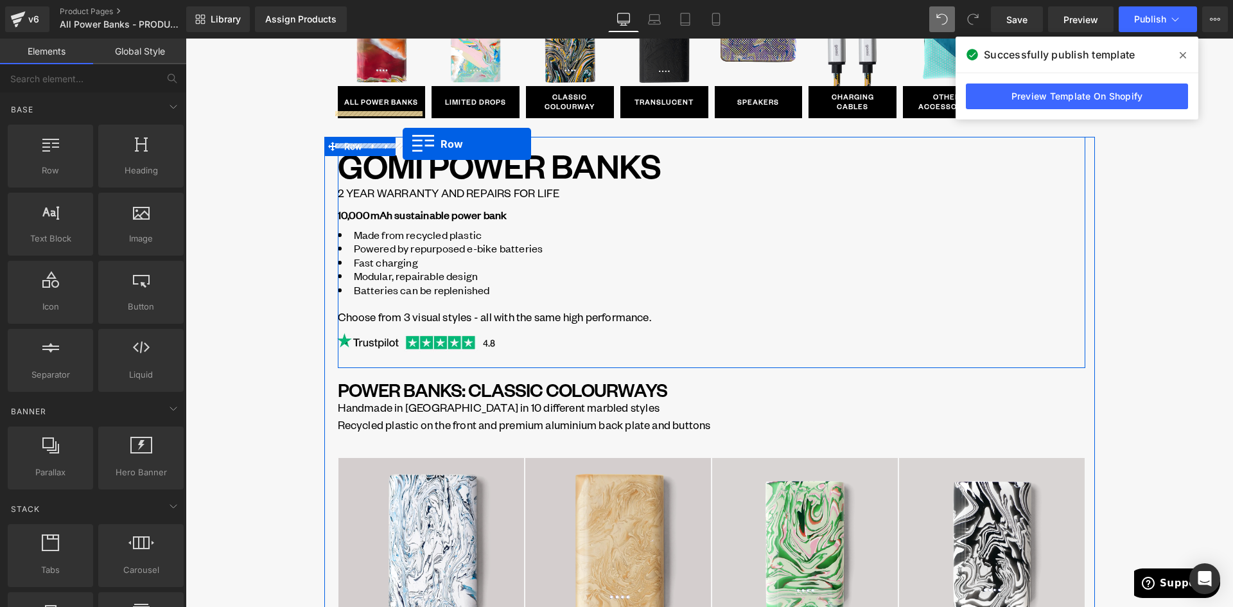
scroll to position [83, 0]
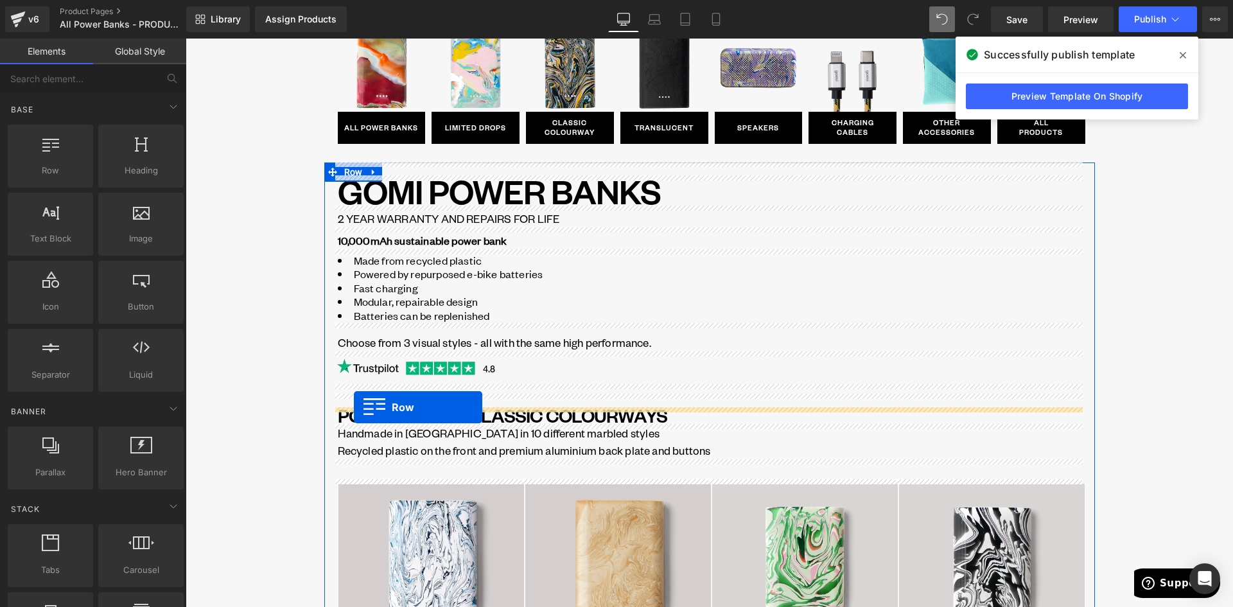
drag, startPoint x: 375, startPoint y: 274, endPoint x: 354, endPoint y: 407, distance: 135.2
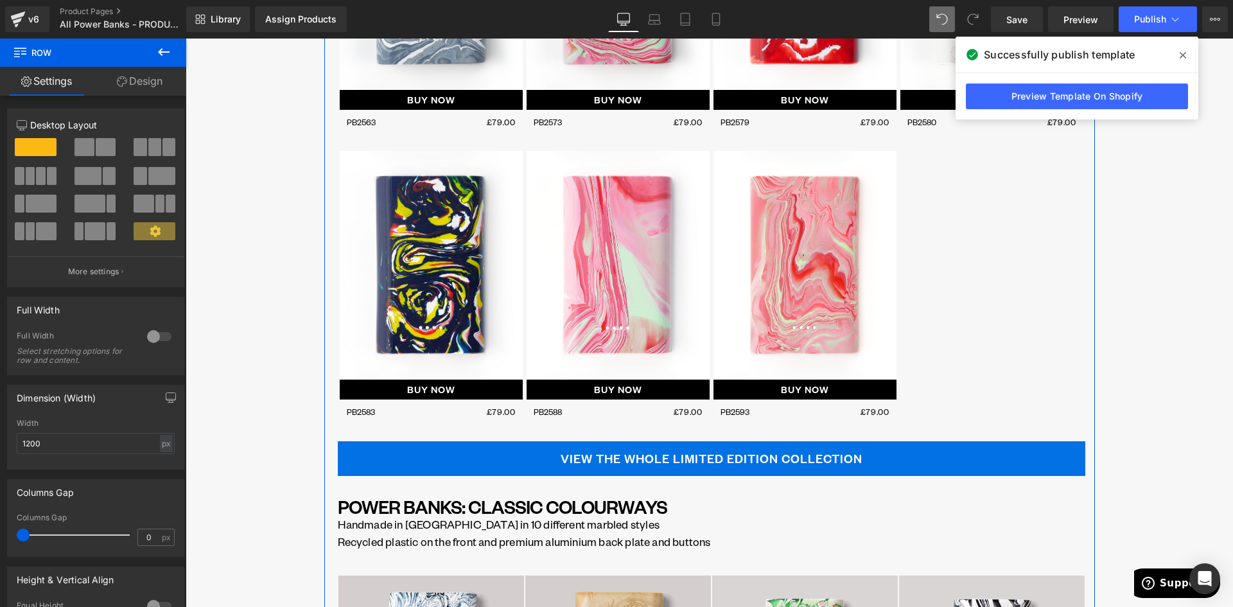
scroll to position [1753, 0]
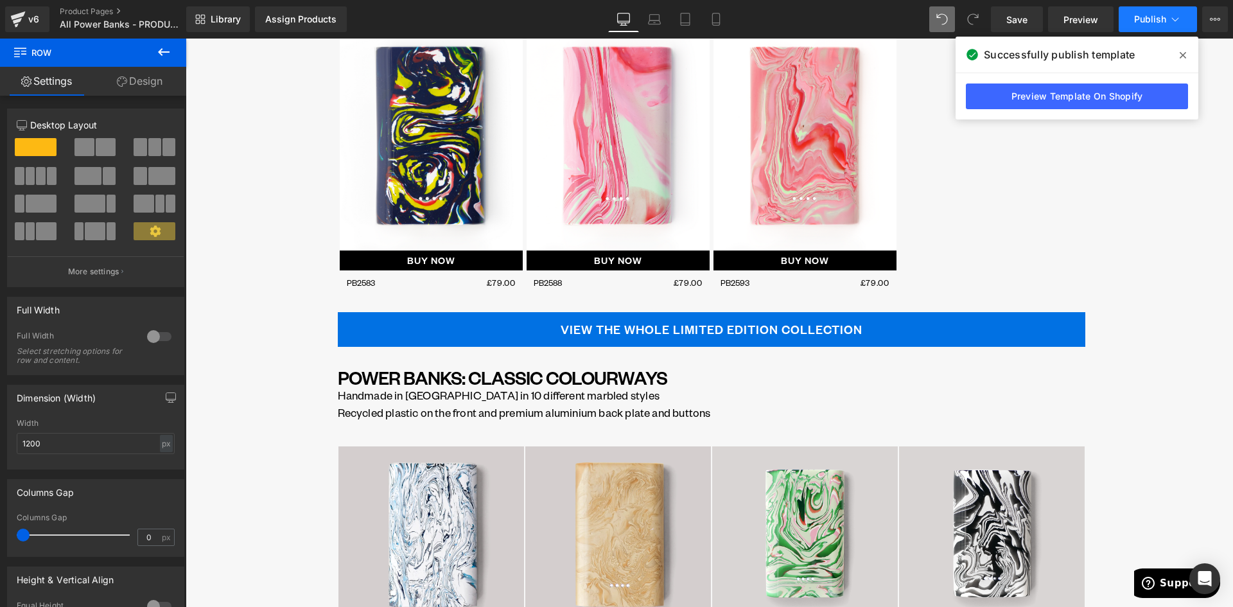
click at [1152, 22] on span "Publish" at bounding box center [1150, 19] width 32 height 10
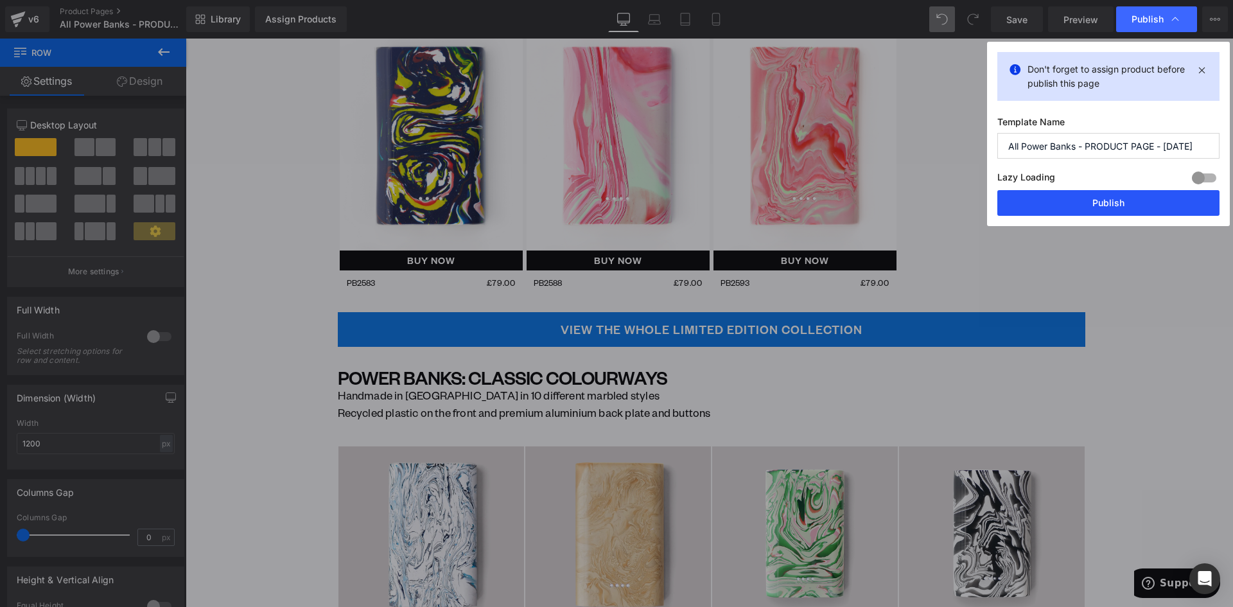
click at [1109, 196] on button "Publish" at bounding box center [1108, 203] width 222 height 26
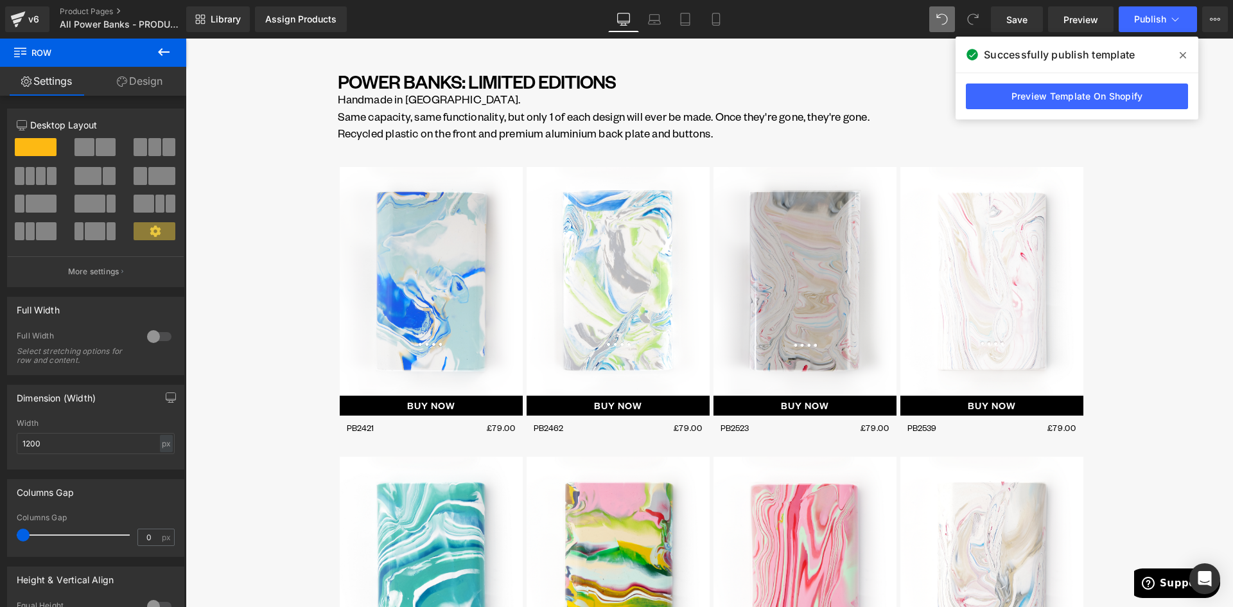
scroll to position [321, 0]
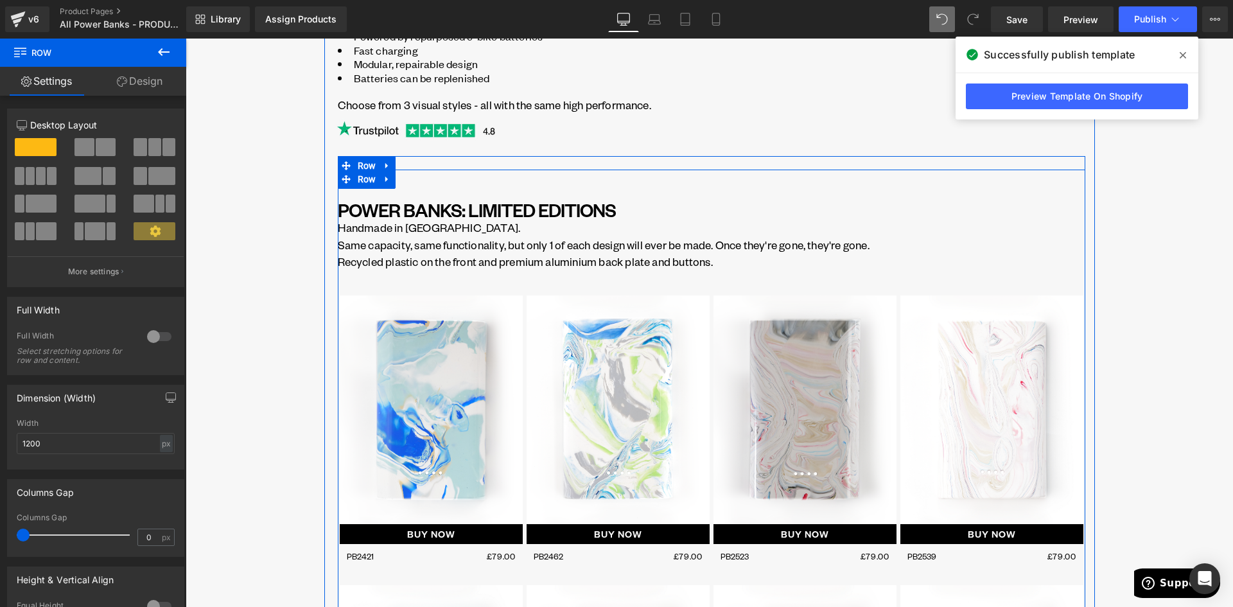
click at [384, 184] on icon at bounding box center [387, 179] width 9 height 10
click at [416, 180] on icon at bounding box center [420, 179] width 9 height 9
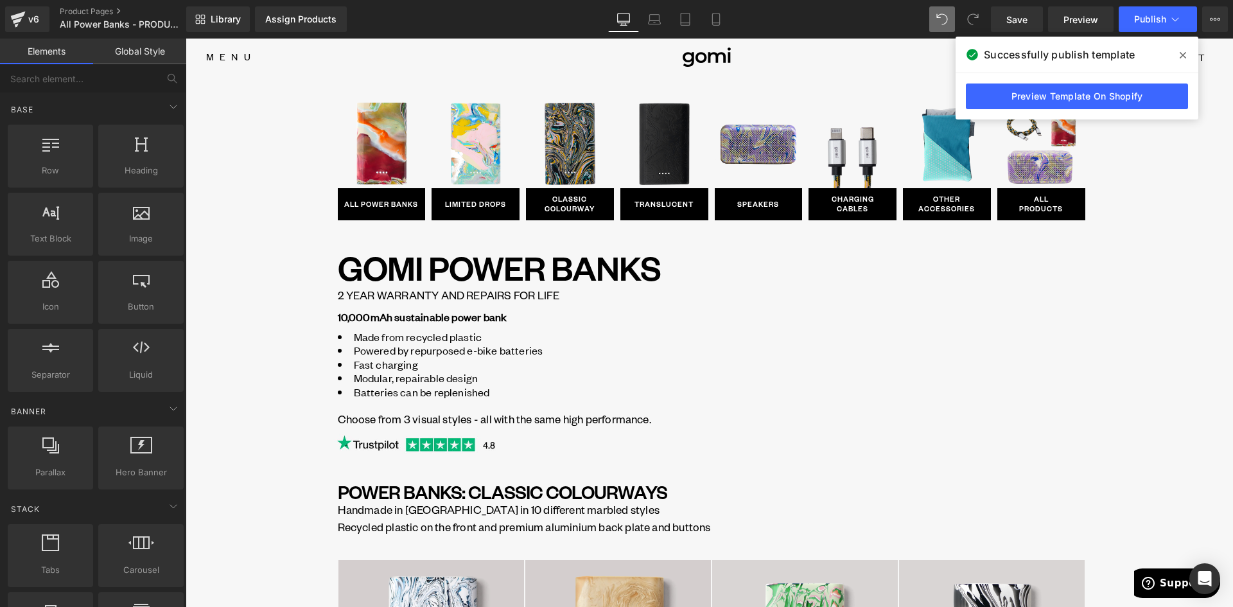
scroll to position [0, 0]
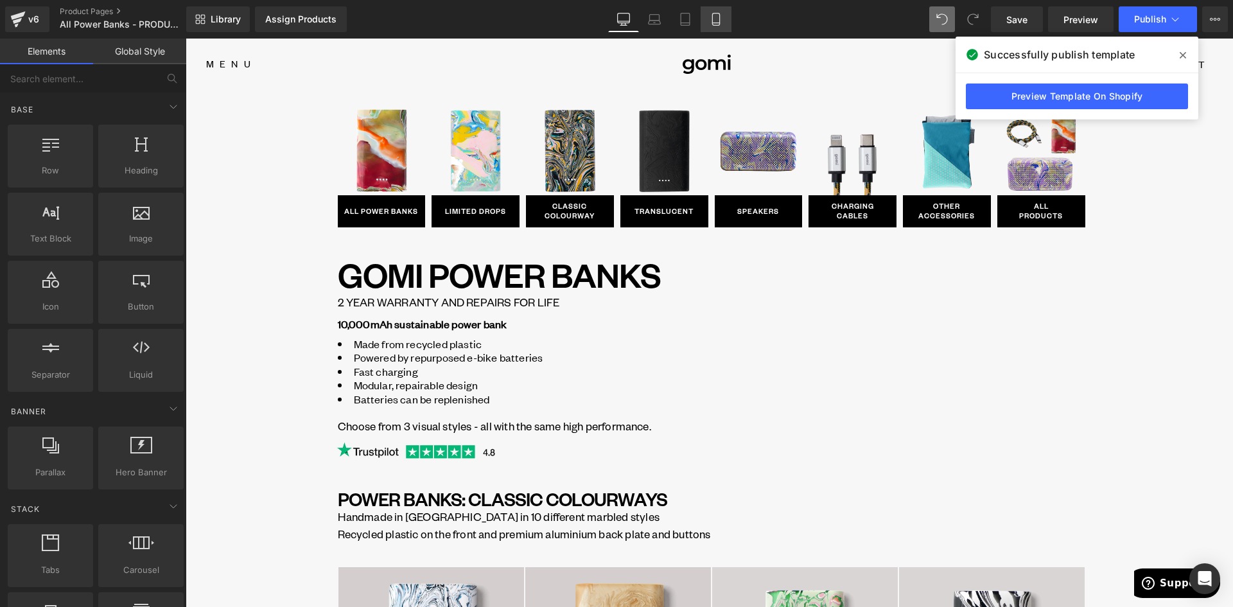
click at [718, 19] on icon at bounding box center [715, 19] width 13 height 13
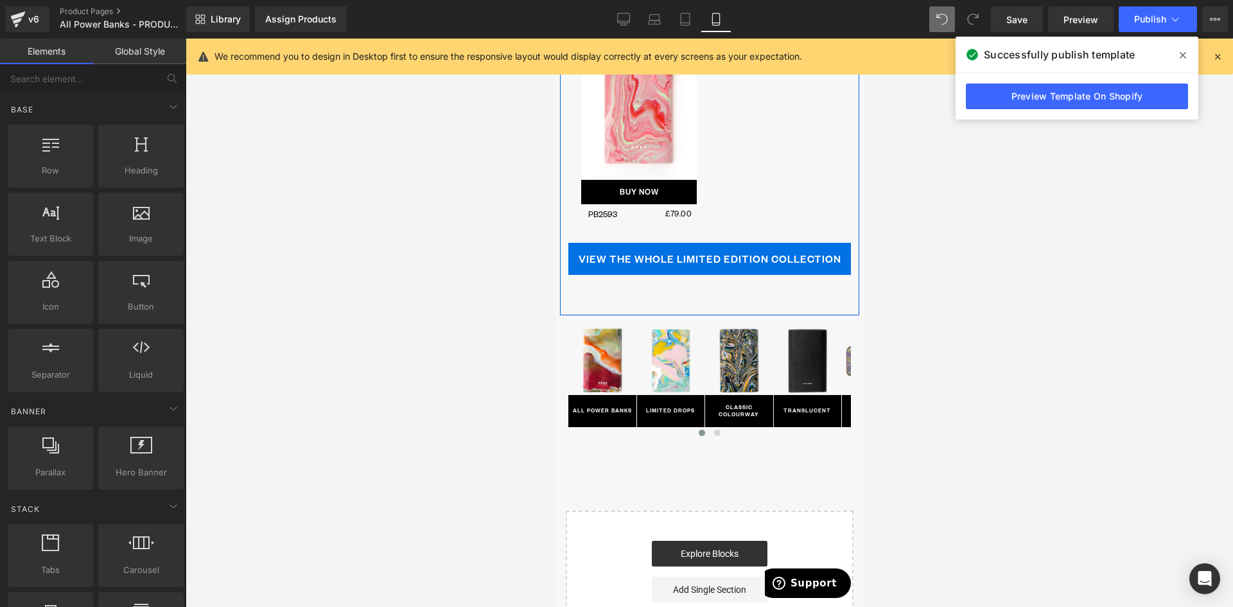
scroll to position [4366, 0]
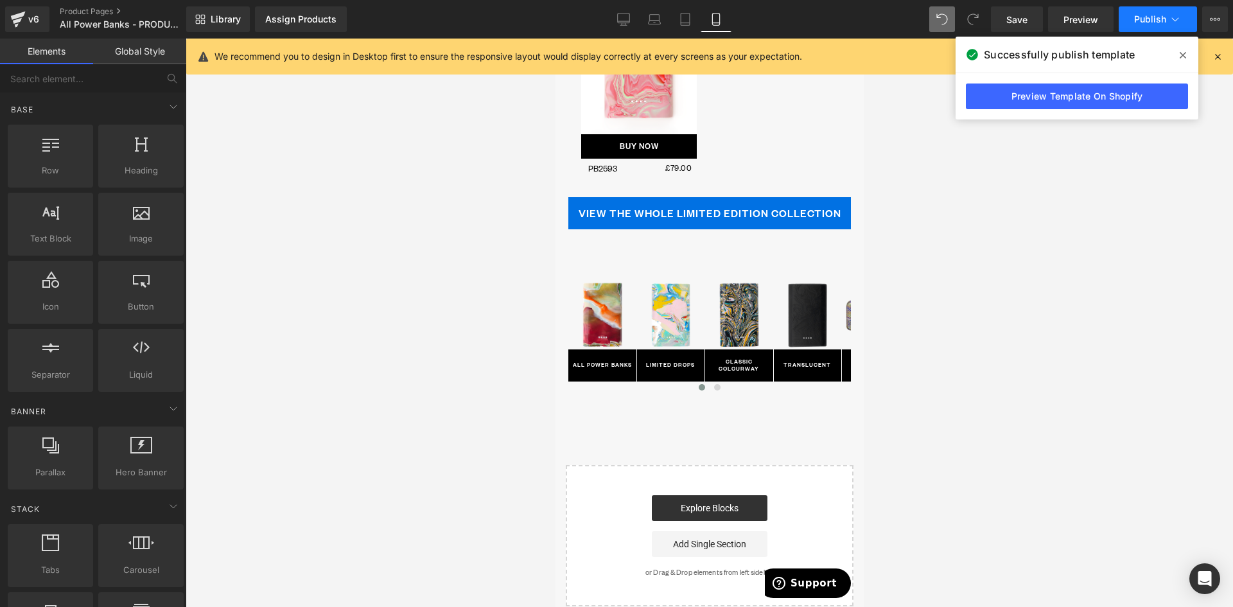
click at [1140, 12] on button "Publish" at bounding box center [1157, 19] width 78 height 26
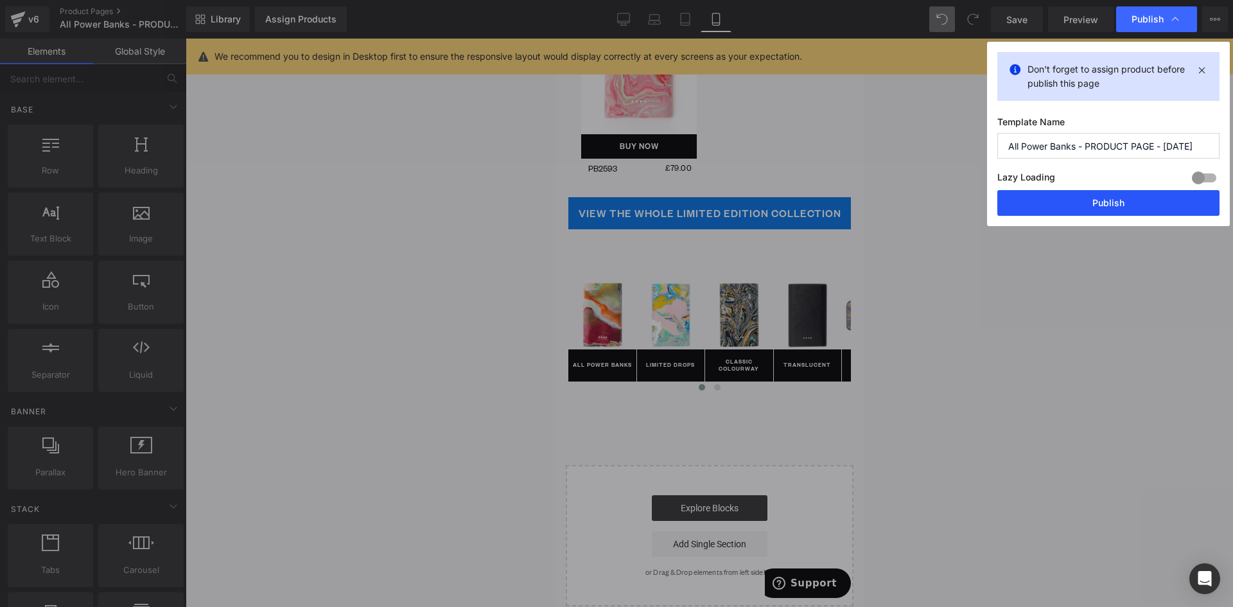
click at [1086, 204] on button "Publish" at bounding box center [1108, 203] width 222 height 26
